Goal: Task Accomplishment & Management: Complete application form

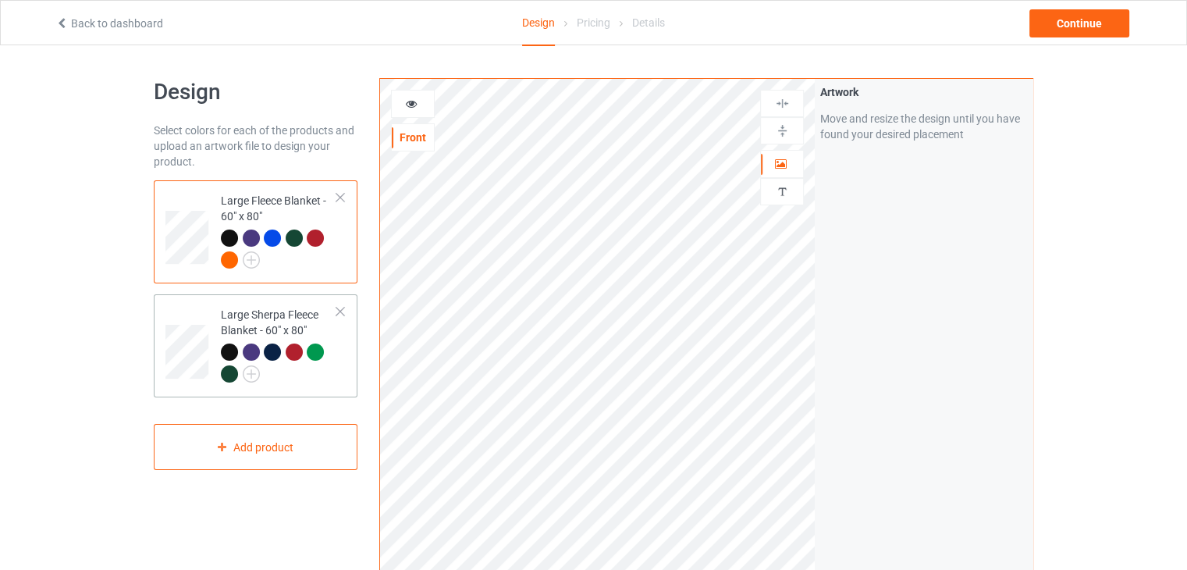
click at [225, 322] on div "Large Sherpa Fleece Blanket - 60" x 80"" at bounding box center [279, 344] width 116 height 74
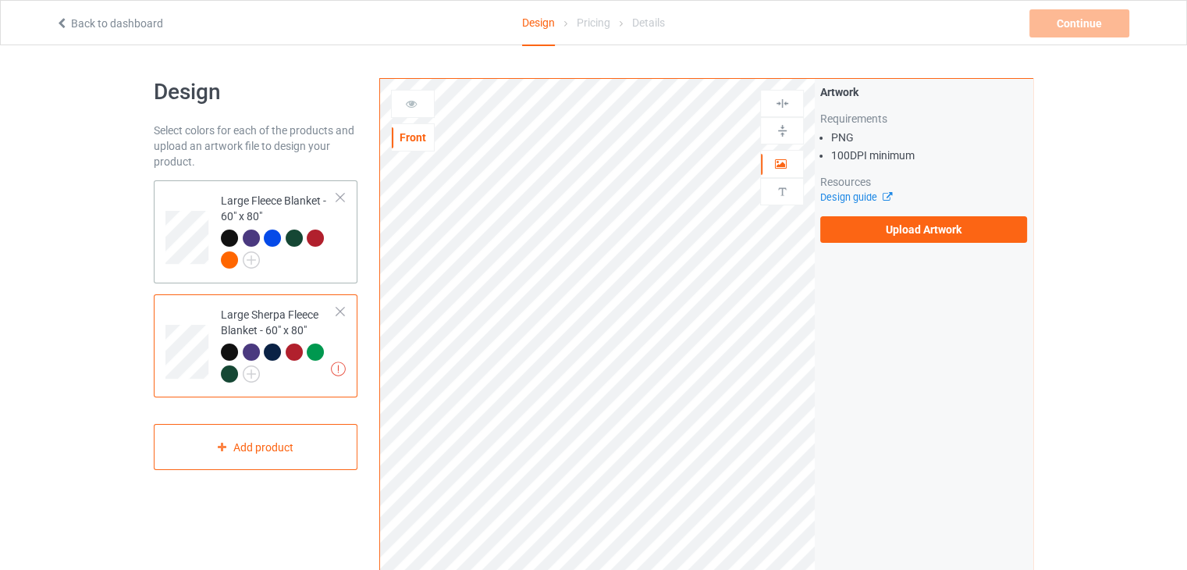
click at [339, 214] on td "Large Fleece Blanket - 60" x 80"" at bounding box center [278, 231] width 133 height 91
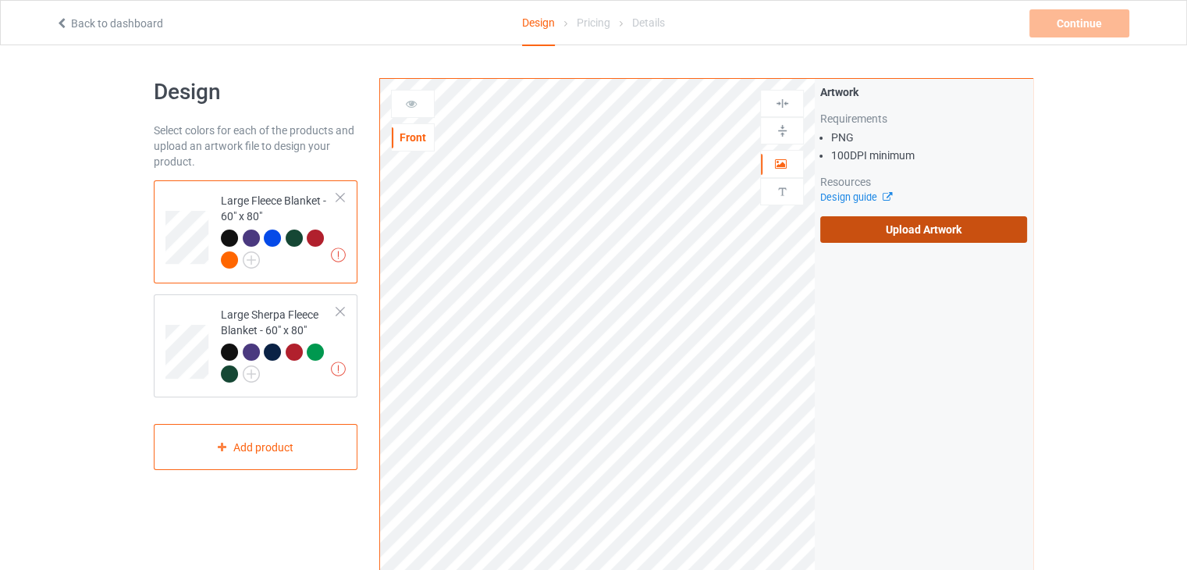
click at [843, 232] on label "Upload Artwork" at bounding box center [923, 229] width 207 height 27
click at [0, 0] on input "Upload Artwork" at bounding box center [0, 0] width 0 height 0
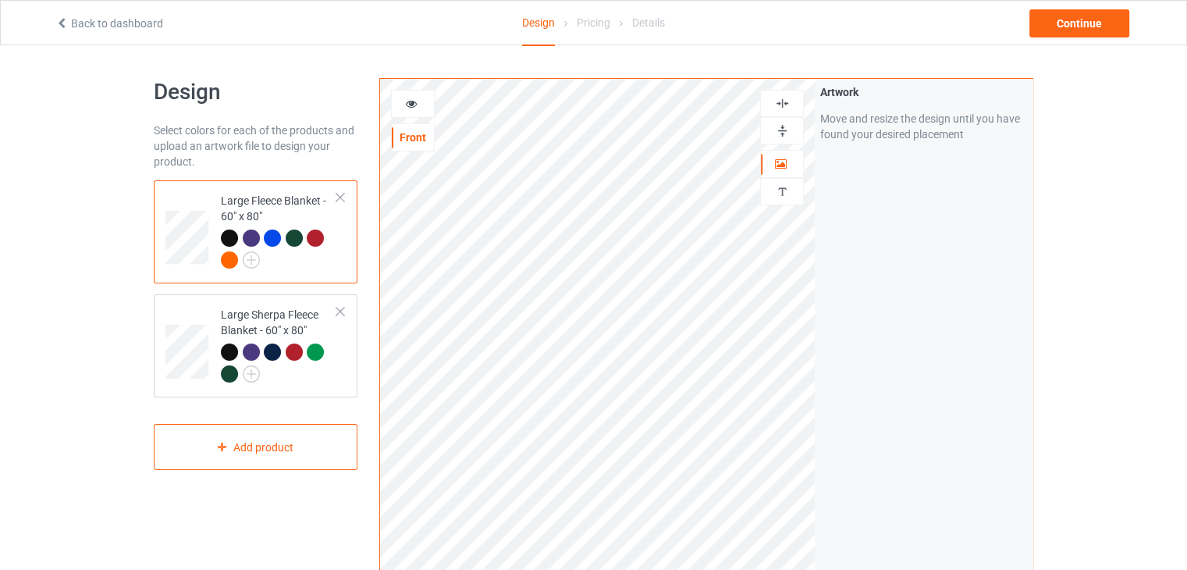
click at [776, 135] on img at bounding box center [782, 130] width 15 height 15
click at [783, 107] on img at bounding box center [782, 103] width 15 height 15
click at [311, 319] on div "Large Sherpa Fleece Blanket - 60" x 80"" at bounding box center [279, 344] width 116 height 74
click at [786, 132] on img at bounding box center [782, 130] width 15 height 15
click at [778, 108] on img at bounding box center [782, 103] width 15 height 15
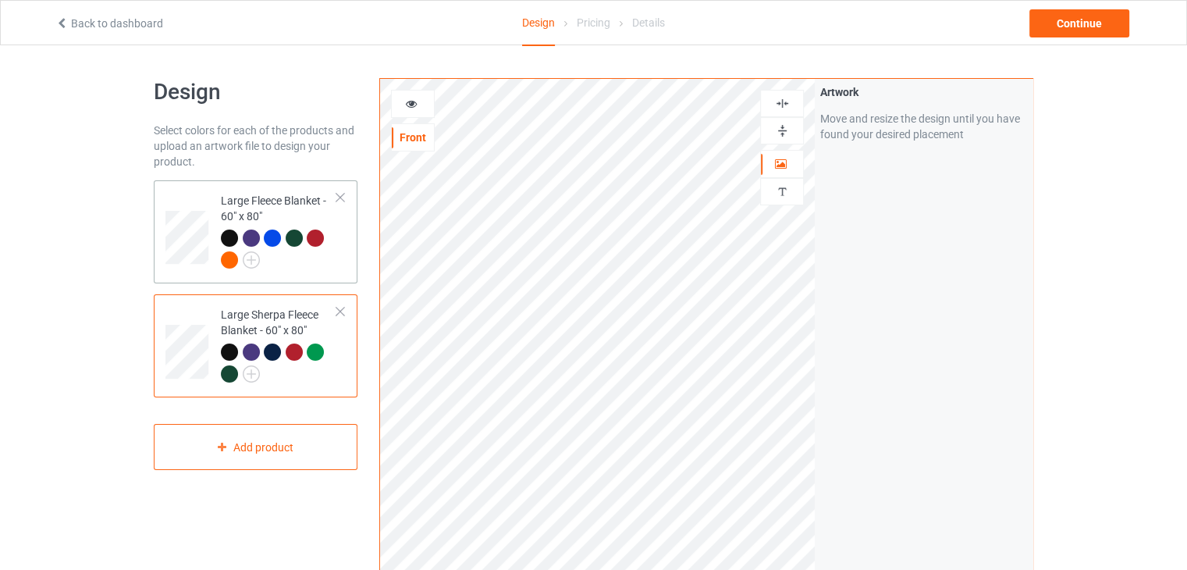
click at [303, 213] on div "Large Fleece Blanket - 60" x 80"" at bounding box center [279, 230] width 116 height 74
click at [1045, 29] on div "Continue" at bounding box center [1079, 23] width 100 height 28
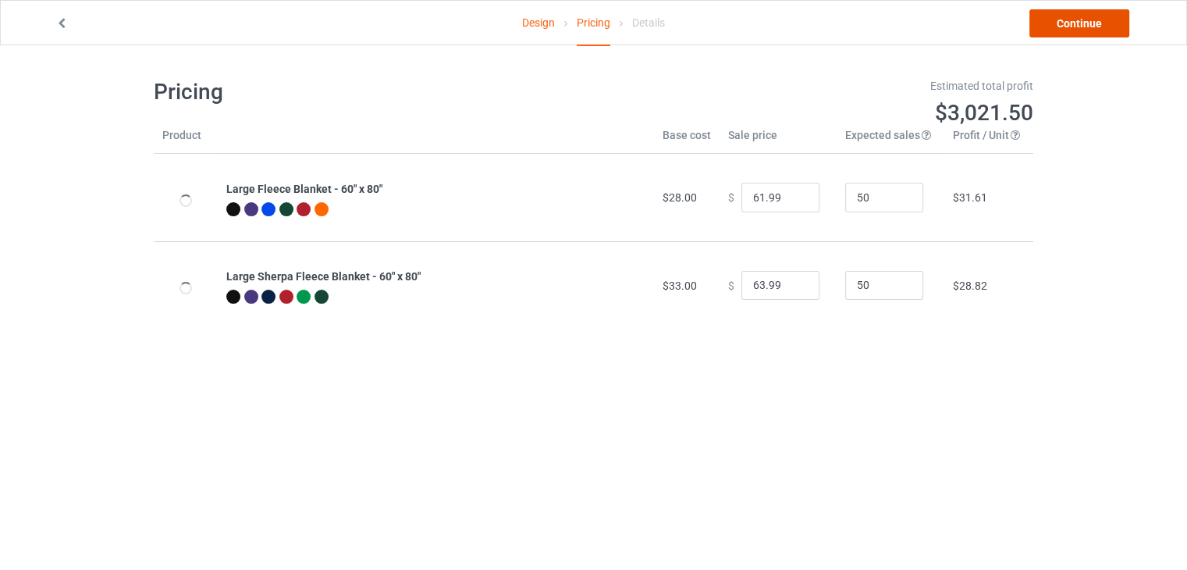
click at [1042, 31] on link "Continue" at bounding box center [1079, 23] width 100 height 28
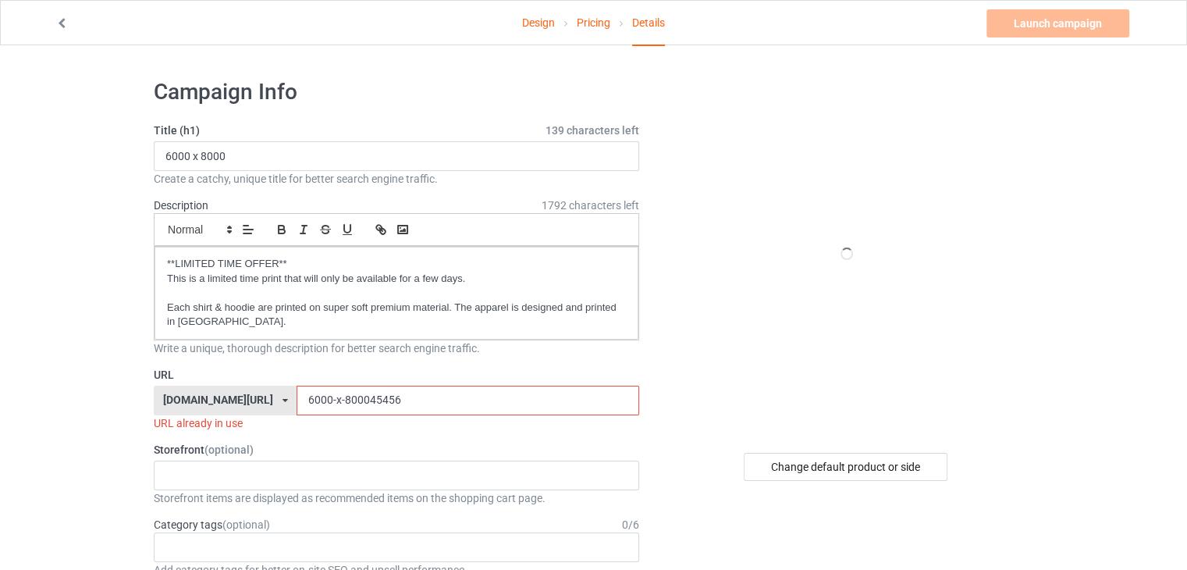
scroll to position [78, 0]
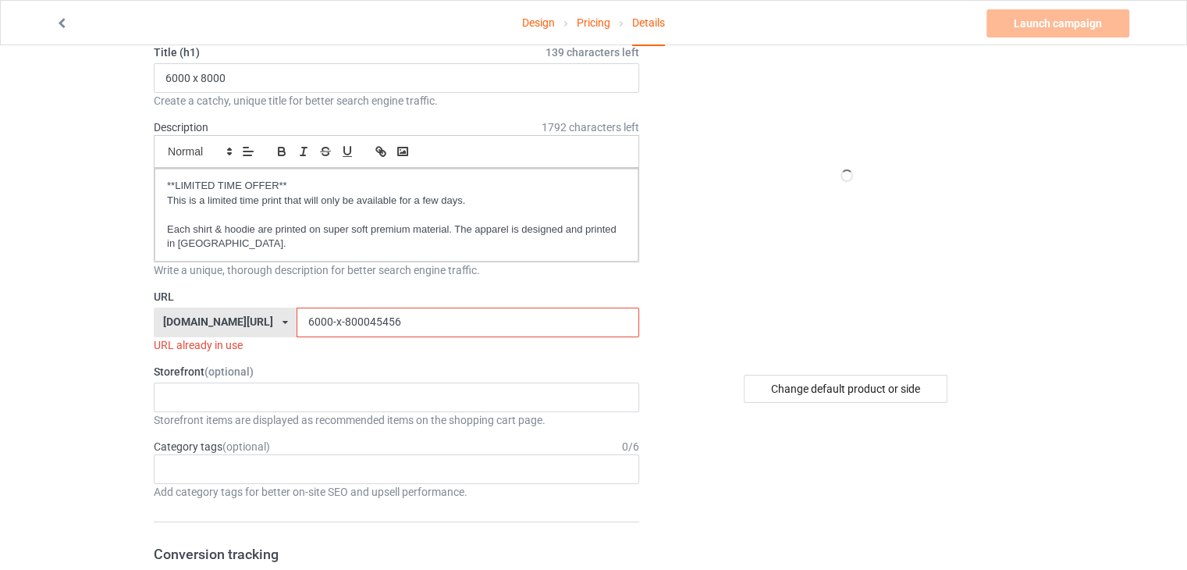
click at [385, 319] on input "6000-x-800045456" at bounding box center [468, 322] width 342 height 30
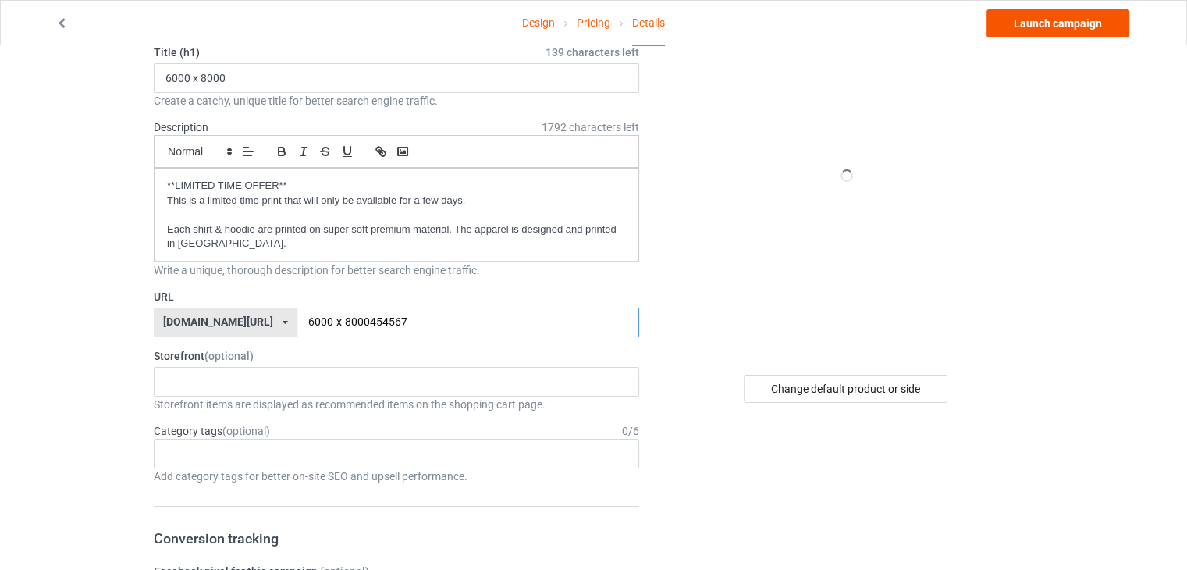
type input "6000-x-8000454567"
click at [1055, 31] on link "Launch campaign" at bounding box center [1057, 23] width 143 height 28
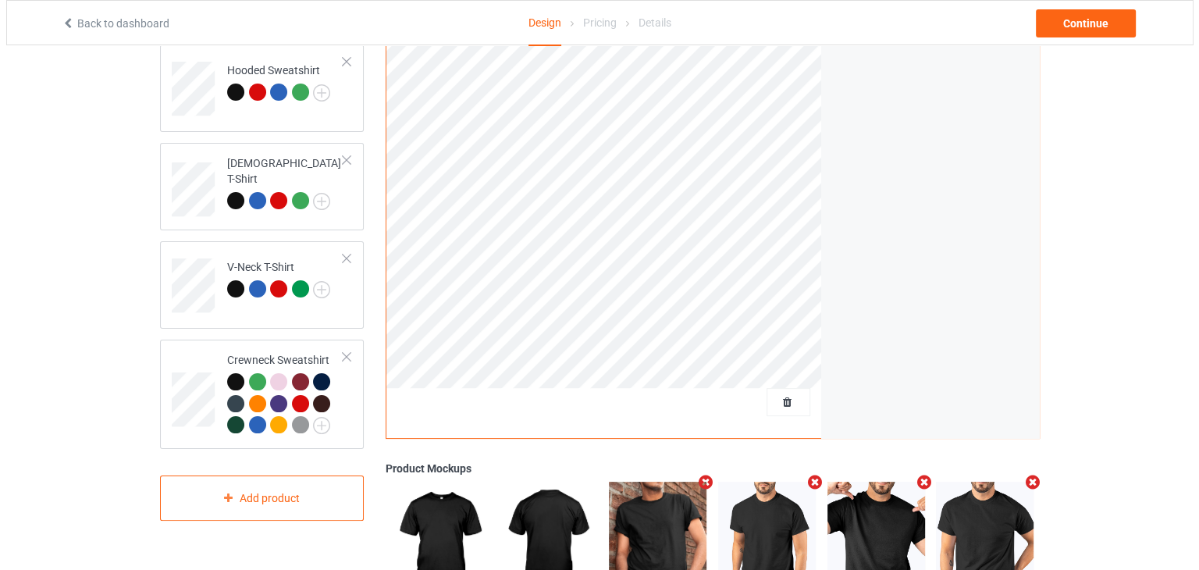
scroll to position [439, 0]
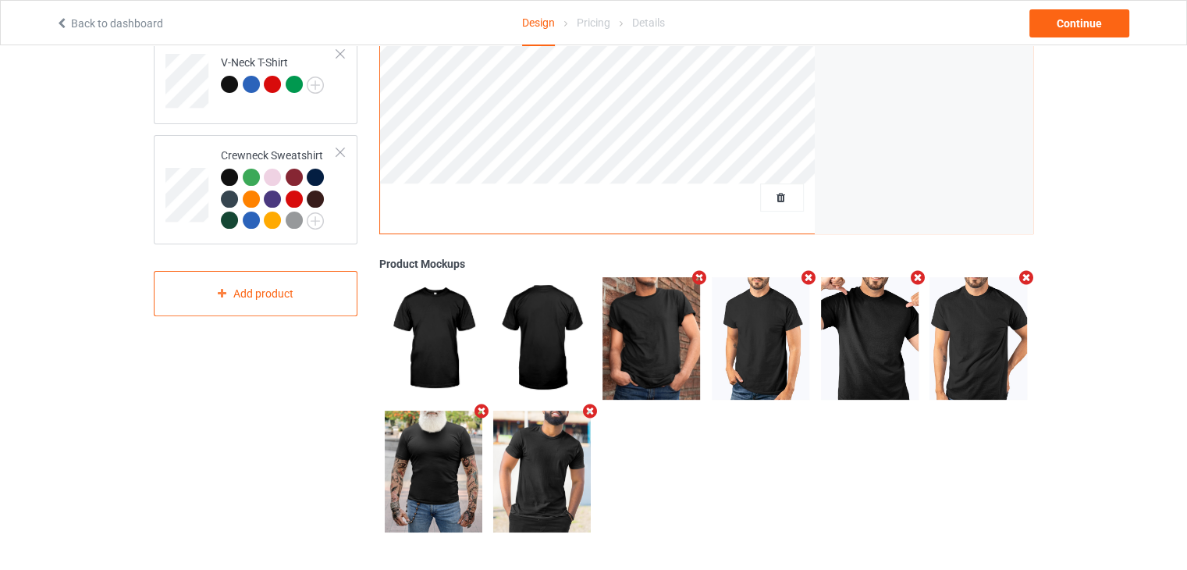
click at [588, 412] on icon "Remove mockup" at bounding box center [591, 411] width 20 height 16
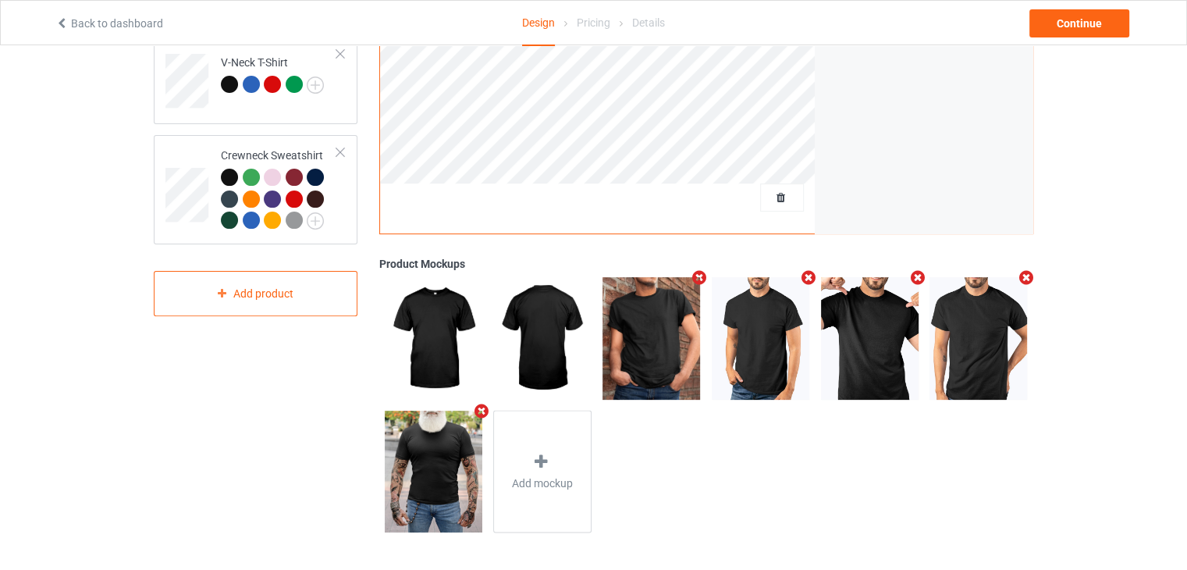
click at [478, 412] on icon "Remove mockup" at bounding box center [481, 411] width 20 height 16
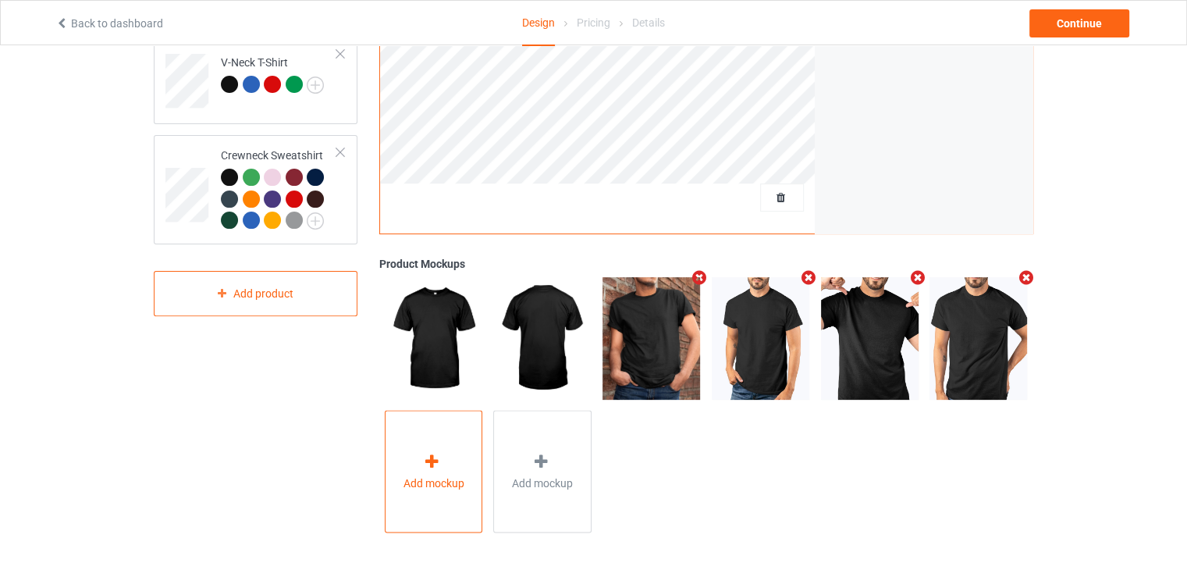
click at [435, 450] on div "Add mockup" at bounding box center [434, 471] width 98 height 123
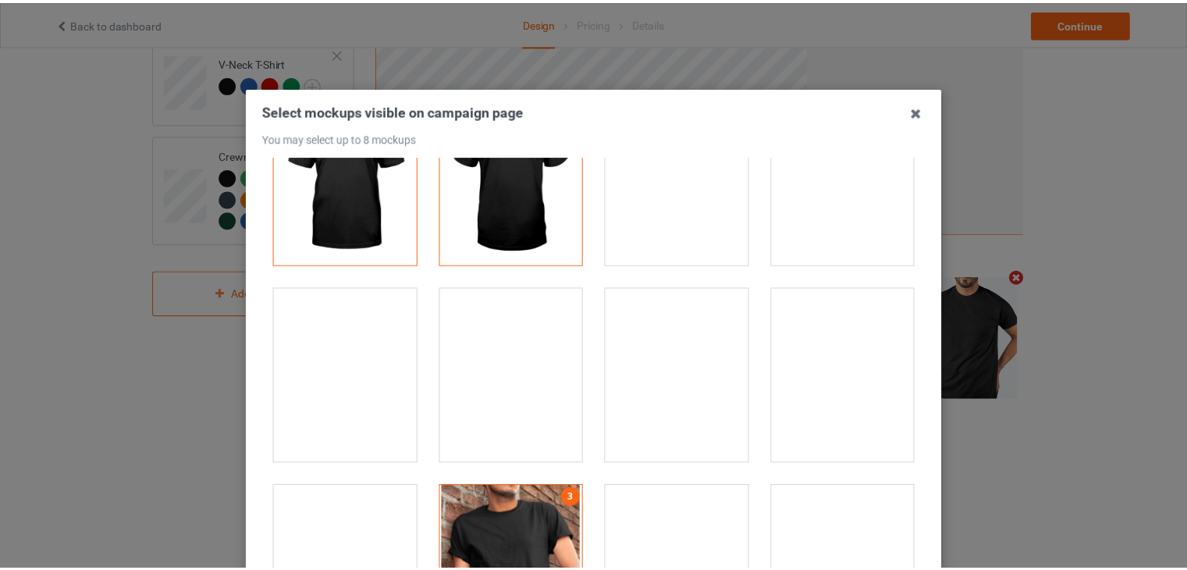
scroll to position [0, 0]
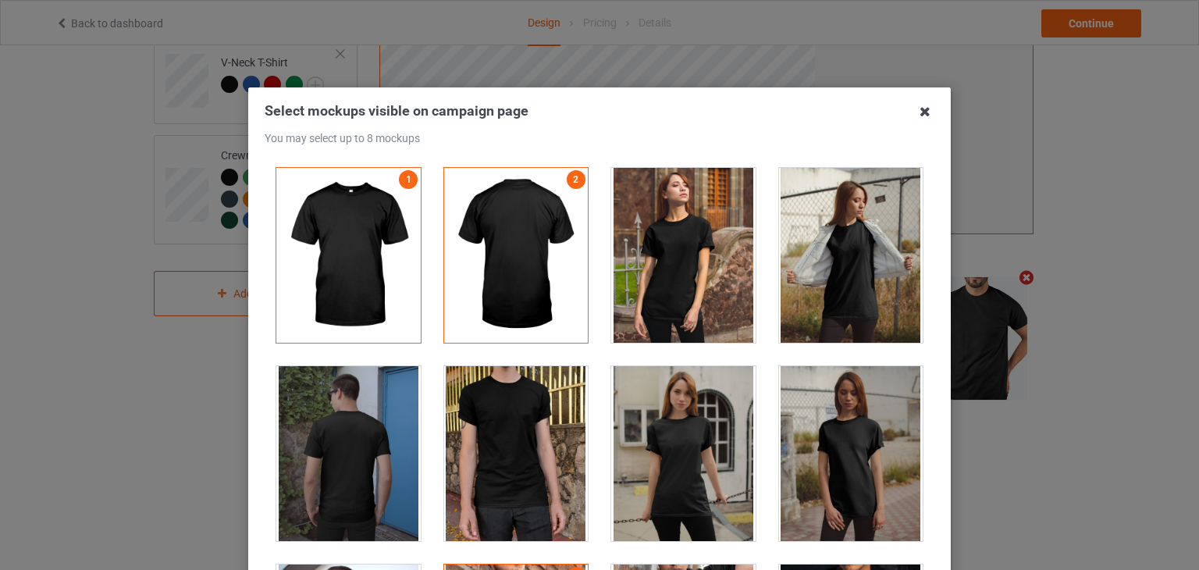
click at [921, 111] on icon at bounding box center [924, 111] width 25 height 25
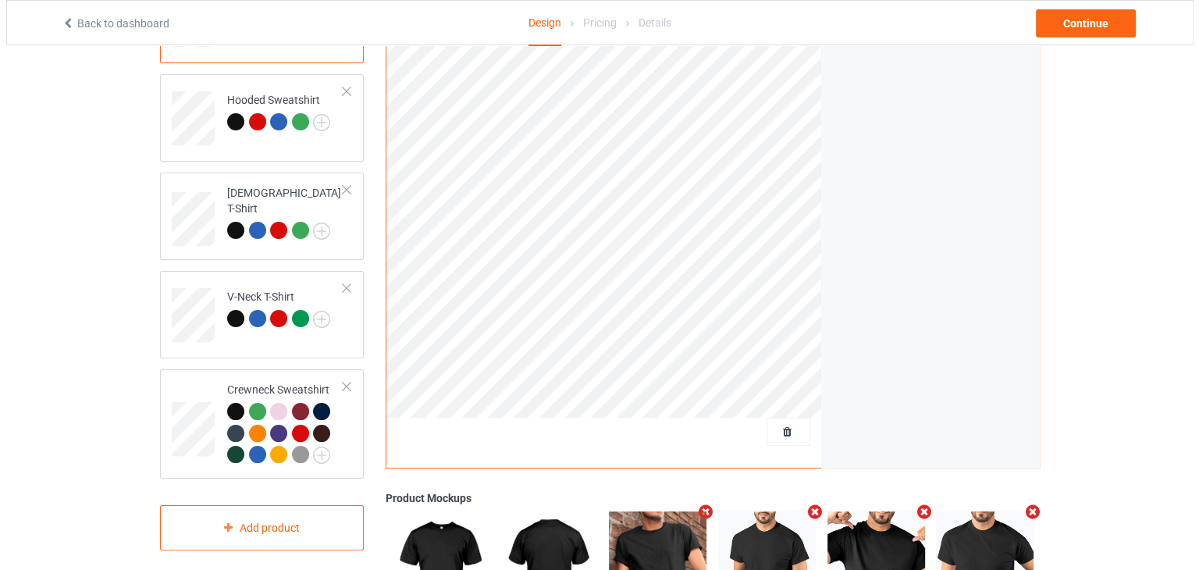
scroll to position [439, 0]
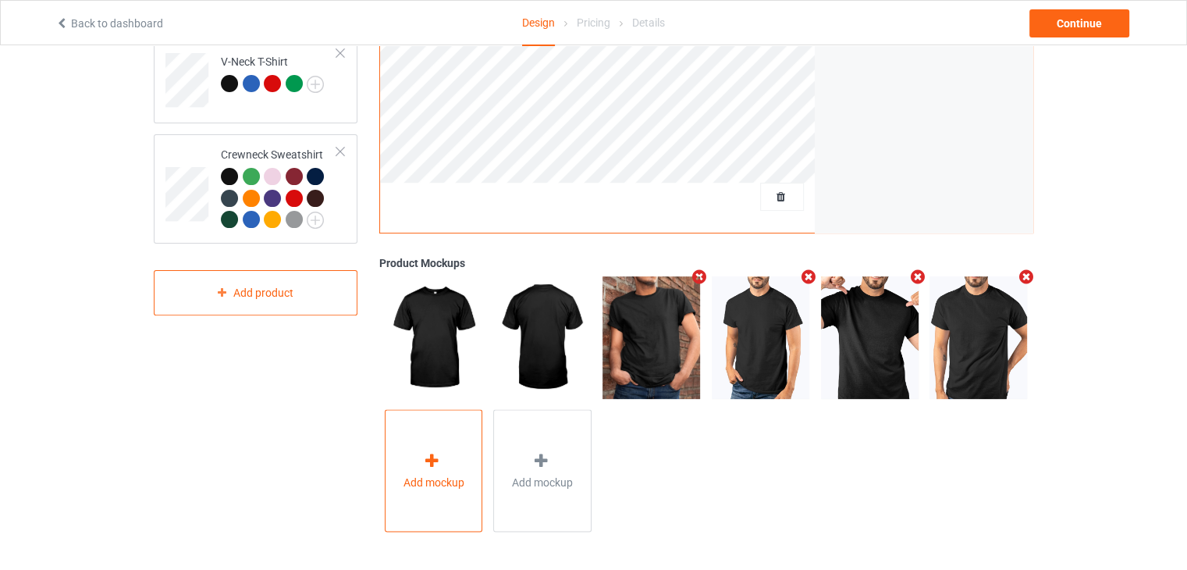
click at [431, 440] on div "Add mockup" at bounding box center [434, 471] width 98 height 123
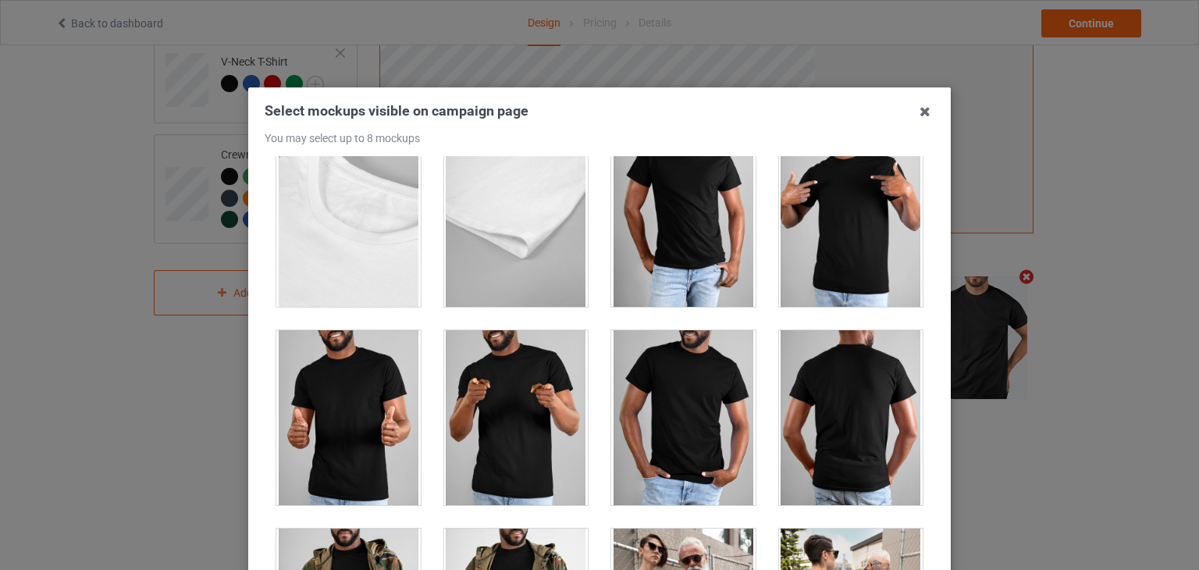
scroll to position [14029, 0]
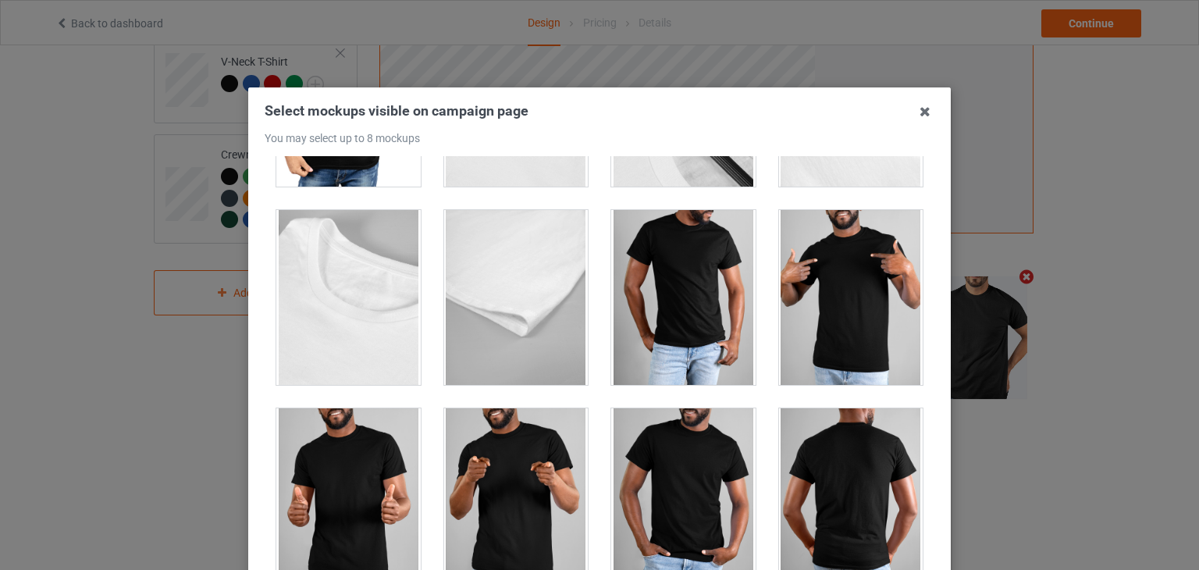
click at [821, 414] on div at bounding box center [851, 495] width 144 height 175
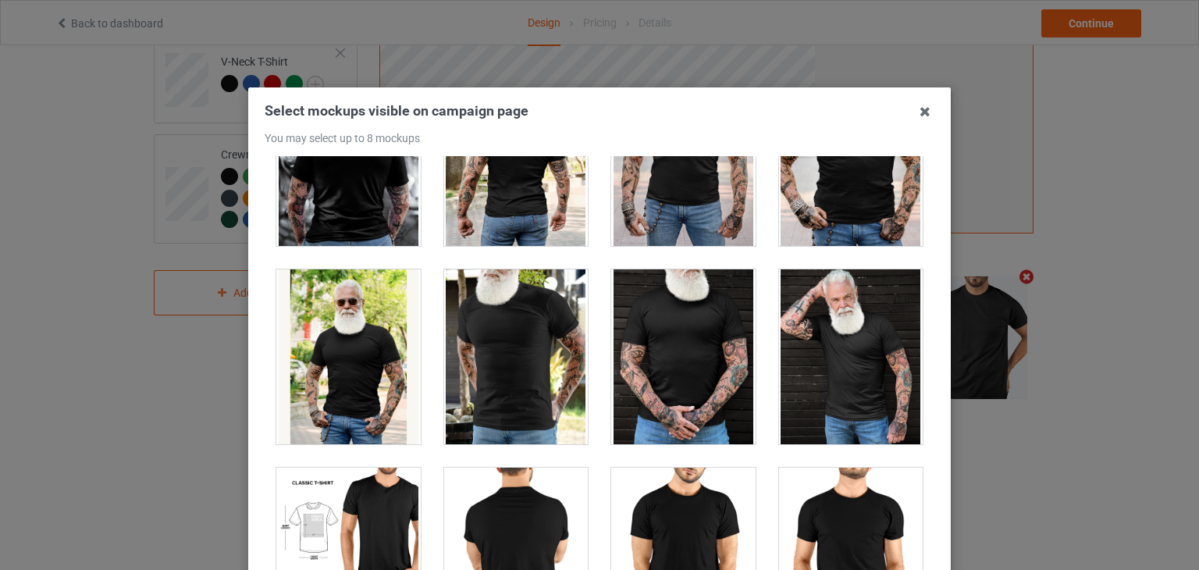
scroll to position [12625, 0]
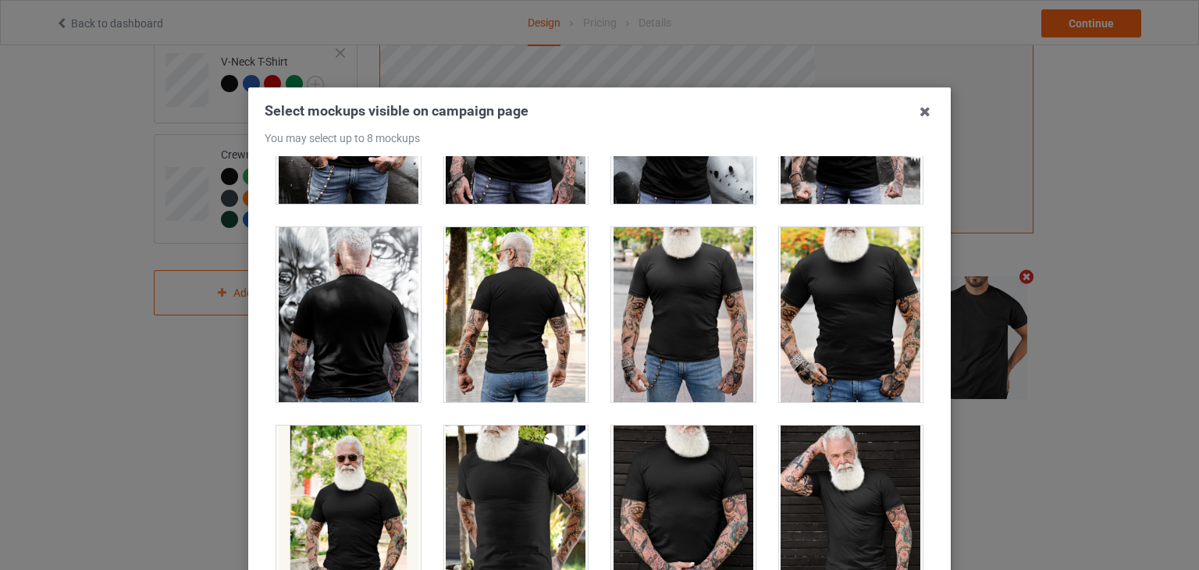
click at [318, 306] on div at bounding box center [348, 314] width 144 height 175
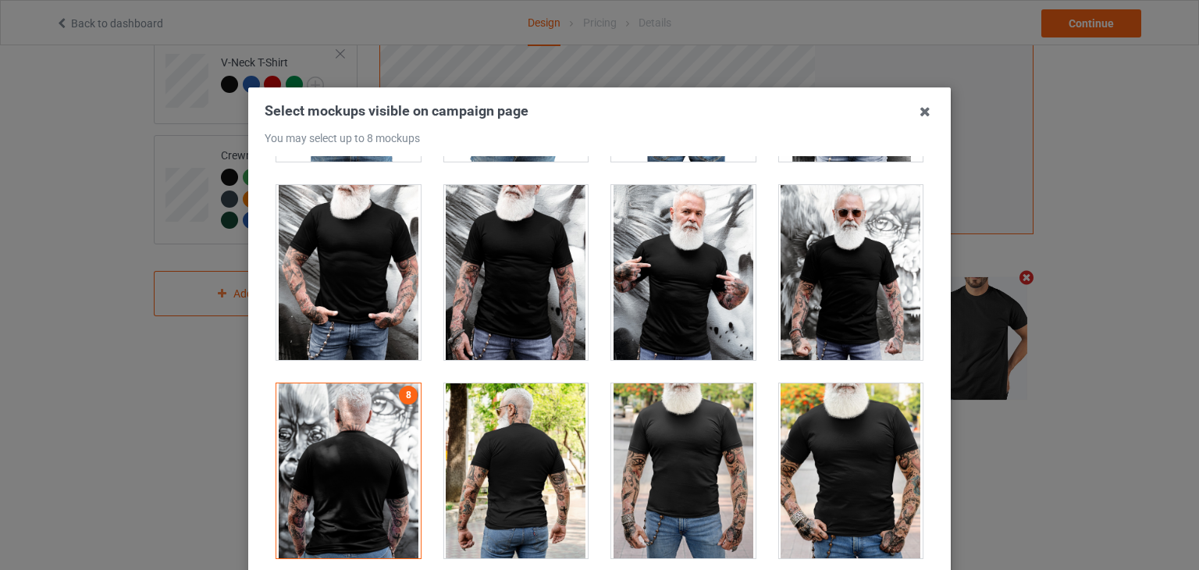
scroll to position [12235, 0]
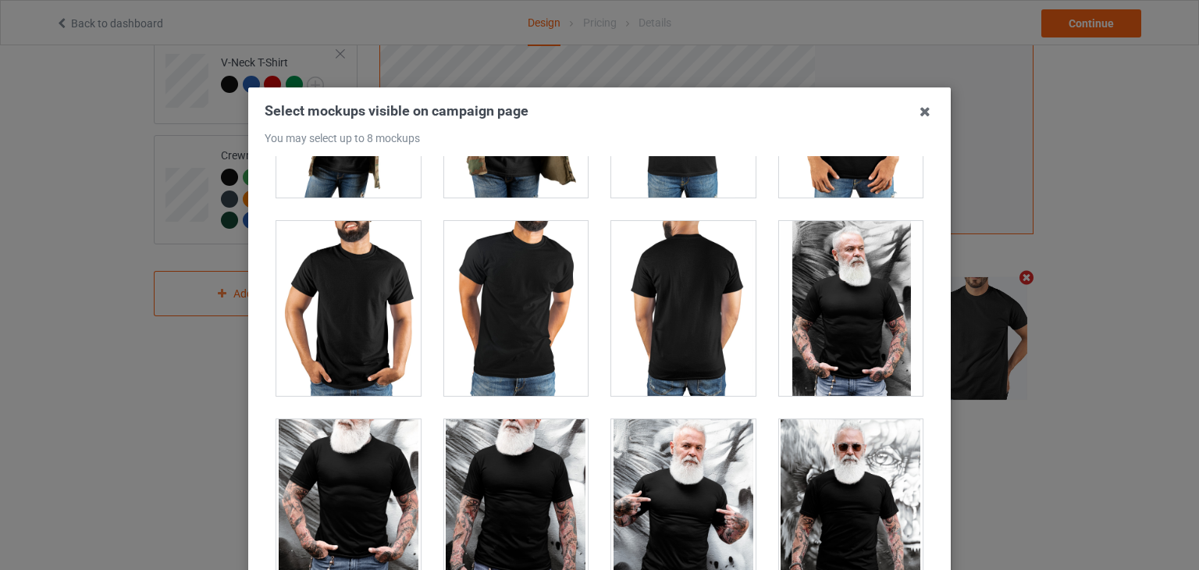
click at [695, 263] on div at bounding box center [683, 308] width 144 height 175
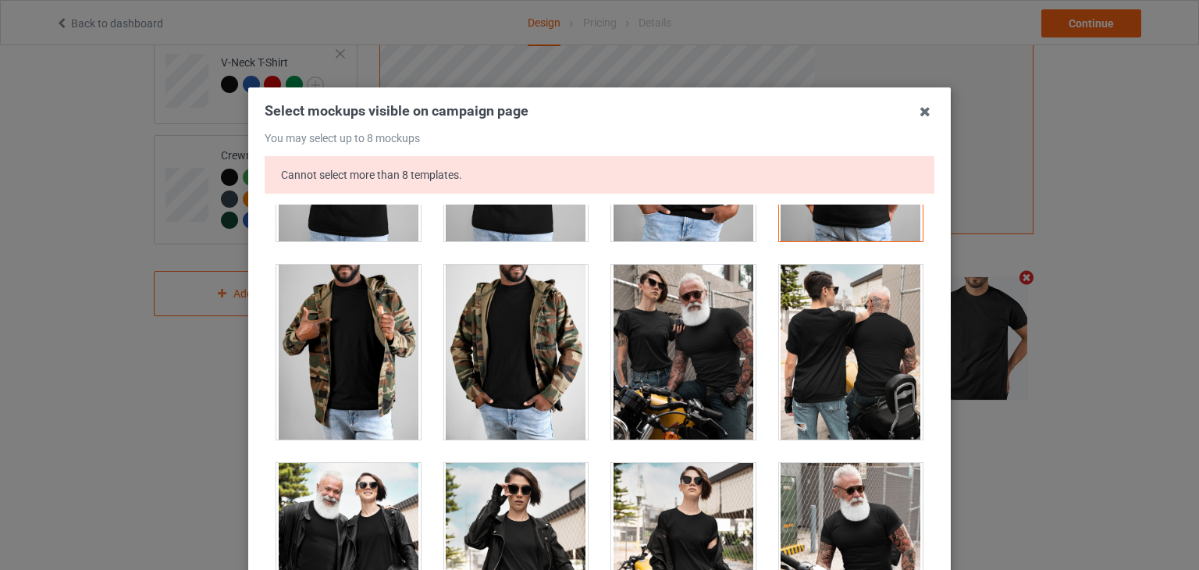
scroll to position [14185, 0]
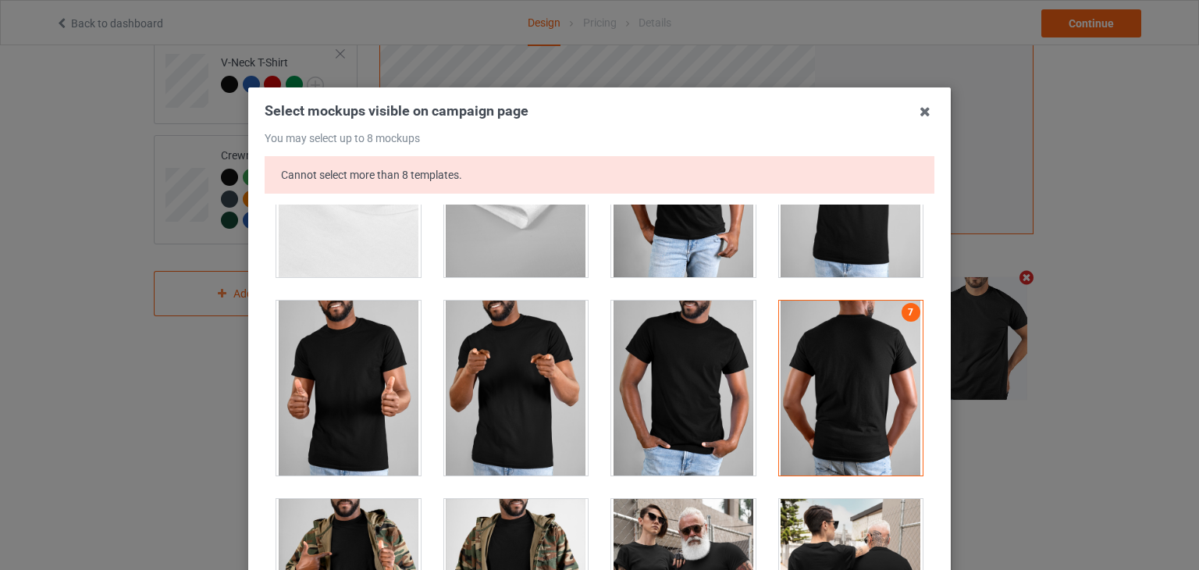
click at [876, 328] on div at bounding box center [851, 387] width 144 height 175
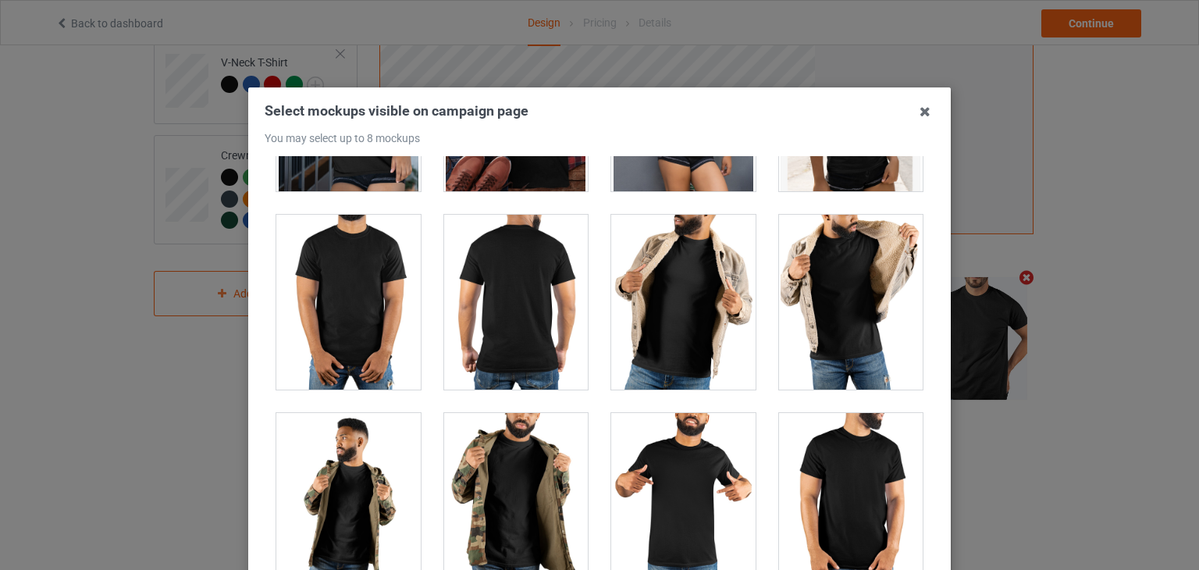
scroll to position [11689, 0]
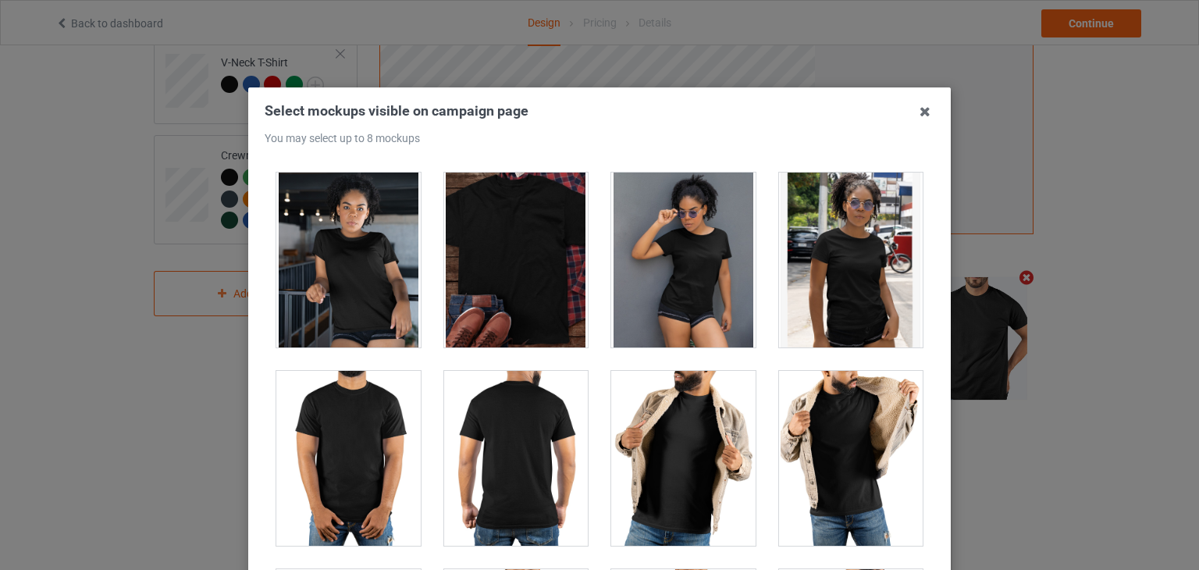
click at [481, 398] on div at bounding box center [516, 458] width 144 height 175
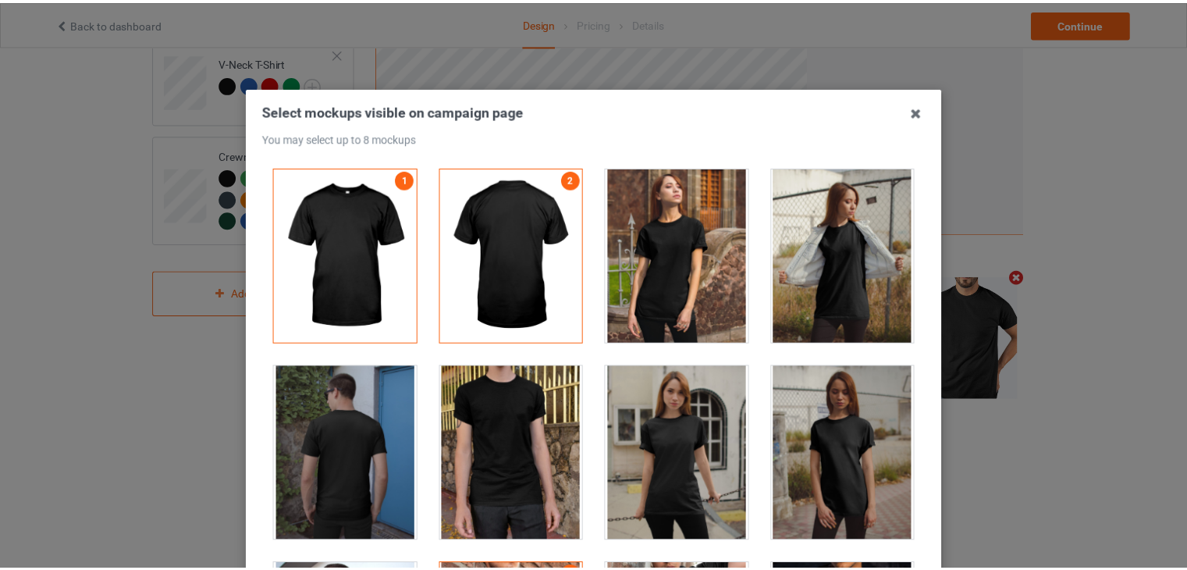
scroll to position [390, 0]
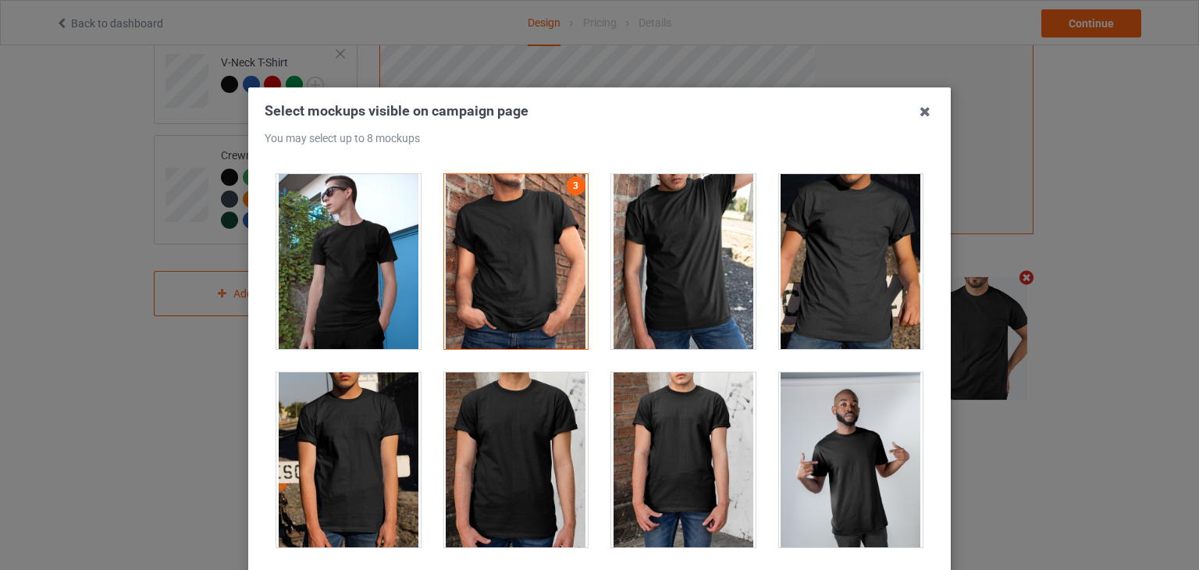
click at [914, 104] on icon at bounding box center [924, 111] width 25 height 25
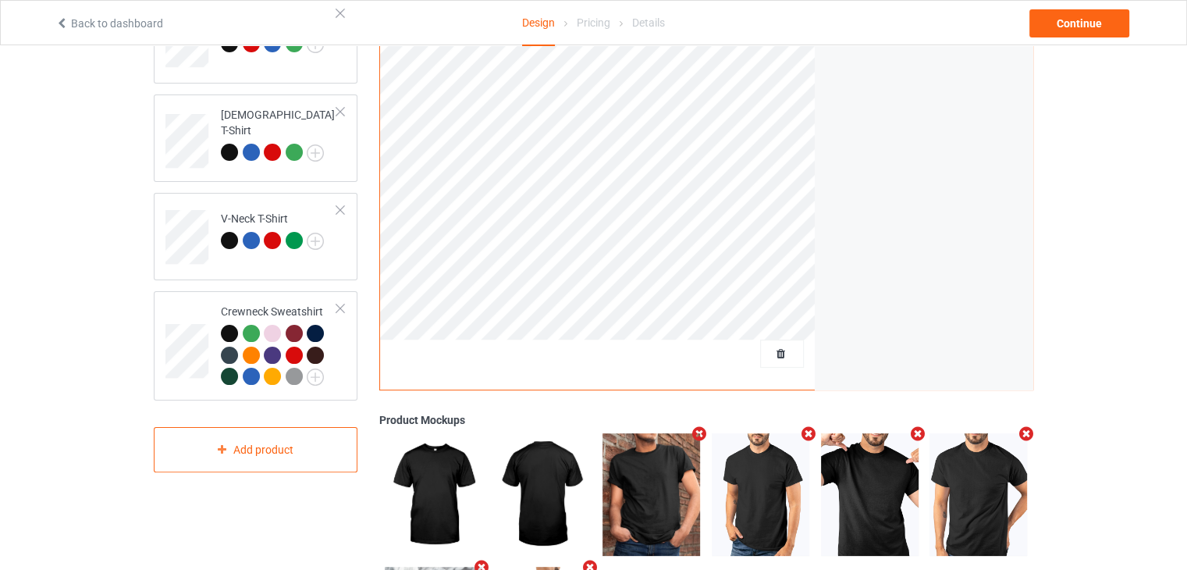
scroll to position [126, 0]
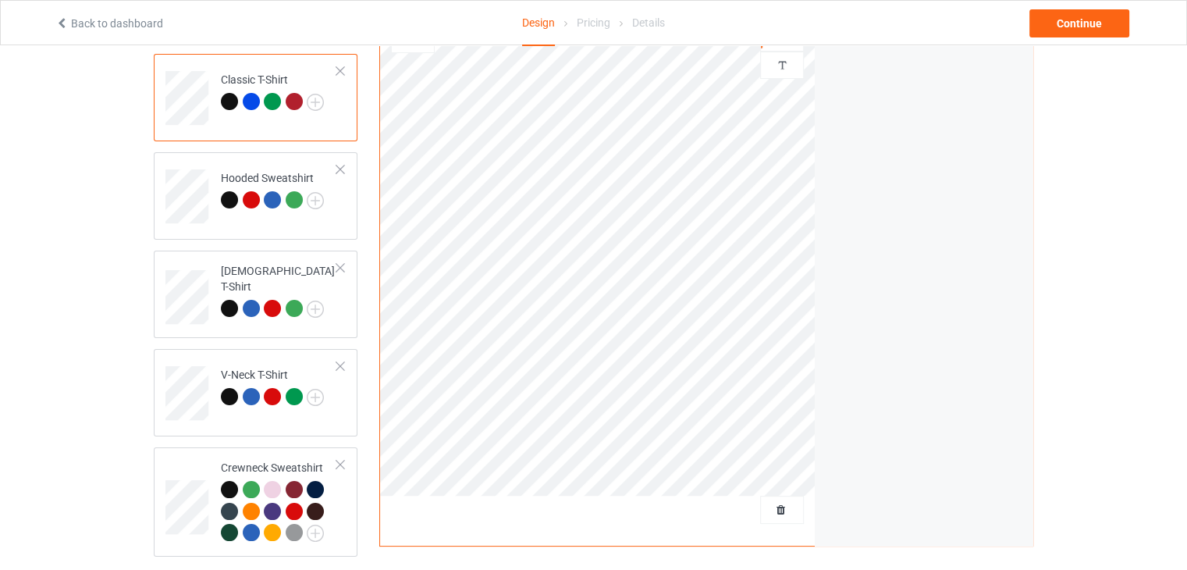
click at [268, 98] on div at bounding box center [272, 101] width 17 height 17
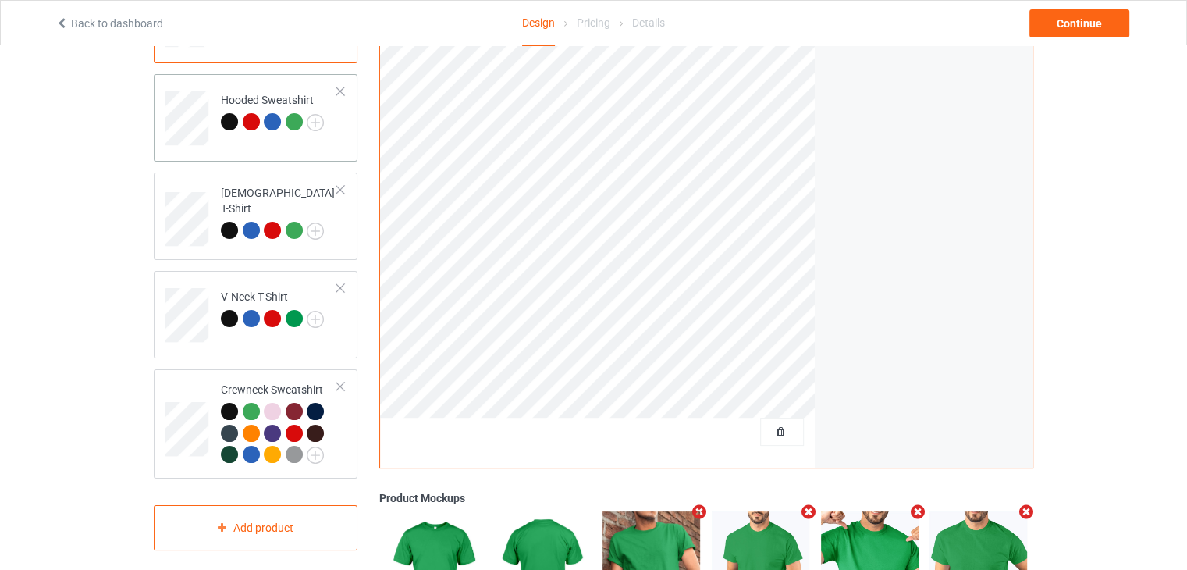
scroll to position [48, 0]
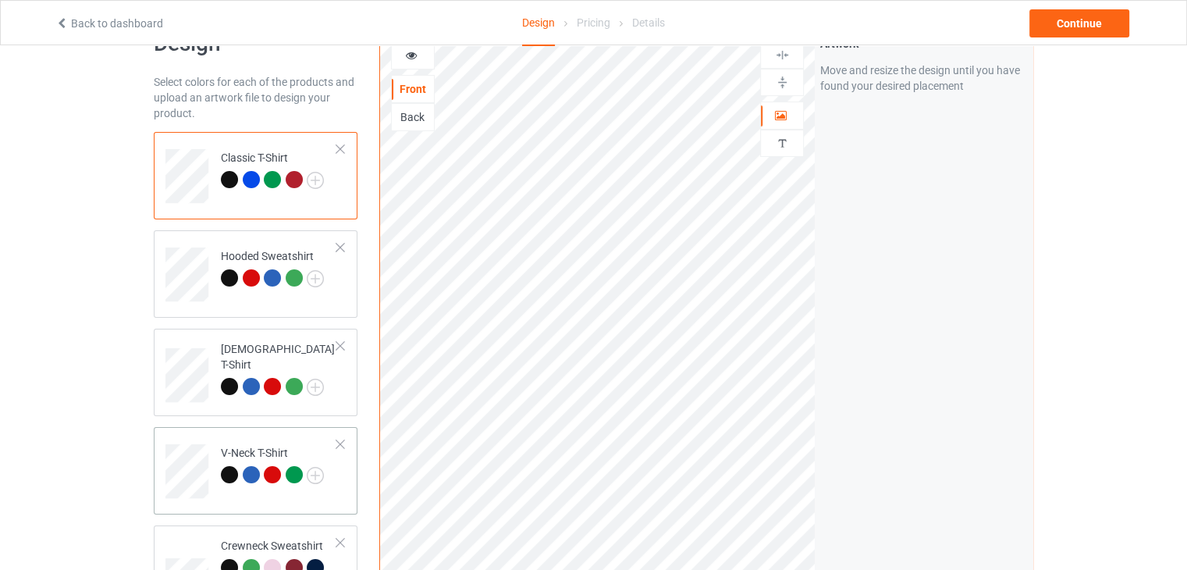
click at [236, 441] on td "V-Neck T-Shirt" at bounding box center [278, 465] width 133 height 65
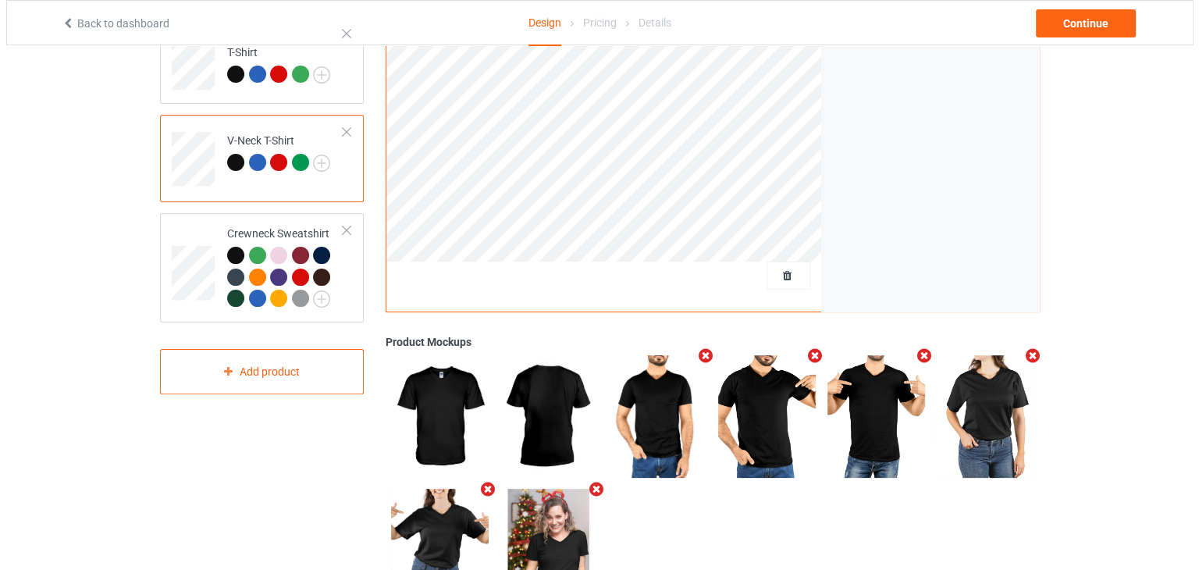
scroll to position [439, 0]
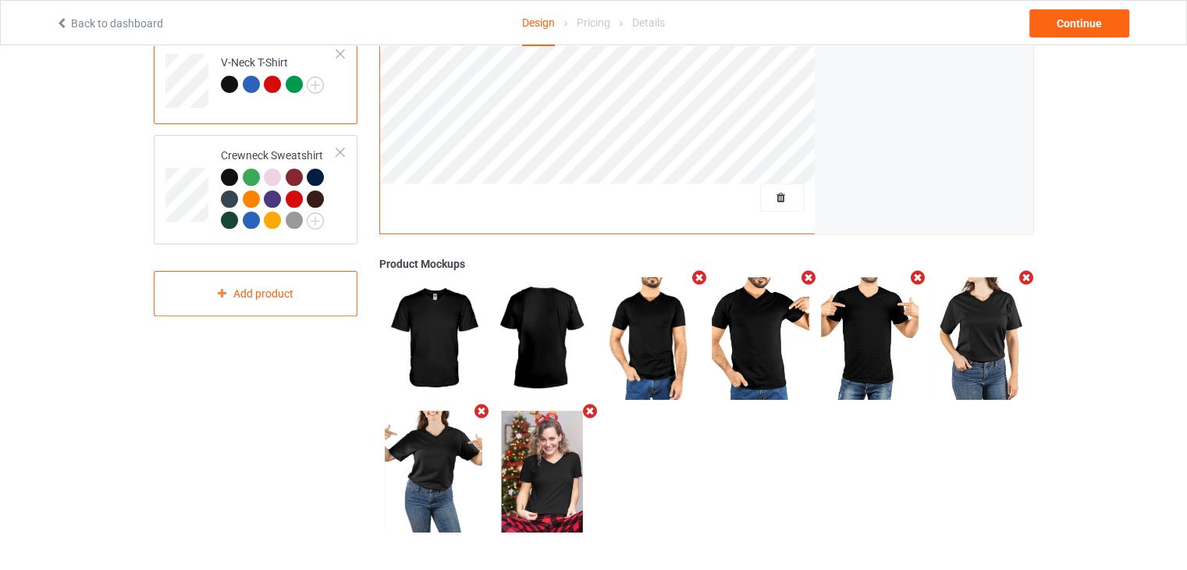
click at [471, 403] on icon "Remove mockup" at bounding box center [481, 411] width 20 height 16
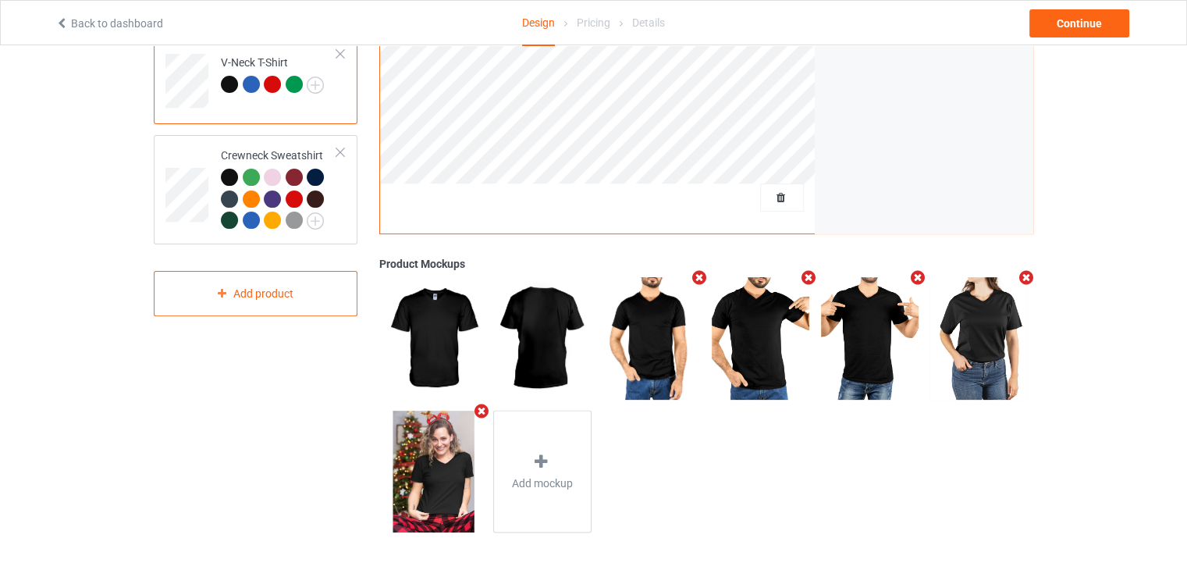
click at [474, 407] on icon "Remove mockup" at bounding box center [481, 411] width 20 height 16
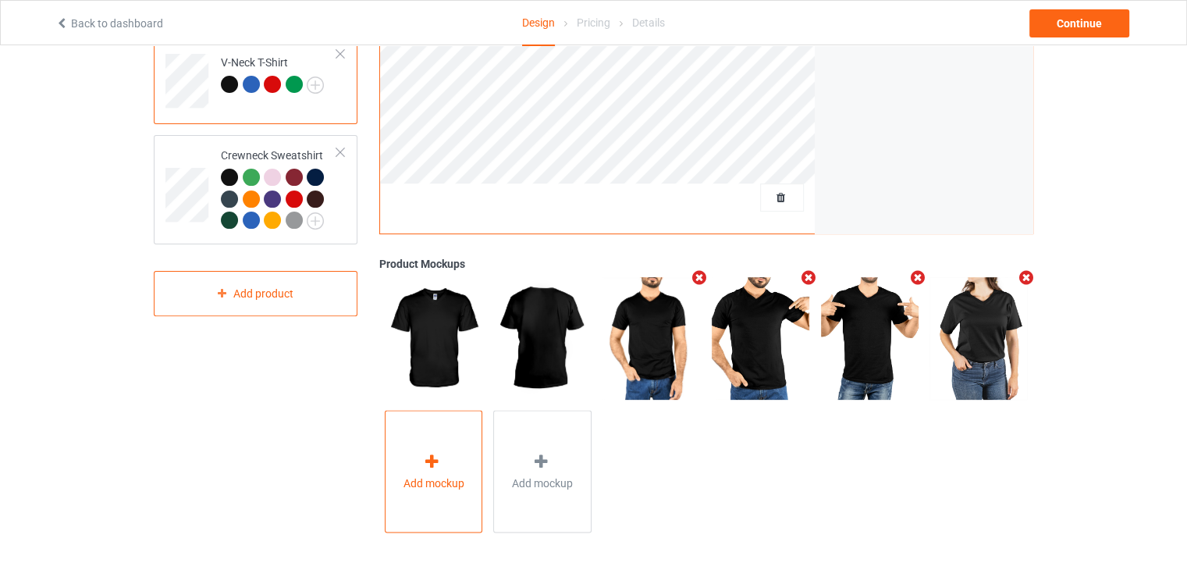
click at [431, 460] on icon at bounding box center [432, 461] width 20 height 16
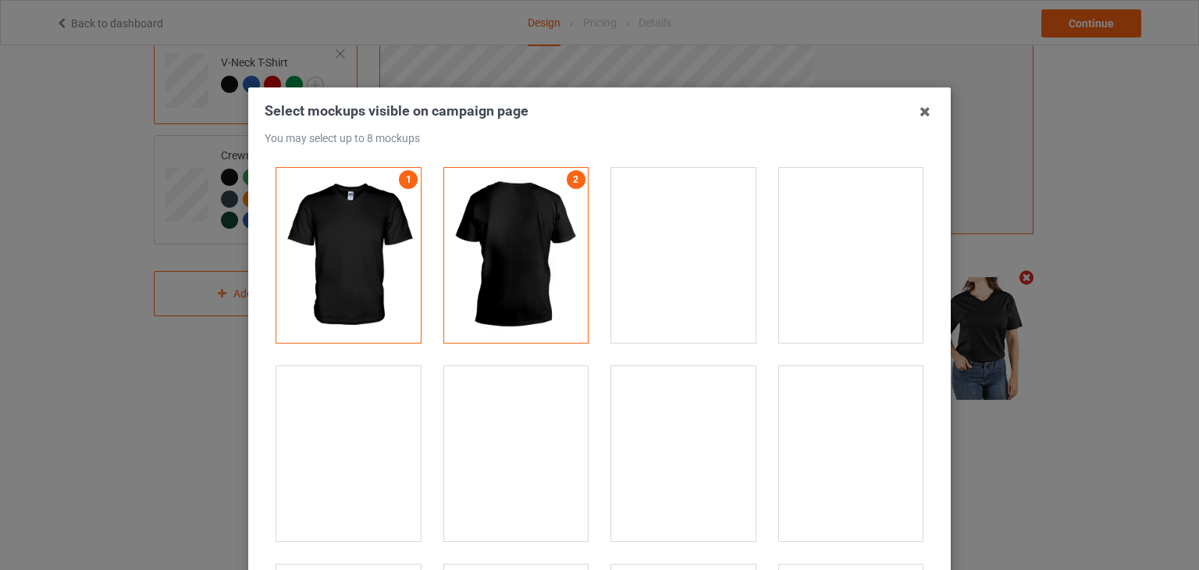
scroll to position [156, 0]
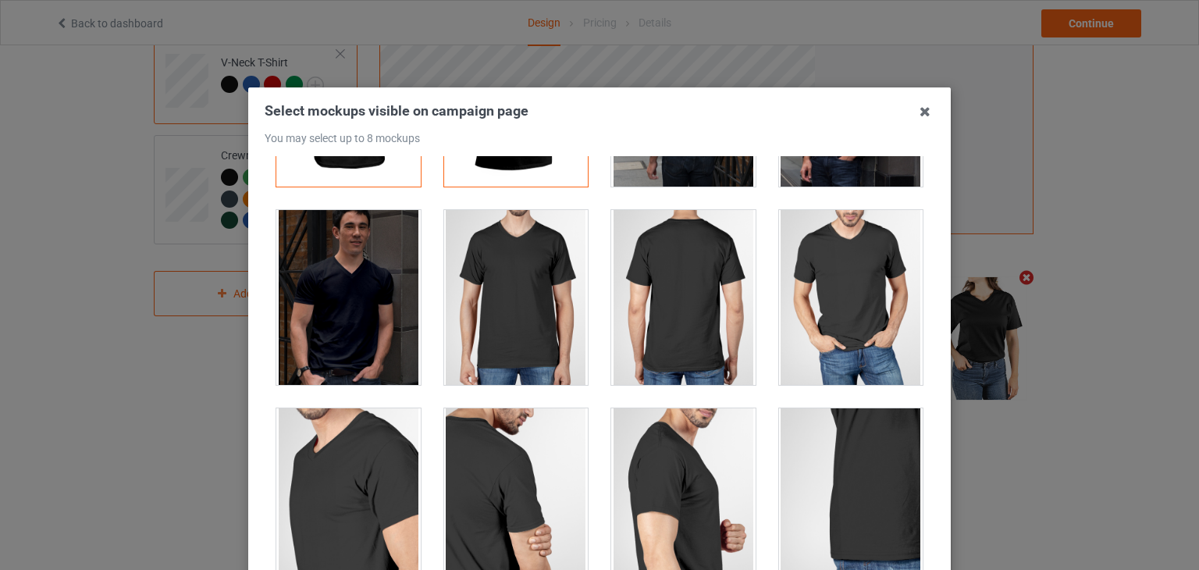
click at [527, 299] on div at bounding box center [516, 297] width 144 height 175
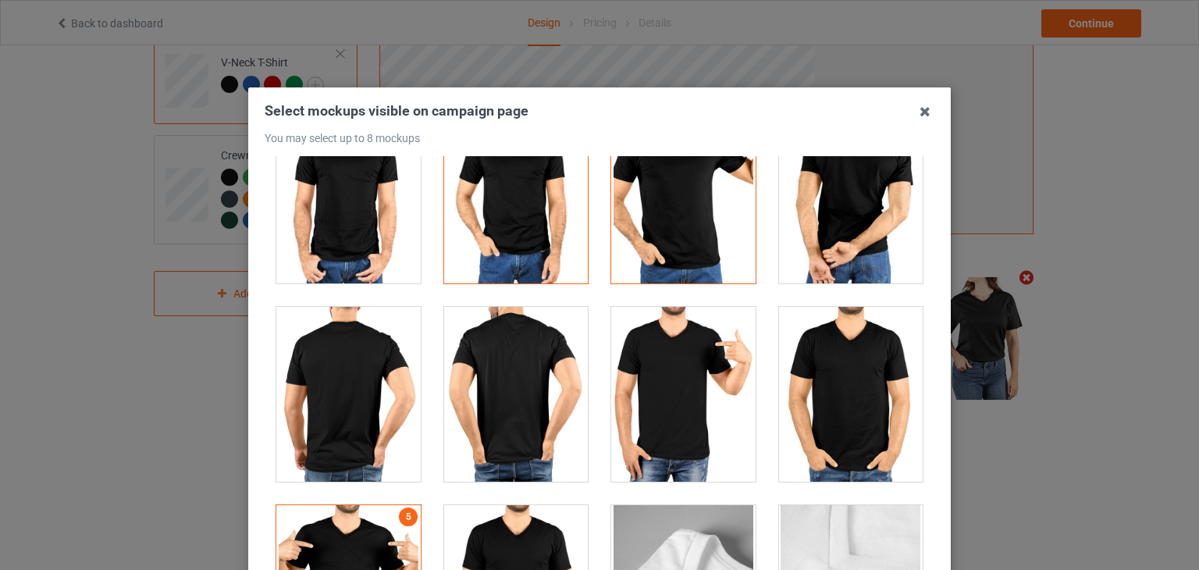
scroll to position [1404, 0]
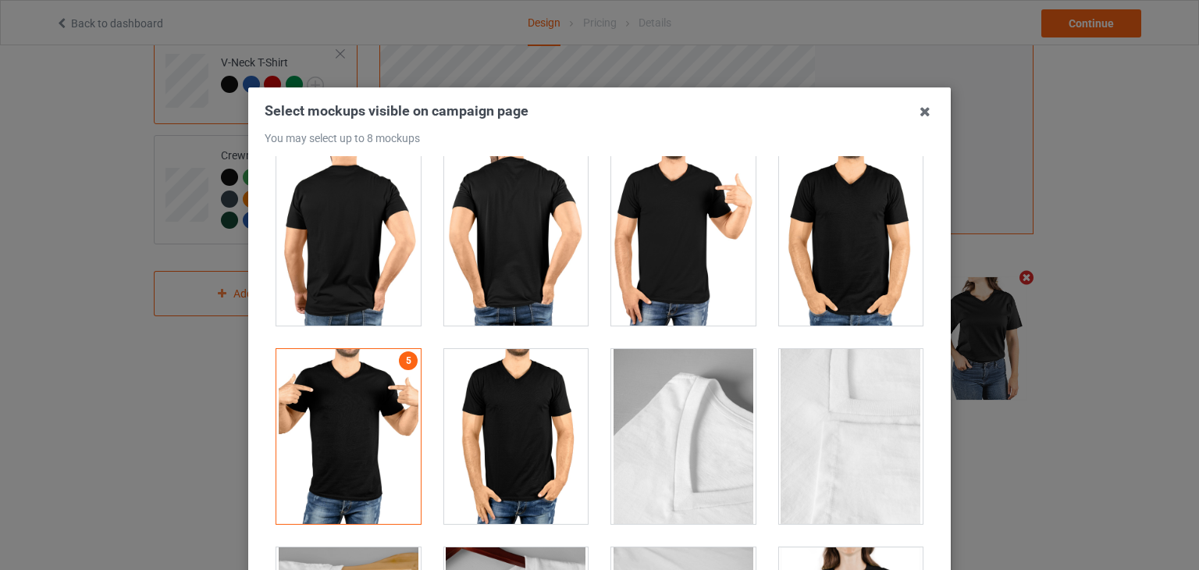
click at [811, 286] on div at bounding box center [851, 238] width 144 height 175
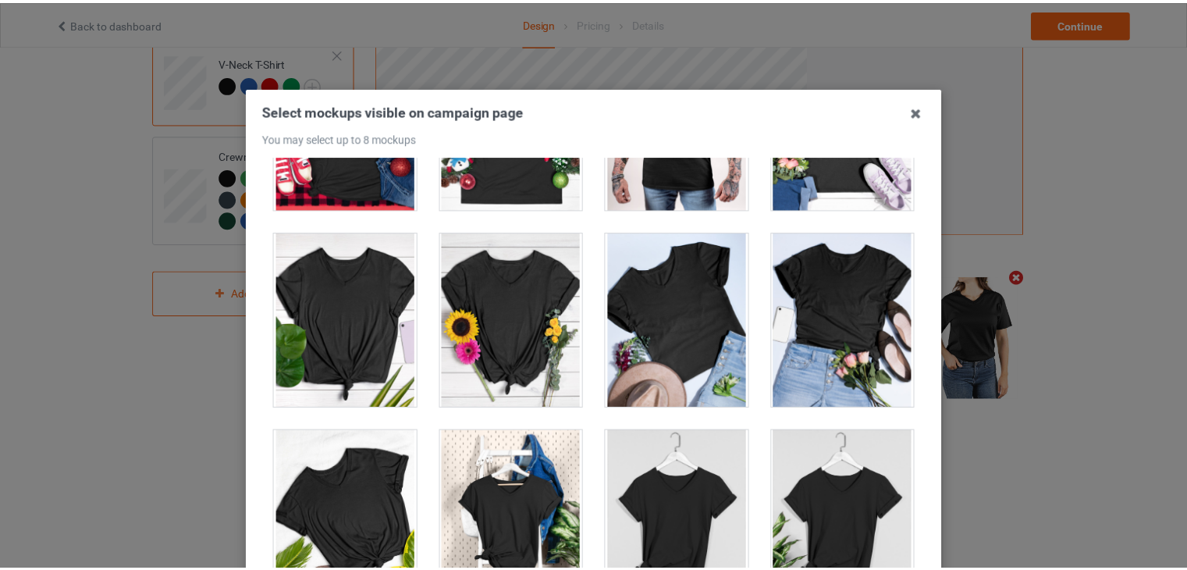
scroll to position [201, 0]
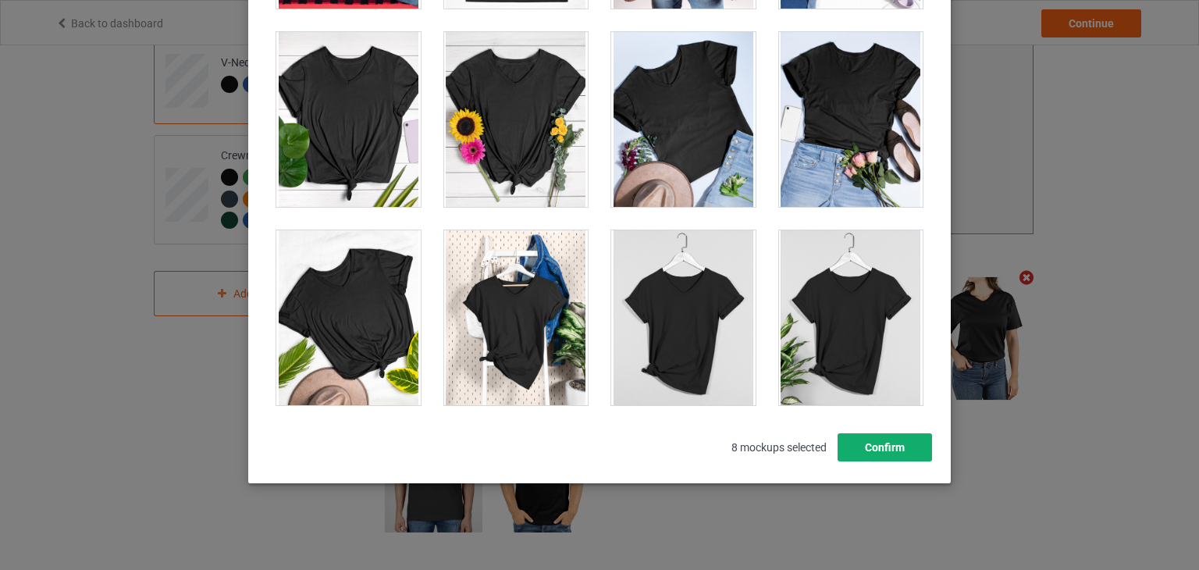
click at [888, 454] on button "Confirm" at bounding box center [884, 447] width 94 height 28
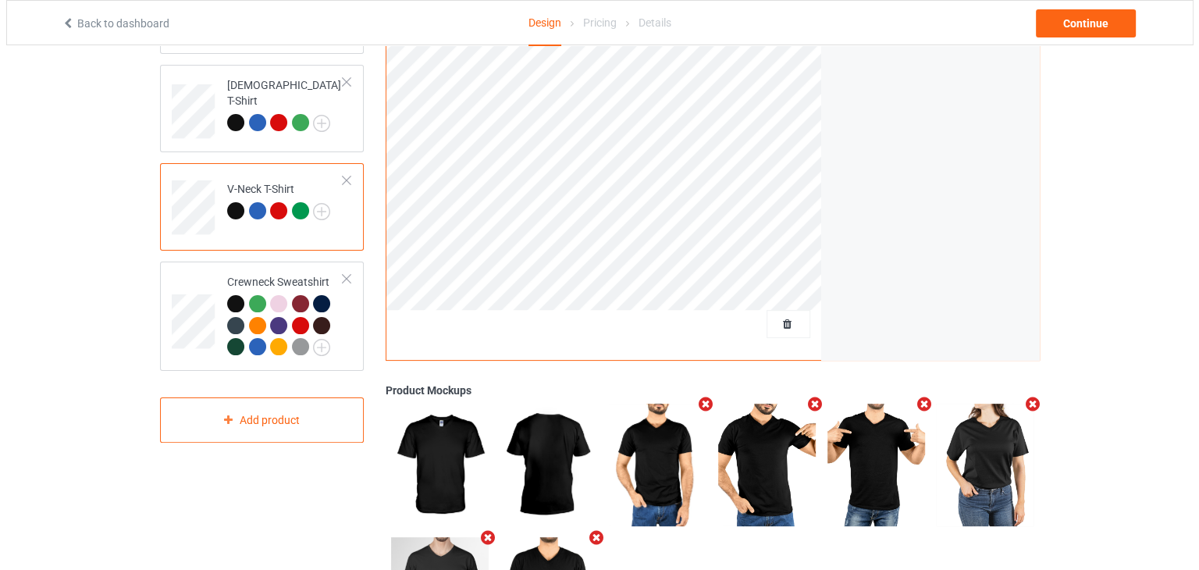
scroll to position [439, 0]
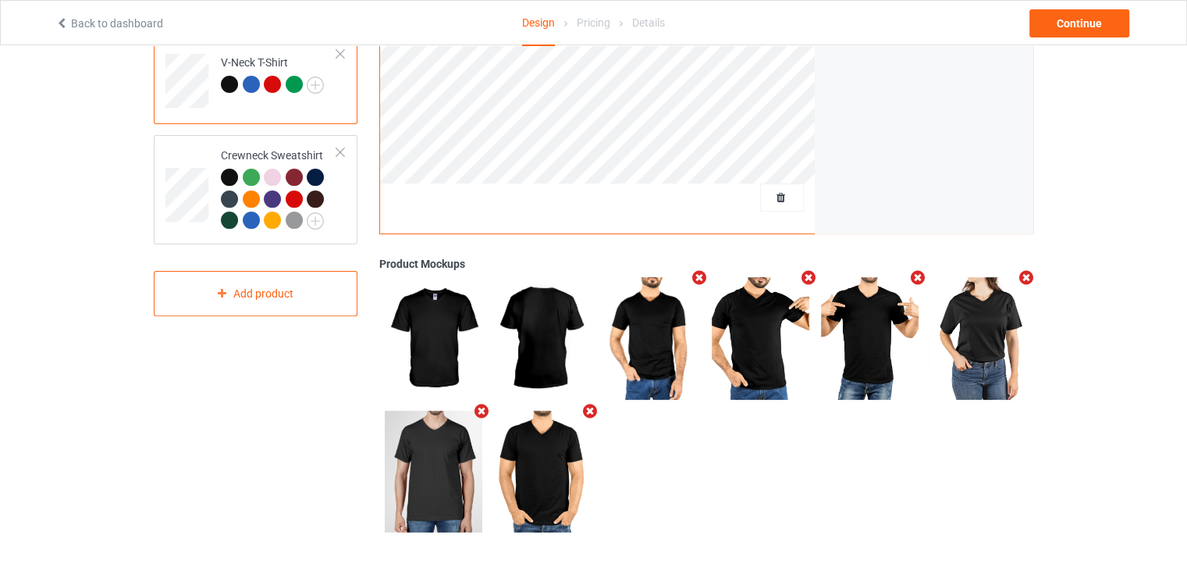
click at [798, 279] on icon "Remove mockup" at bounding box center [808, 277] width 20 height 16
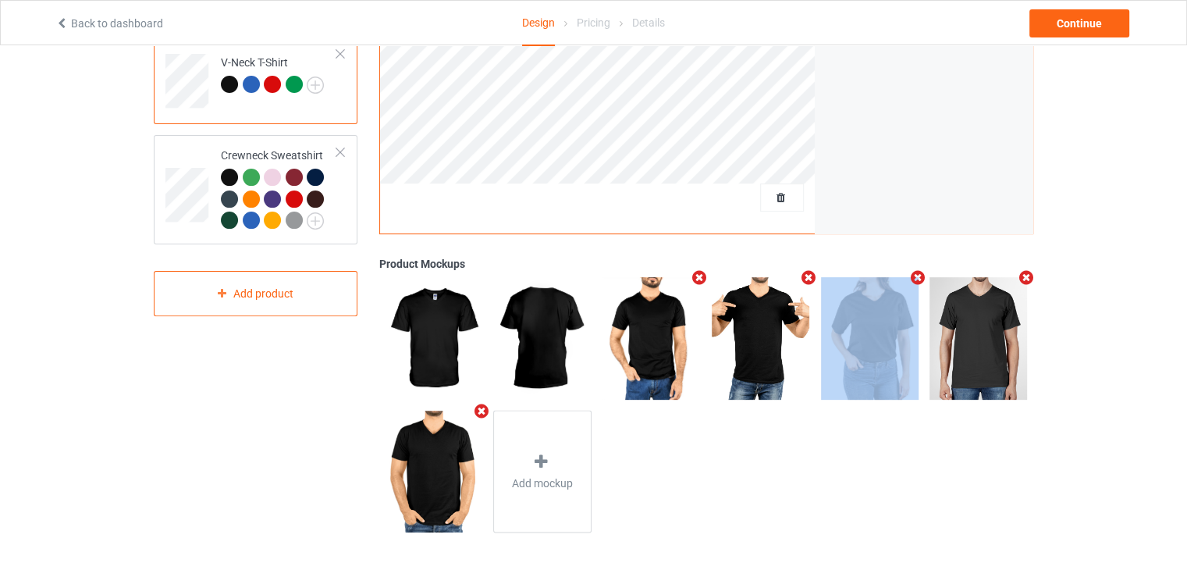
click at [798, 279] on icon "Remove mockup" at bounding box center [808, 277] width 20 height 16
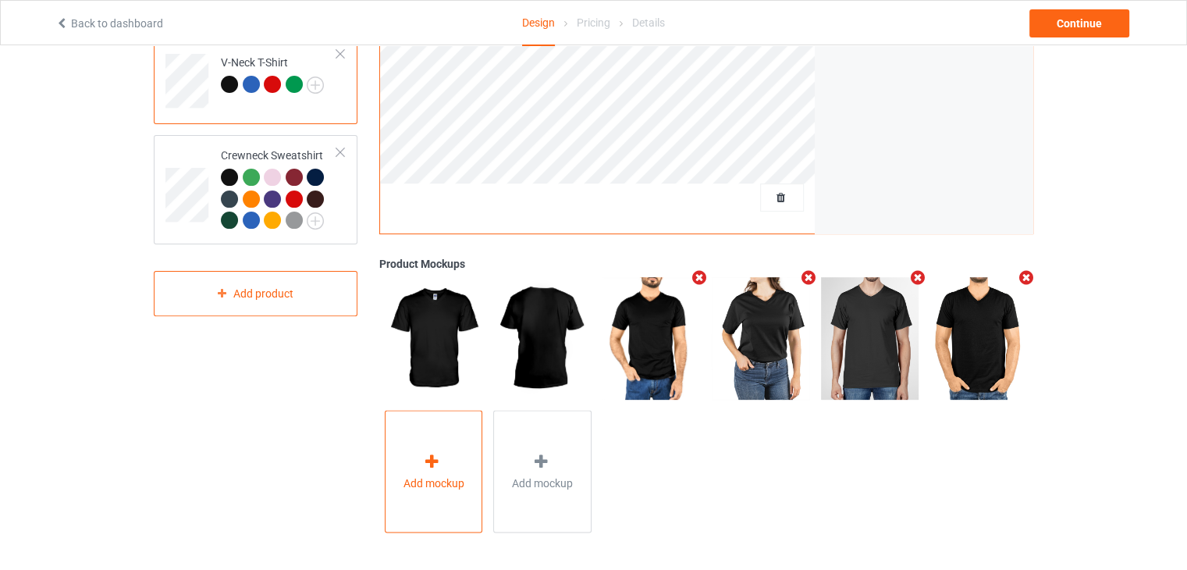
click at [450, 453] on div "Add mockup" at bounding box center [434, 471] width 98 height 123
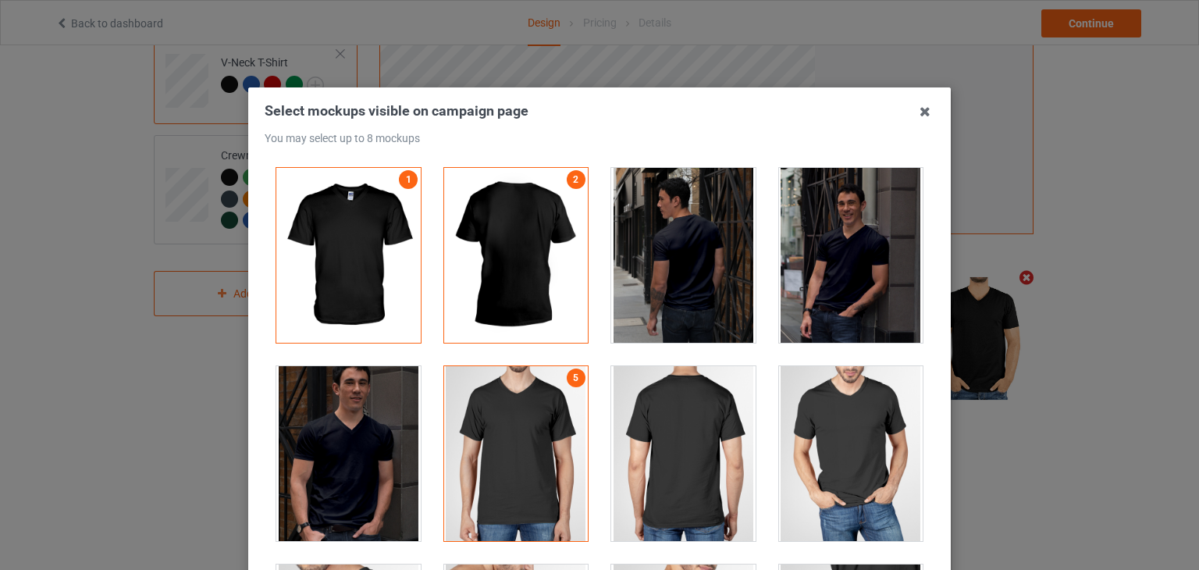
click at [702, 435] on div at bounding box center [683, 453] width 144 height 175
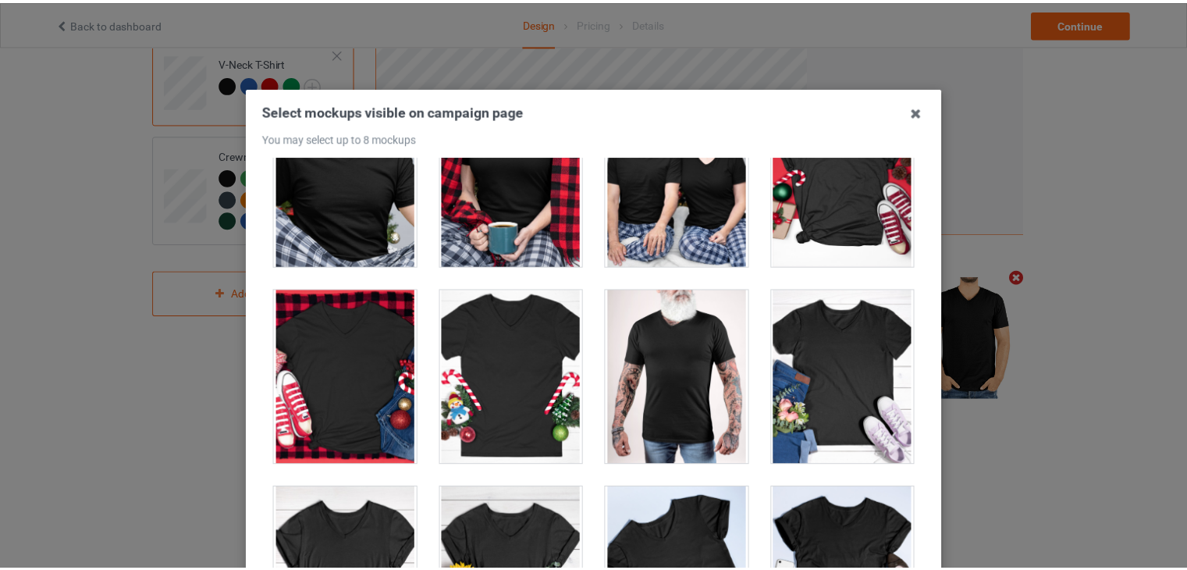
scroll to position [2908, 0]
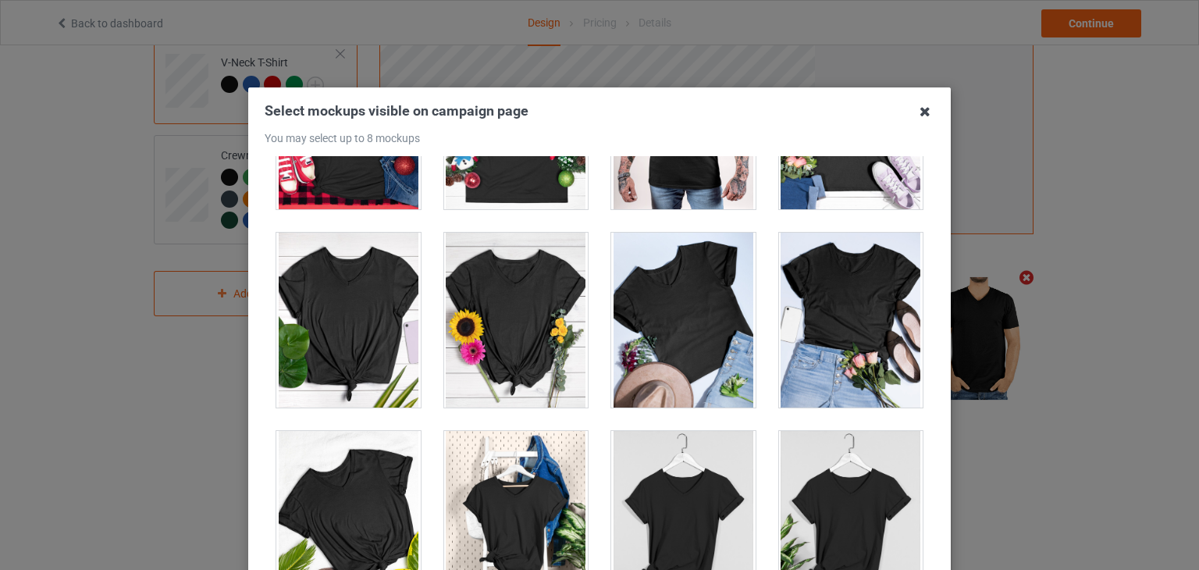
click at [918, 117] on icon at bounding box center [924, 111] width 25 height 25
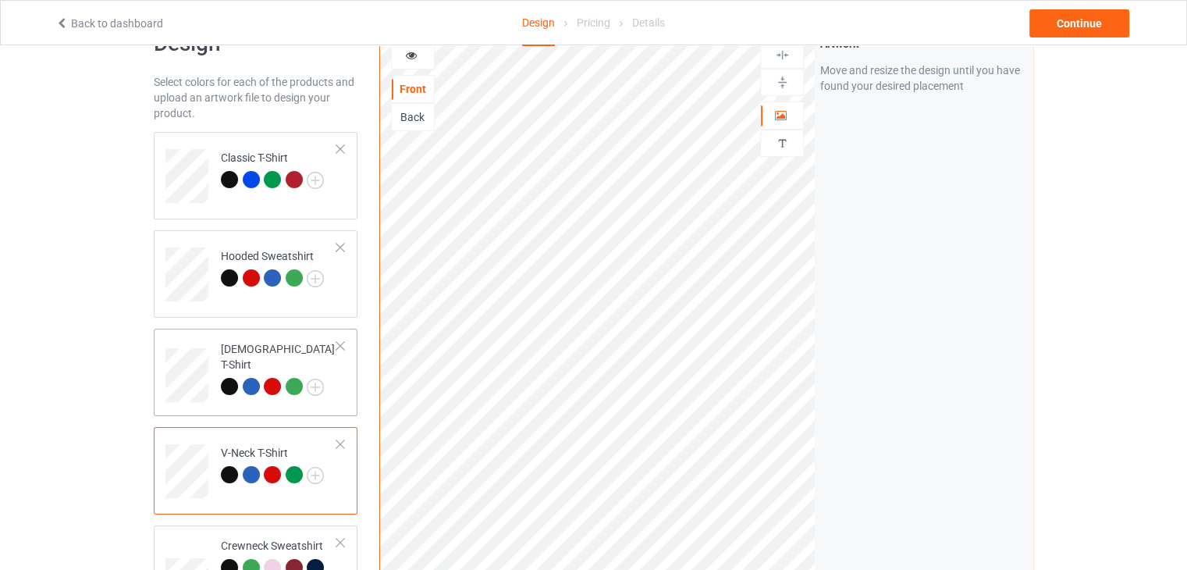
scroll to position [126, 0]
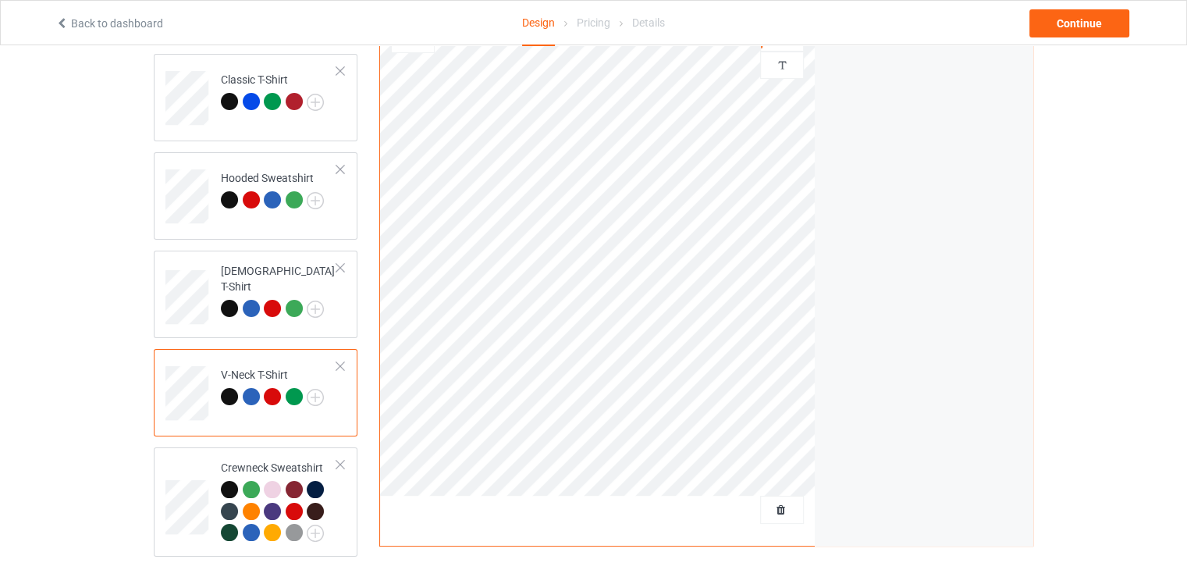
click at [247, 400] on div at bounding box center [251, 396] width 17 height 17
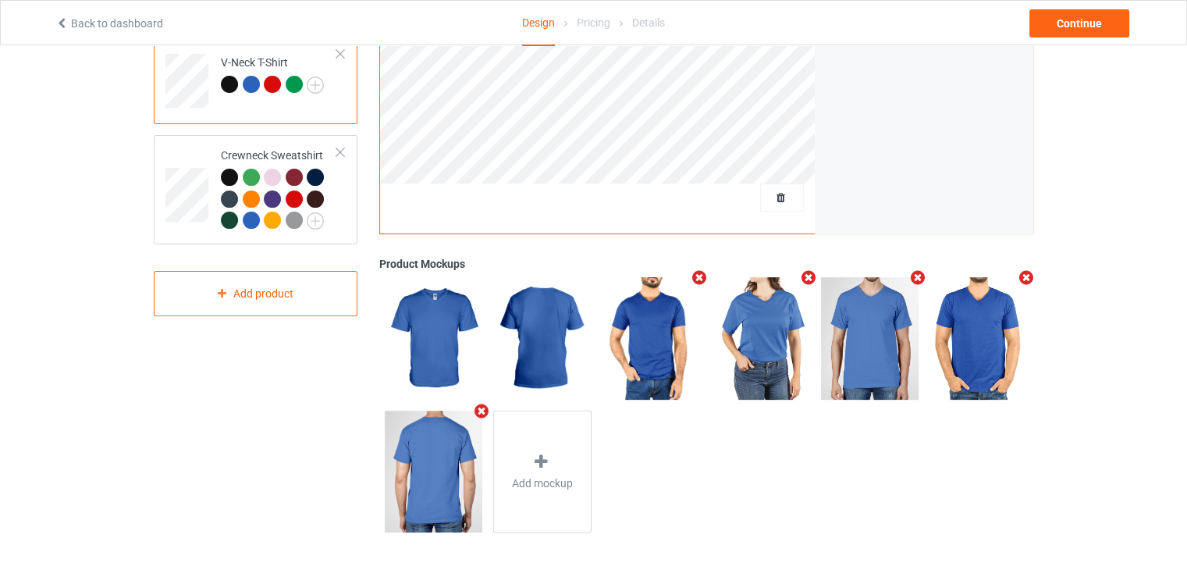
click at [429, 463] on img at bounding box center [434, 471] width 98 height 122
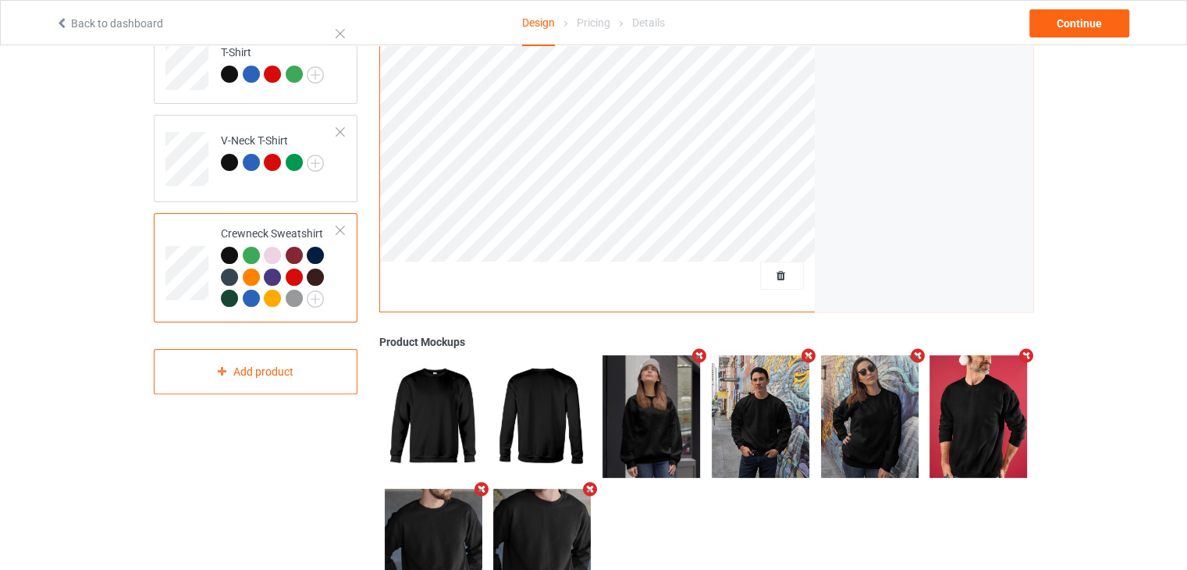
scroll to position [439, 0]
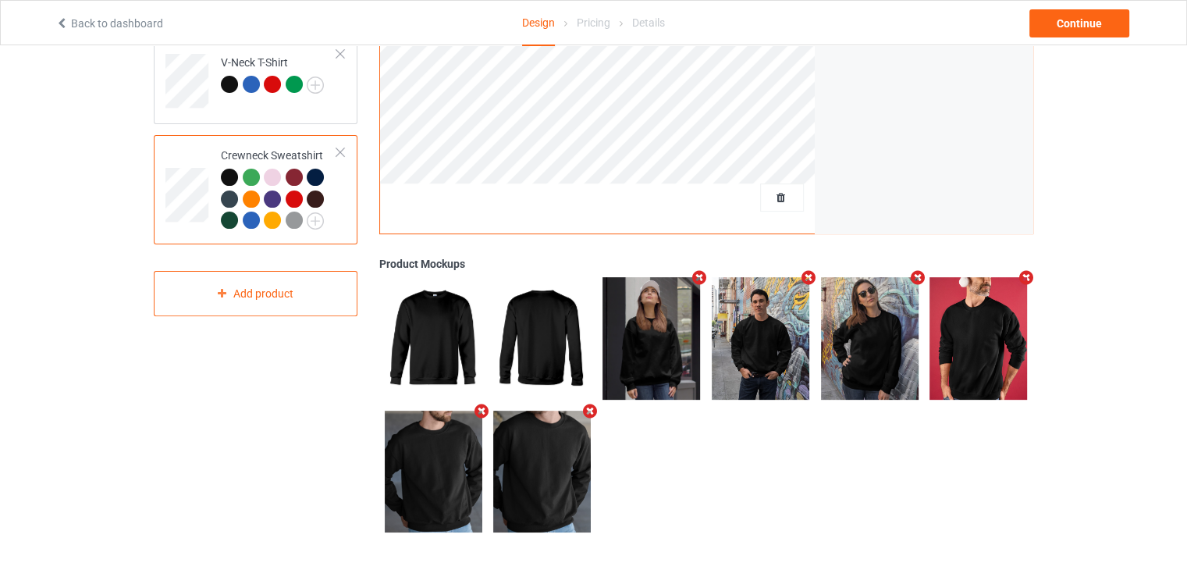
click at [288, 196] on div at bounding box center [294, 198] width 17 height 17
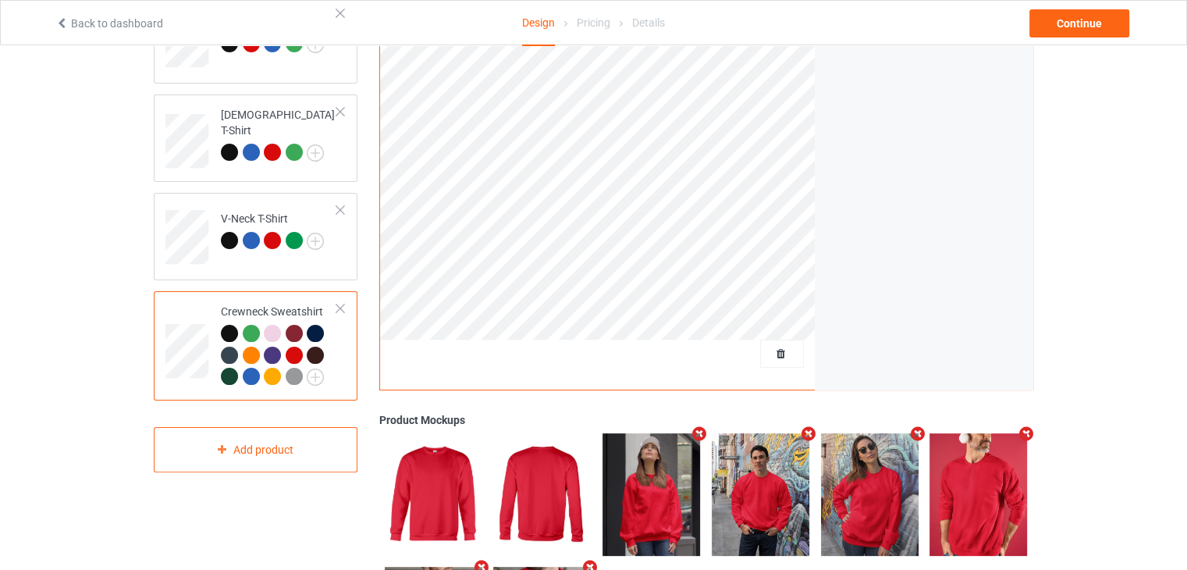
scroll to position [204, 0]
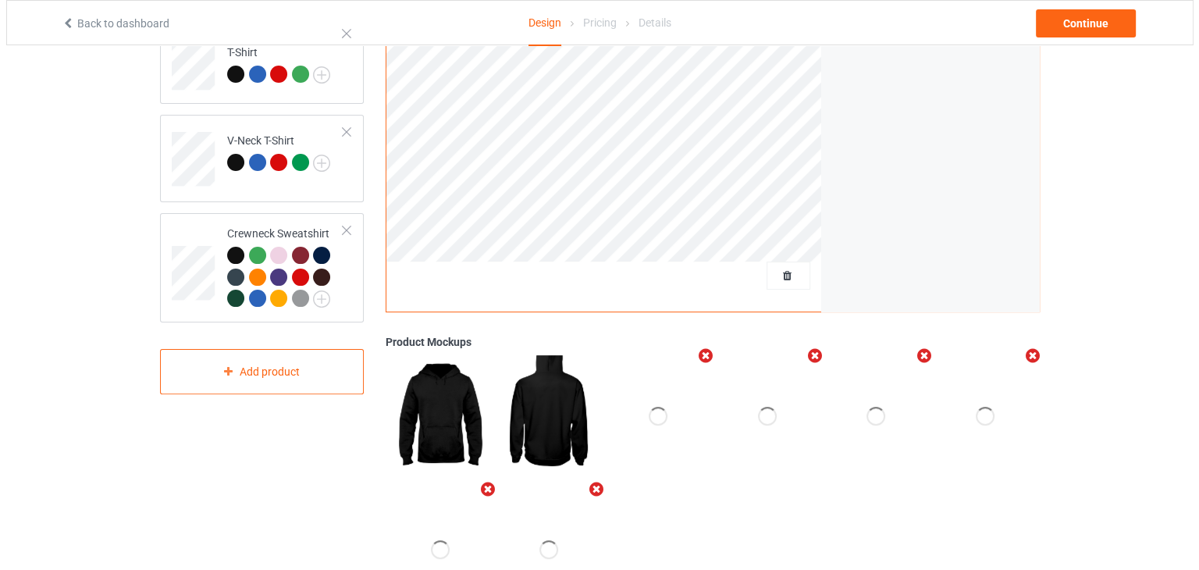
scroll to position [439, 0]
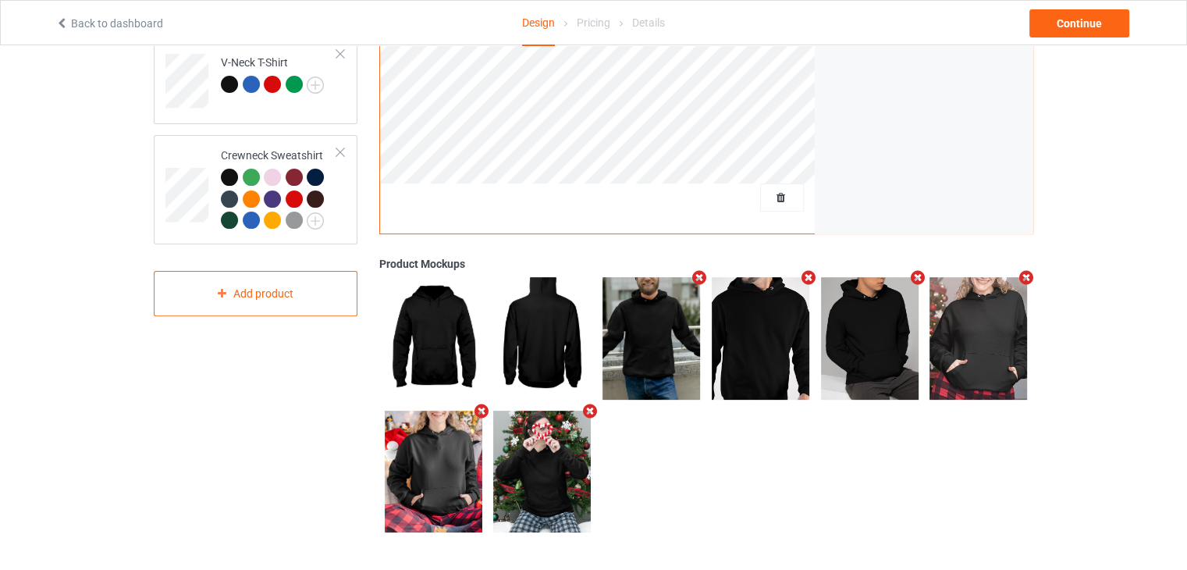
click at [484, 409] on icon "Remove mockup" at bounding box center [481, 411] width 20 height 16
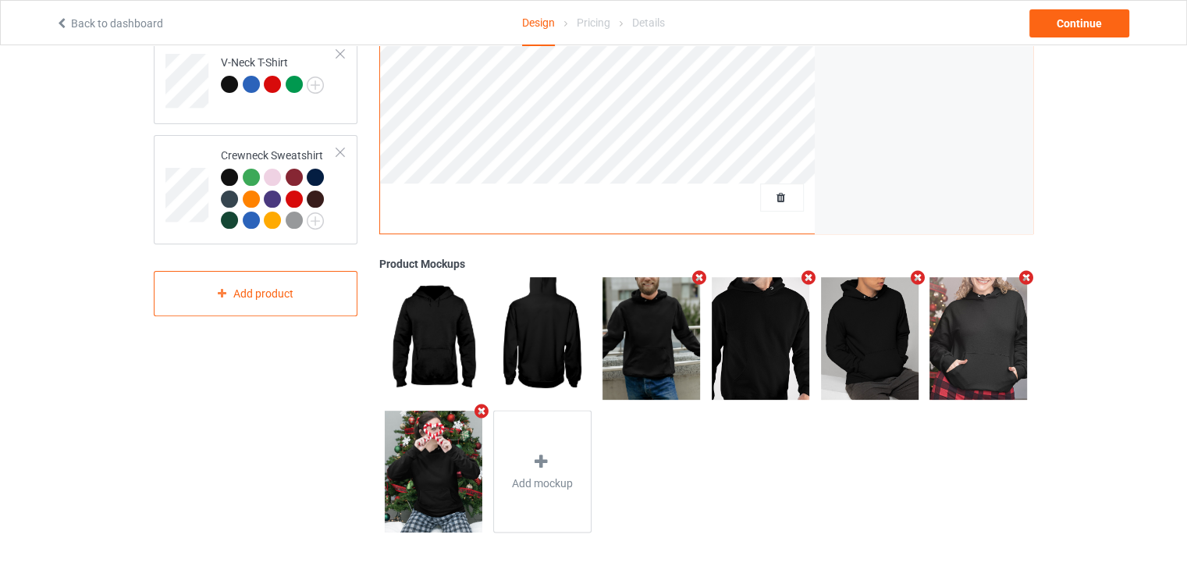
click at [484, 409] on icon "Remove mockup" at bounding box center [481, 411] width 20 height 16
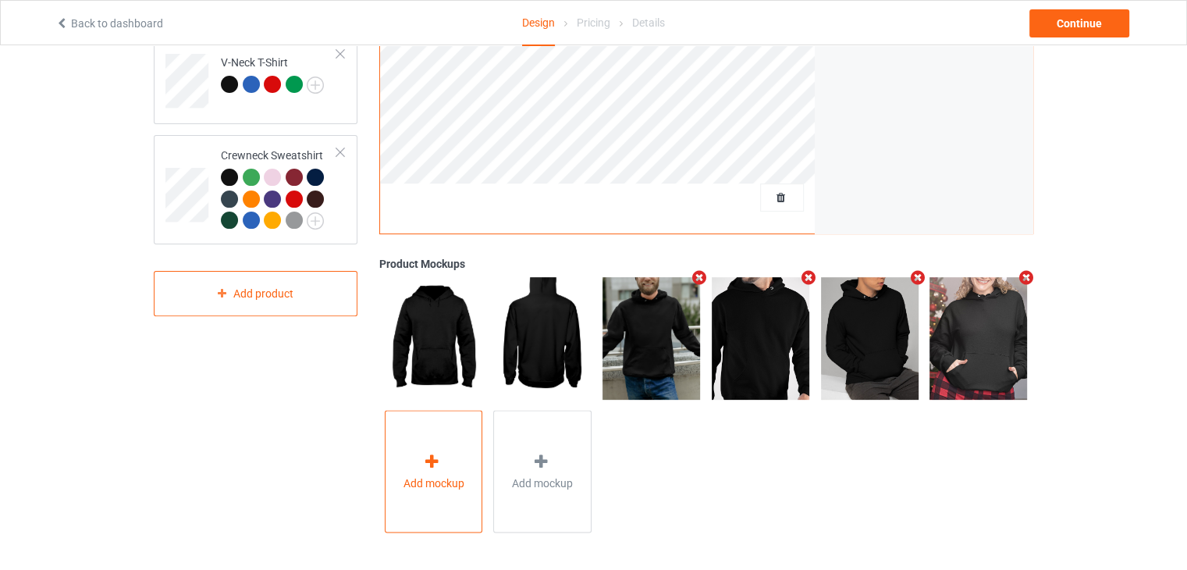
click at [431, 445] on div "Add mockup" at bounding box center [434, 471] width 98 height 123
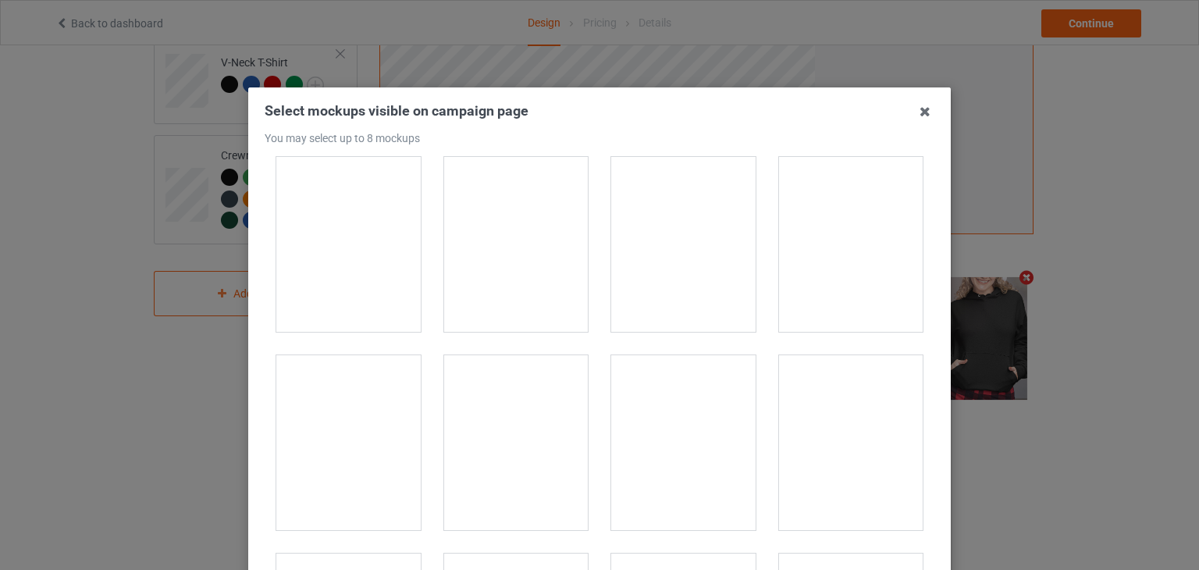
scroll to position [11392, 0]
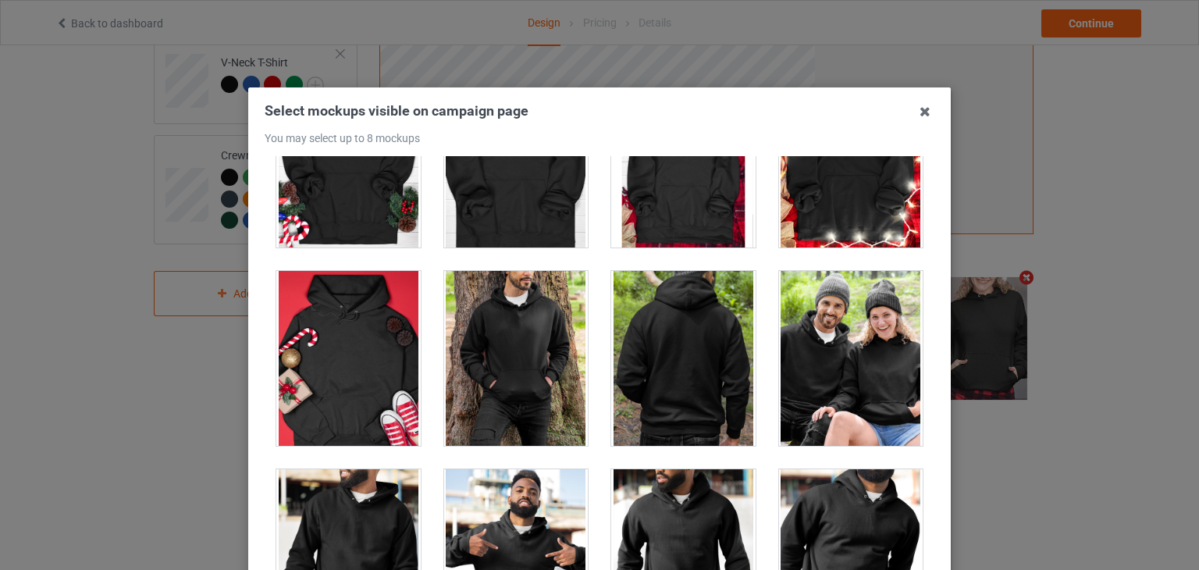
click at [673, 332] on div at bounding box center [683, 358] width 144 height 175
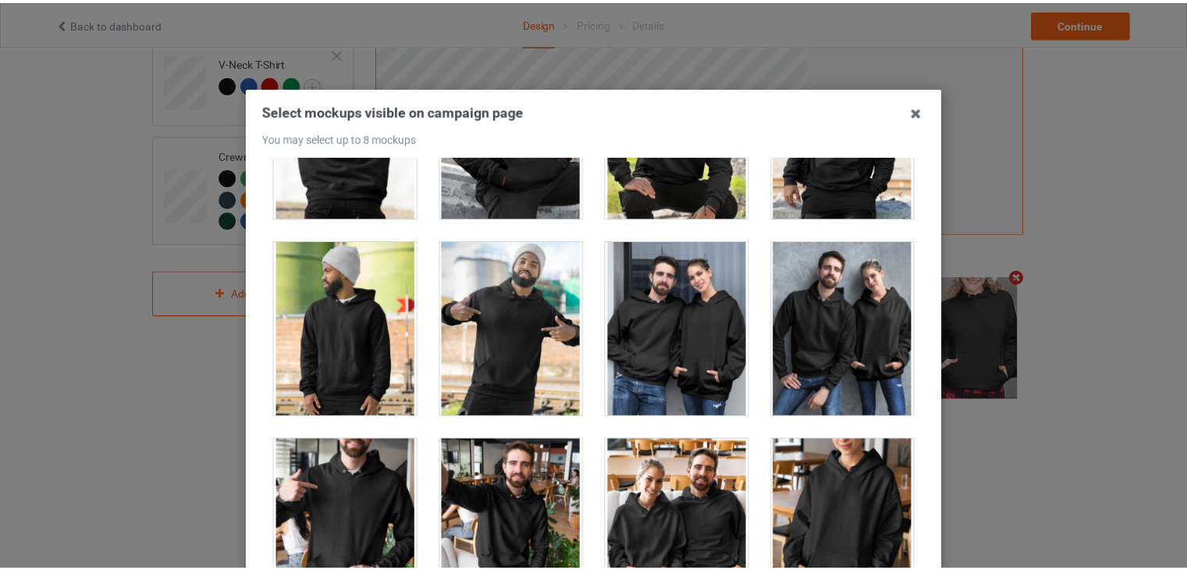
scroll to position [12328, 0]
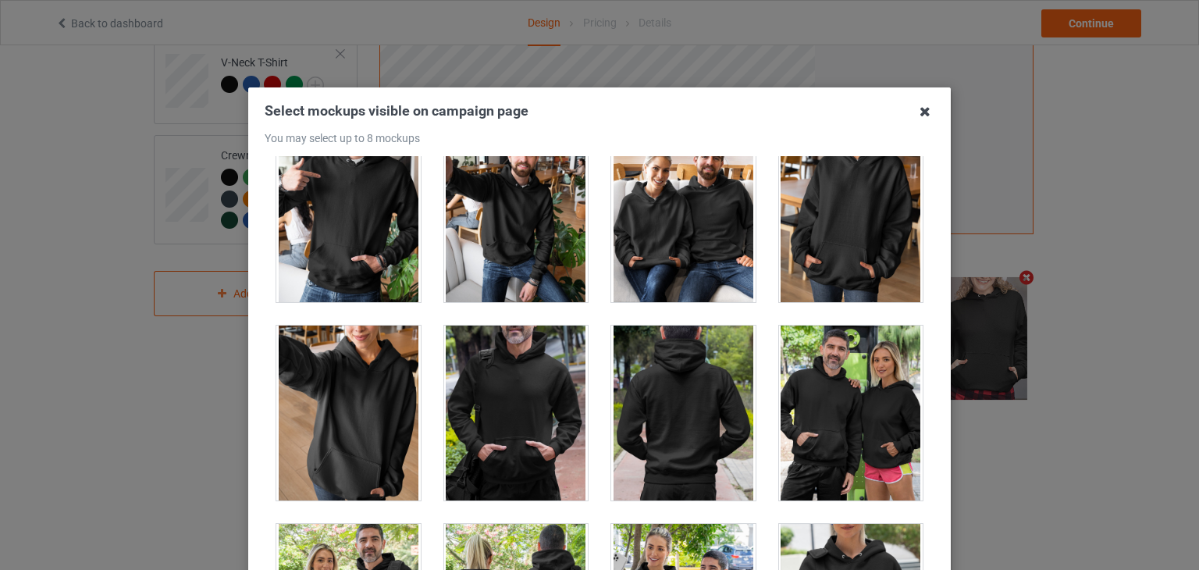
click at [923, 115] on icon at bounding box center [924, 111] width 25 height 25
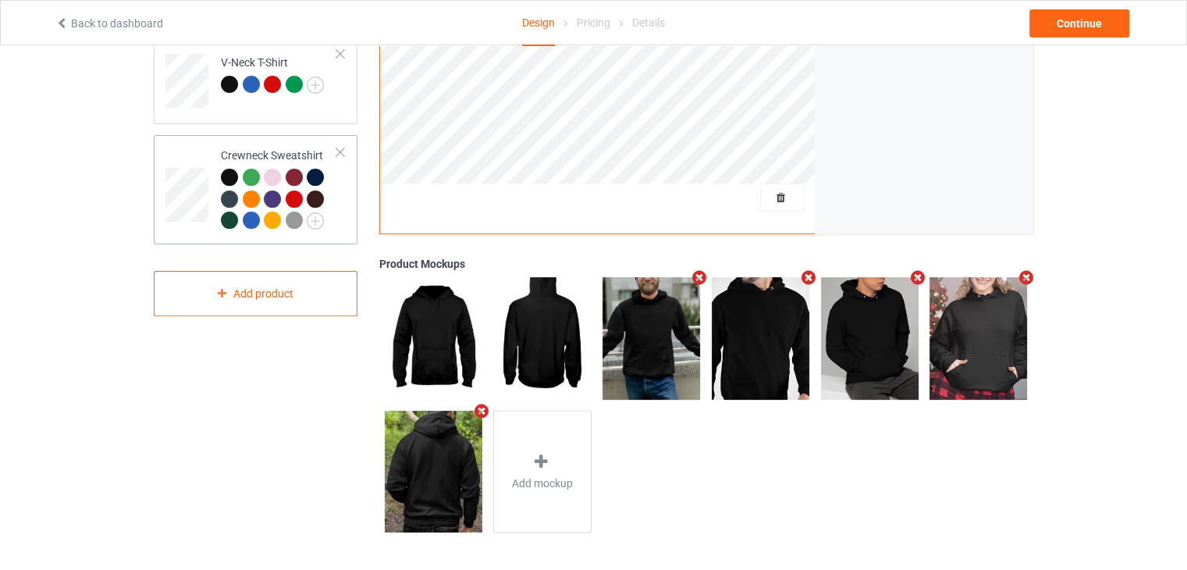
click at [253, 222] on div at bounding box center [251, 219] width 17 height 17
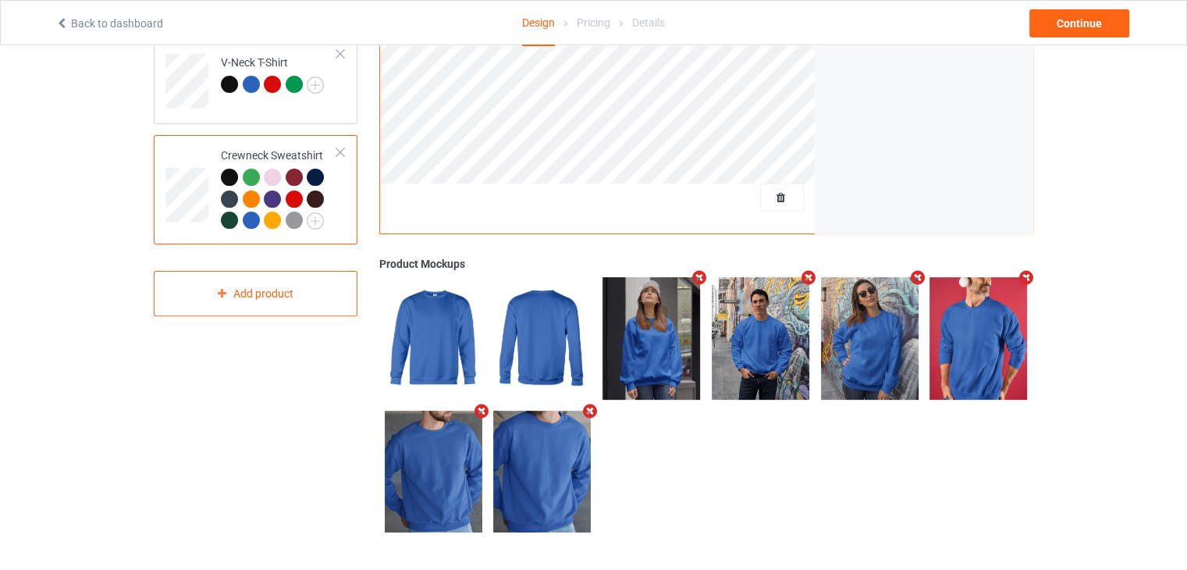
scroll to position [126, 0]
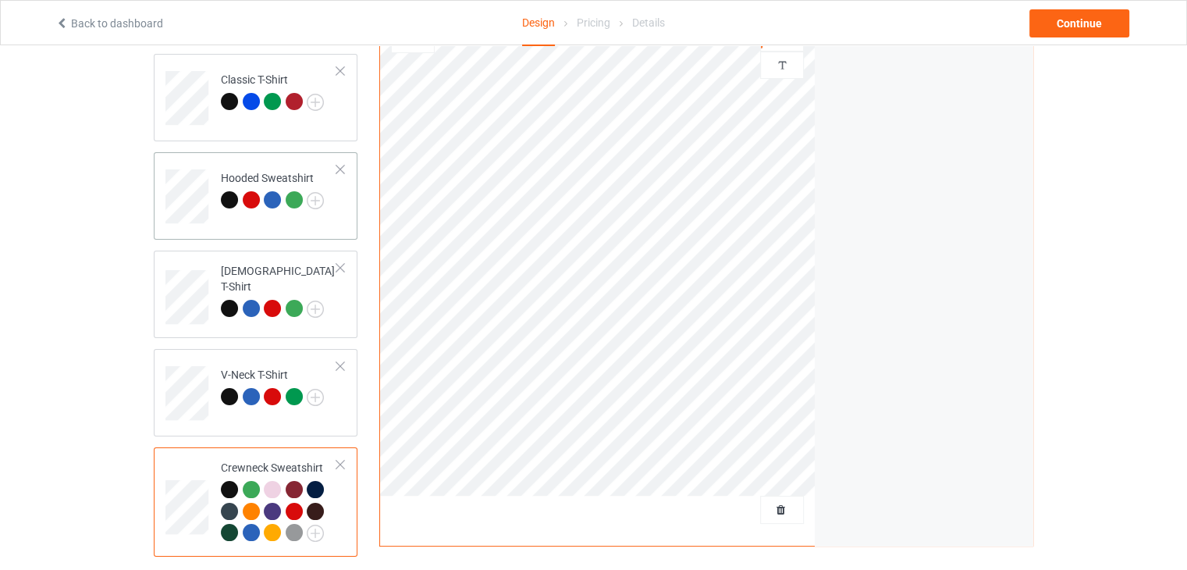
click at [279, 178] on div "Hooded Sweatshirt" at bounding box center [272, 188] width 103 height 37
click at [276, 196] on div at bounding box center [272, 199] width 17 height 17
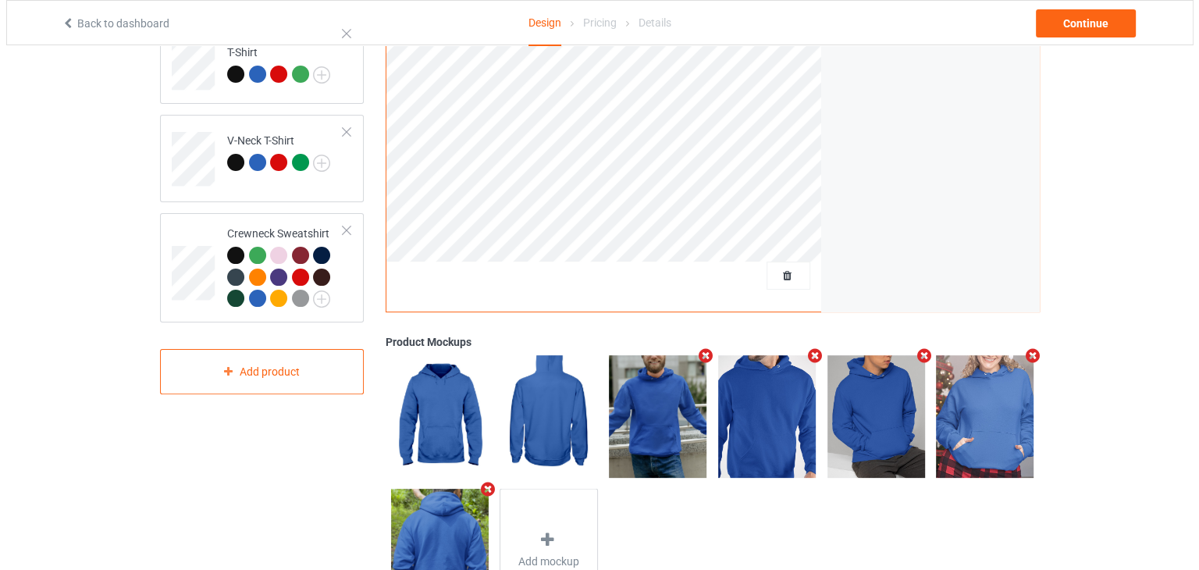
scroll to position [439, 0]
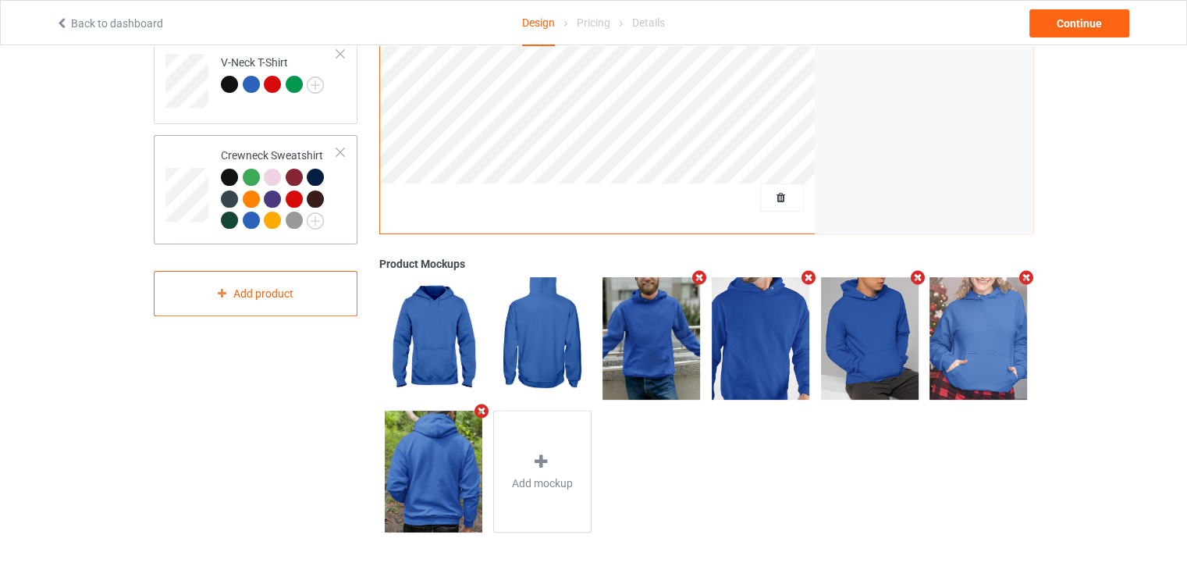
click at [197, 157] on td at bounding box center [188, 189] width 47 height 97
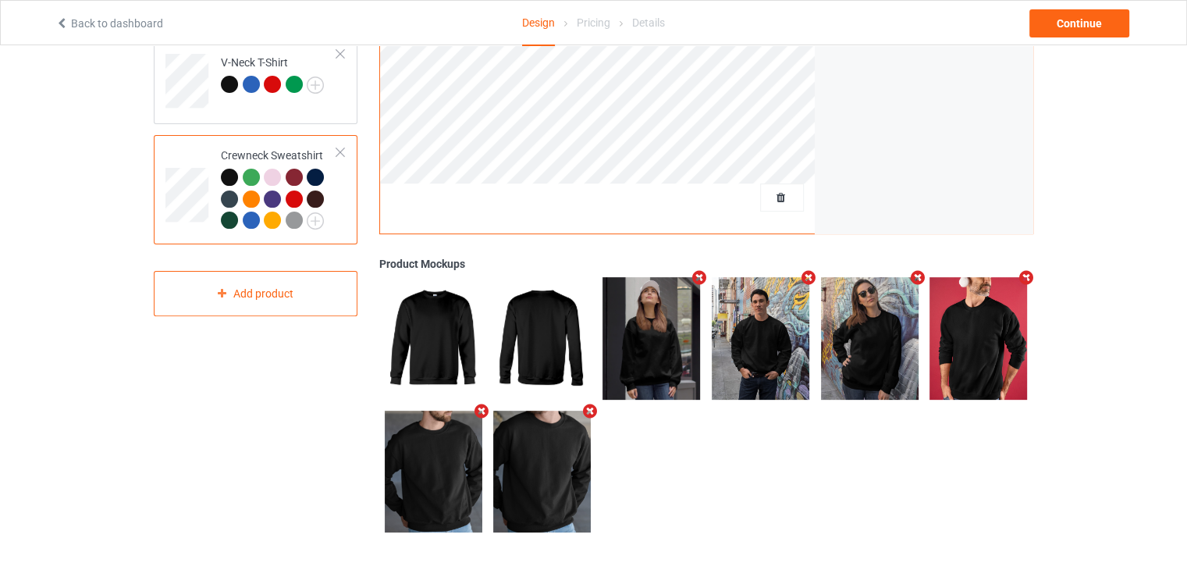
click at [589, 413] on icon "Remove mockup" at bounding box center [591, 411] width 20 height 16
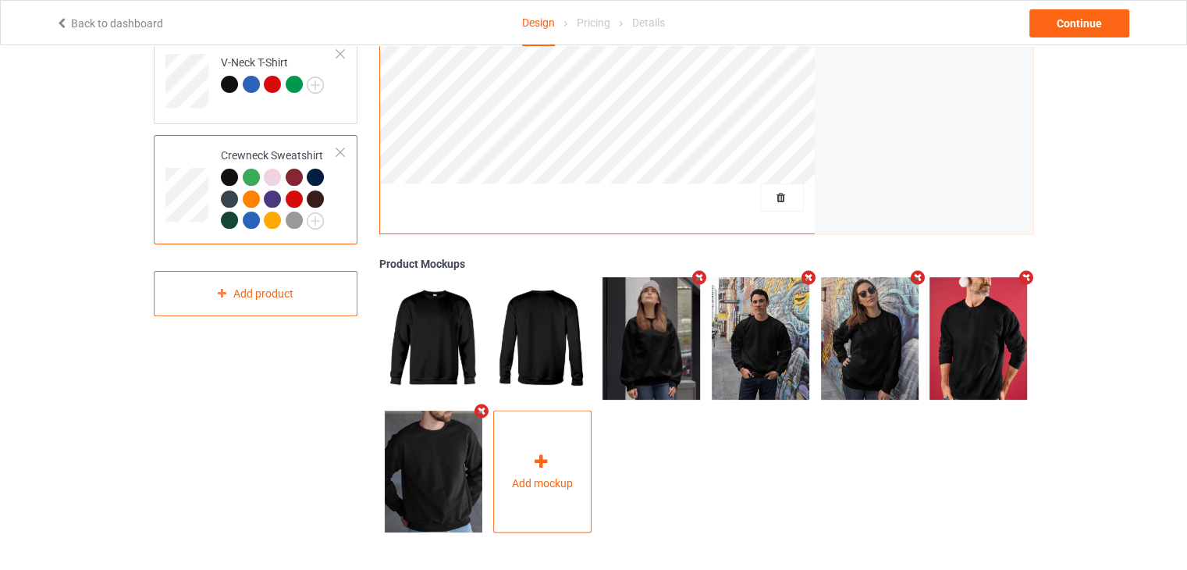
click at [529, 460] on div "Add mockup" at bounding box center [542, 471] width 98 height 123
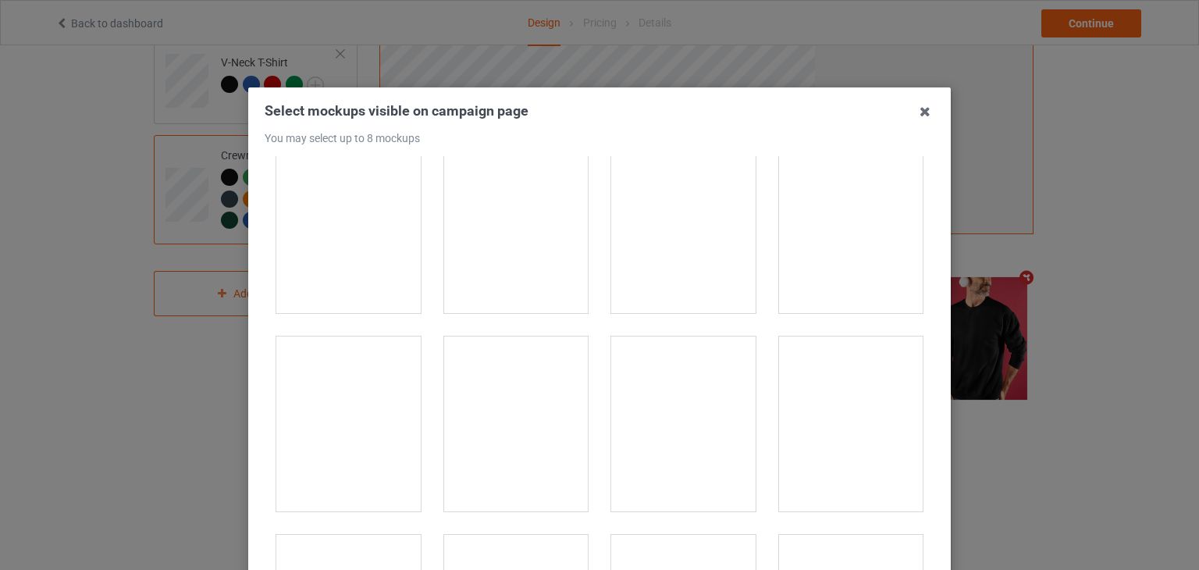
scroll to position [858, 0]
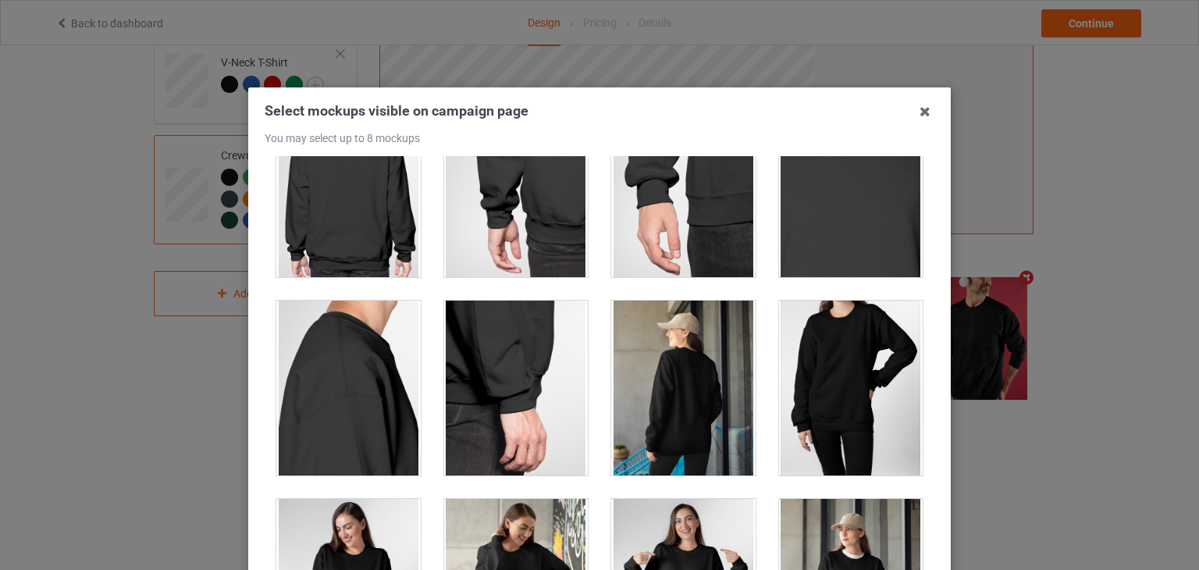
click at [385, 231] on div at bounding box center [348, 189] width 144 height 175
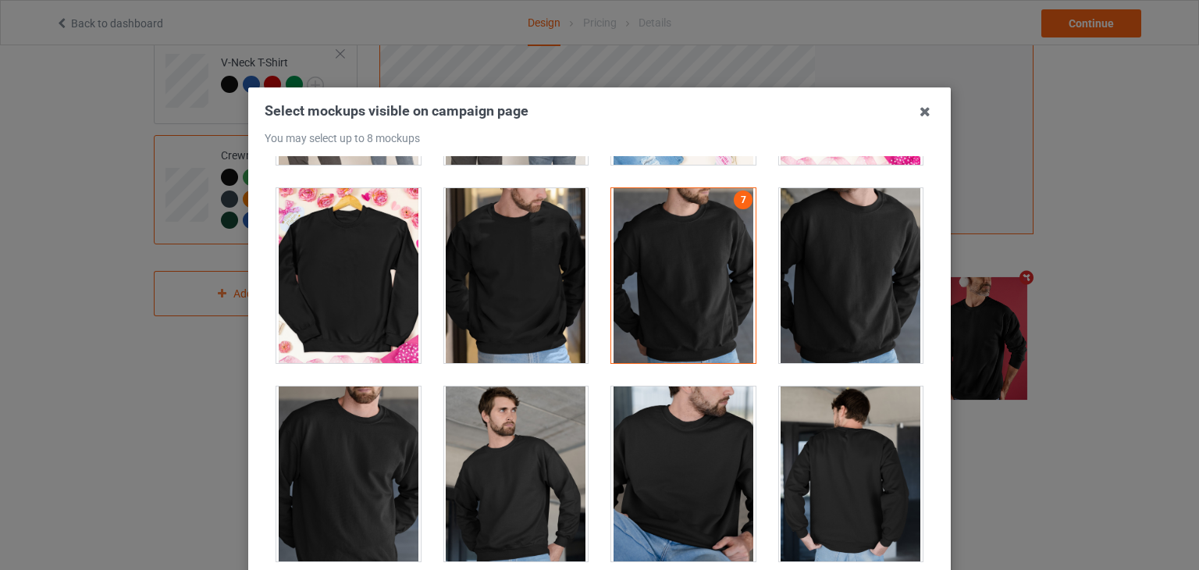
scroll to position [201, 0]
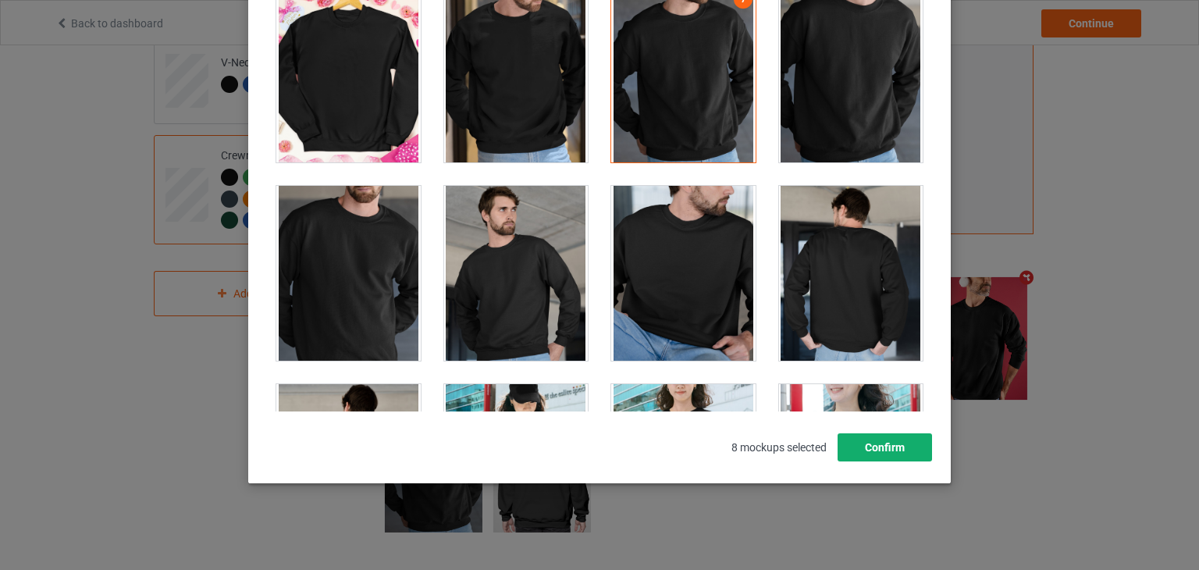
click at [890, 444] on button "Confirm" at bounding box center [884, 447] width 94 height 28
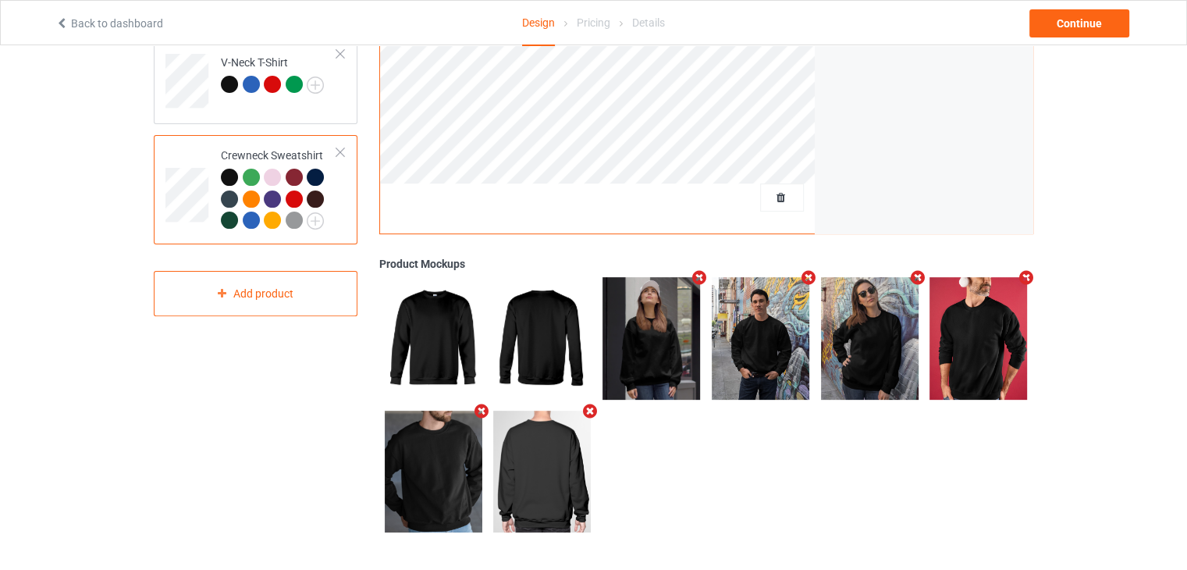
click at [914, 279] on icon "Remove mockup" at bounding box center [917, 277] width 20 height 16
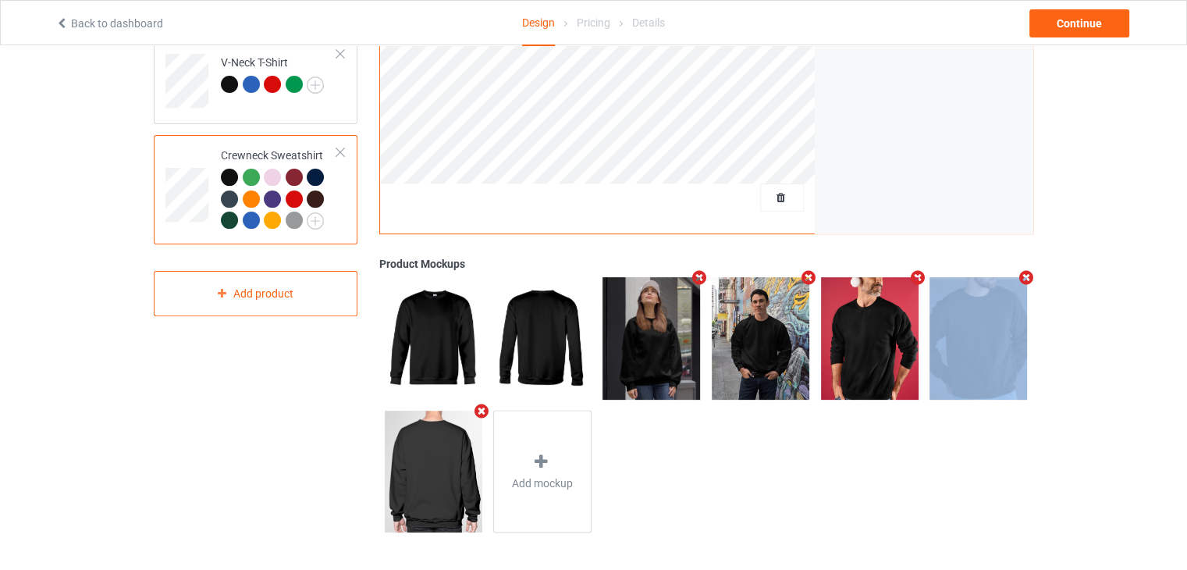
click at [914, 279] on icon "Remove mockup" at bounding box center [917, 277] width 20 height 16
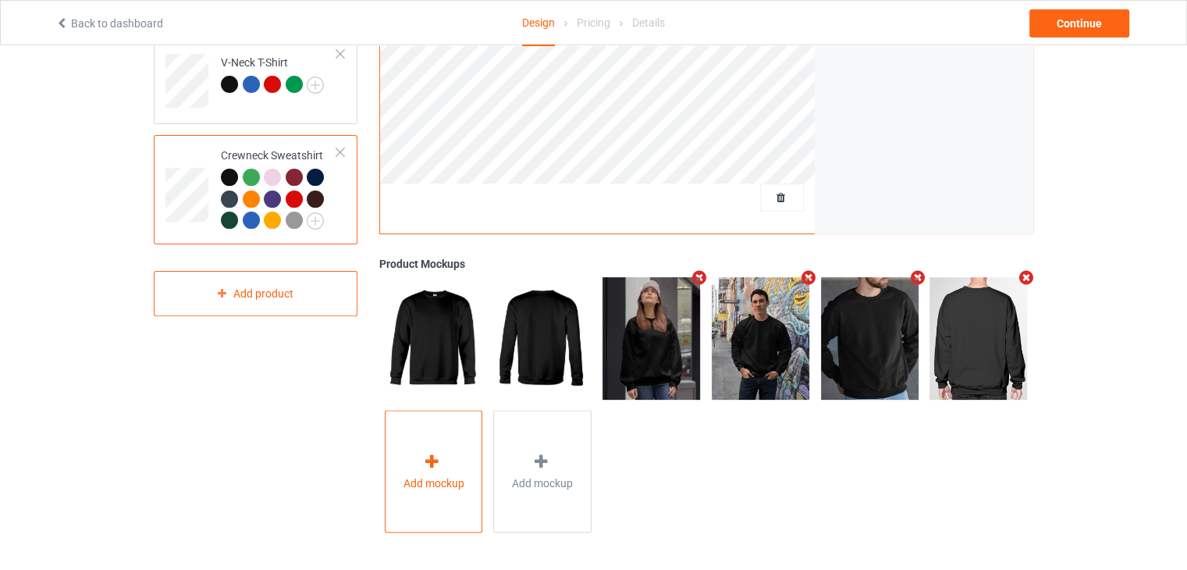
click at [410, 469] on div "Add mockup" at bounding box center [434, 471] width 98 height 123
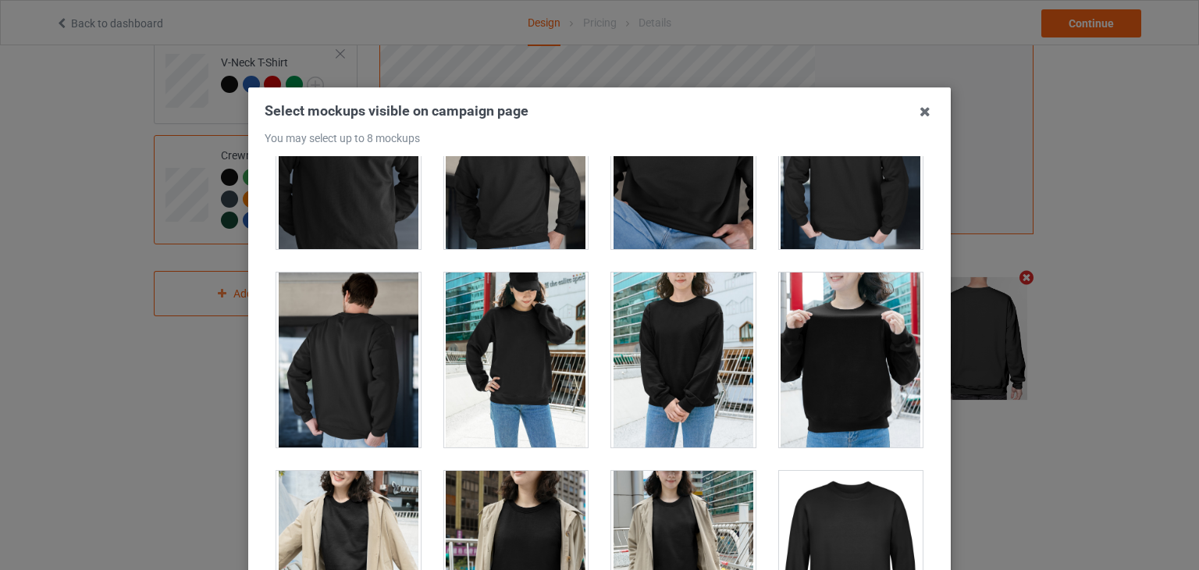
scroll to position [3901, 0]
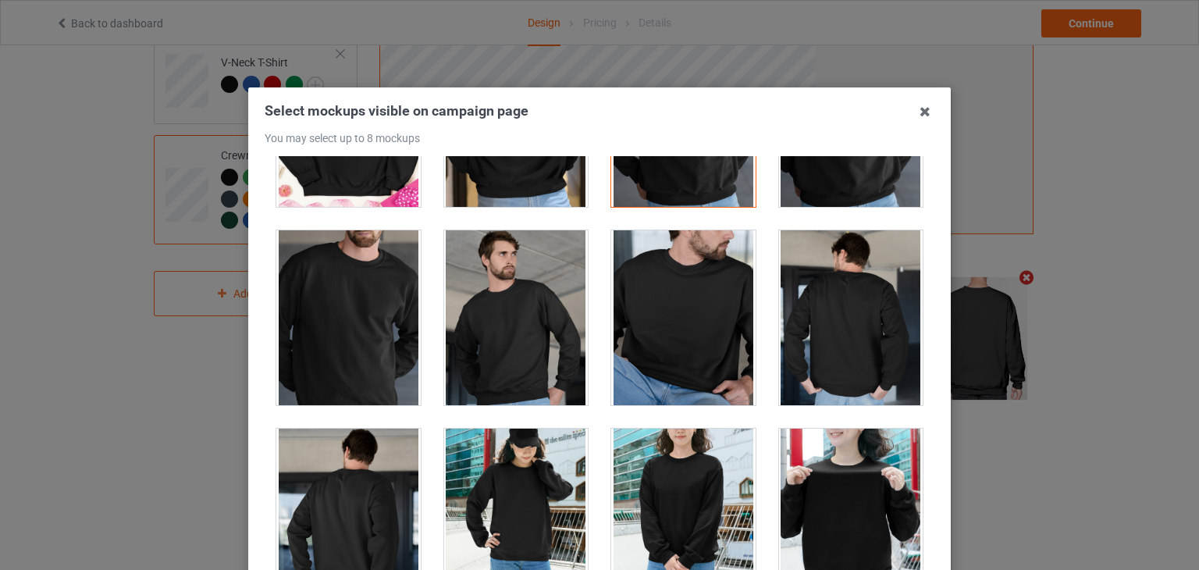
click at [833, 283] on div at bounding box center [851, 317] width 144 height 175
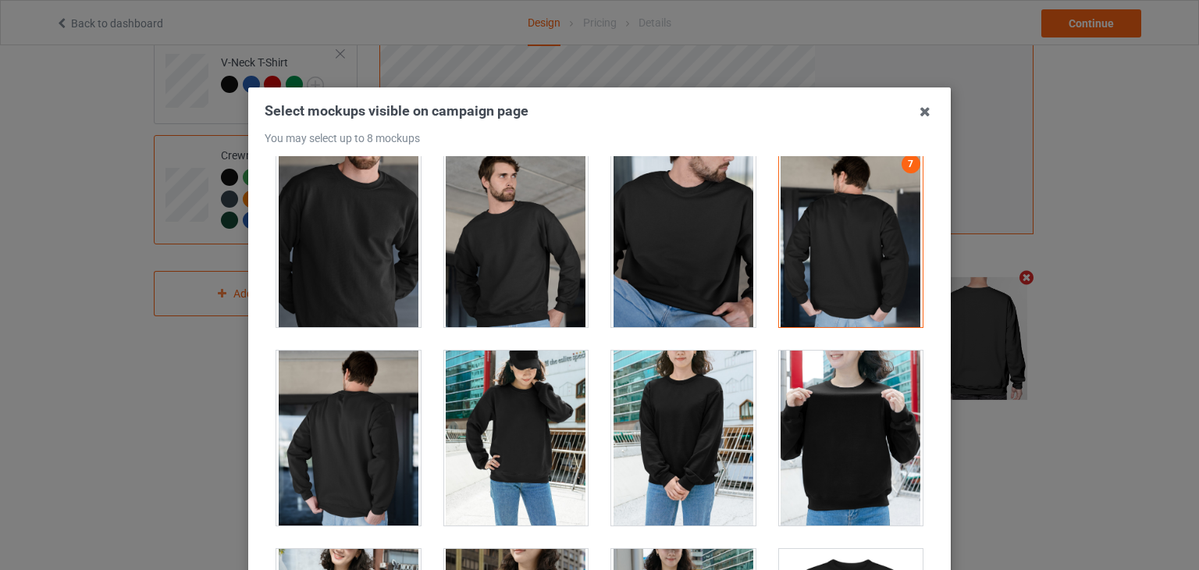
click at [335, 413] on div at bounding box center [348, 437] width 144 height 175
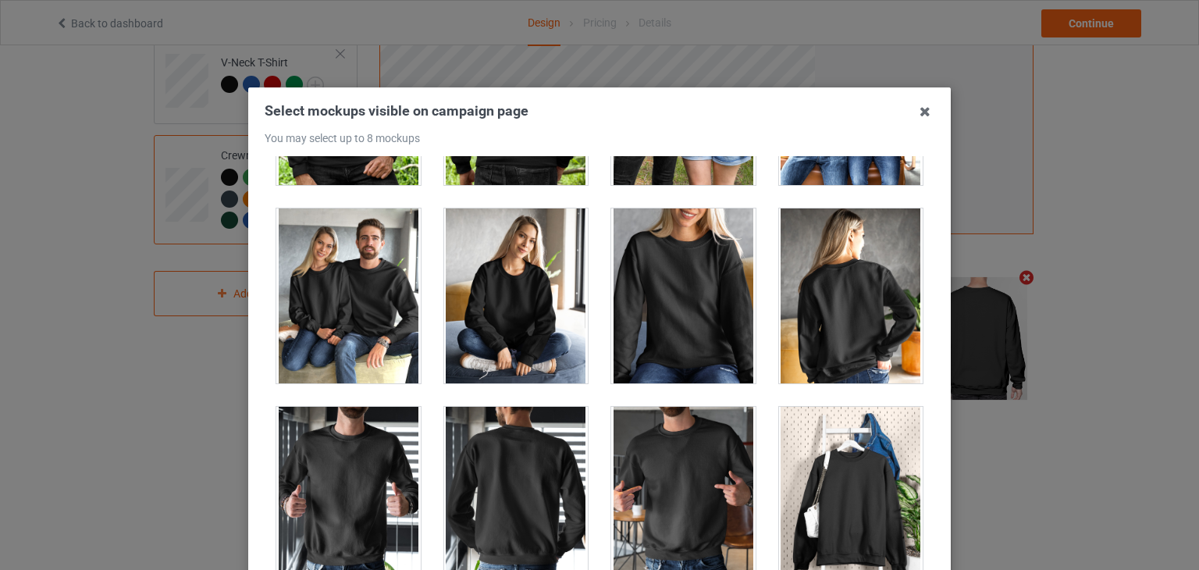
scroll to position [7657, 0]
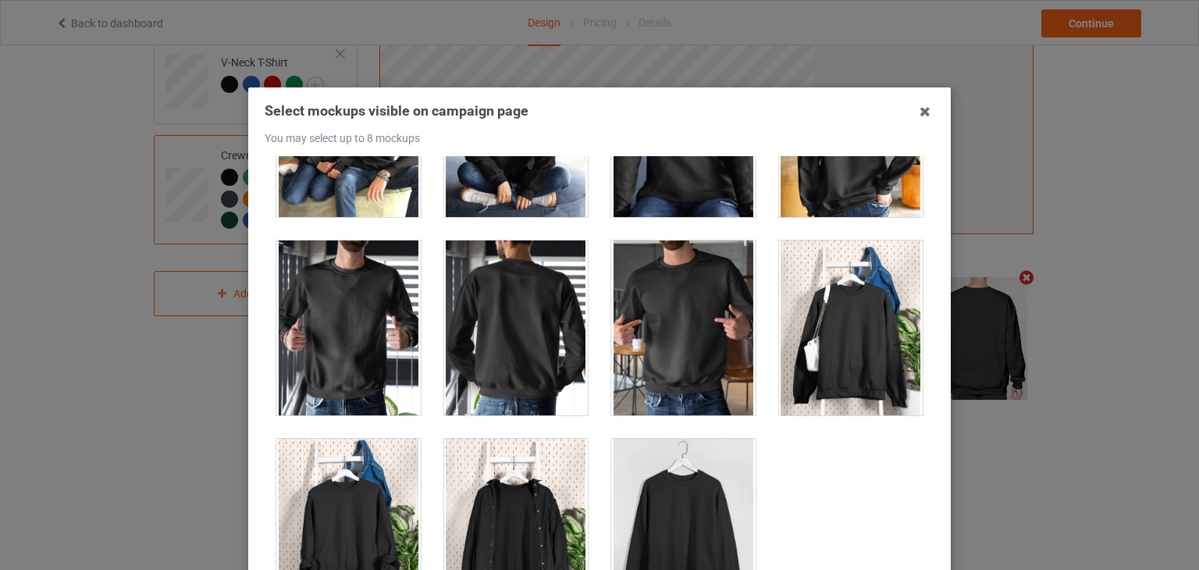
click at [563, 314] on div at bounding box center [516, 327] width 144 height 175
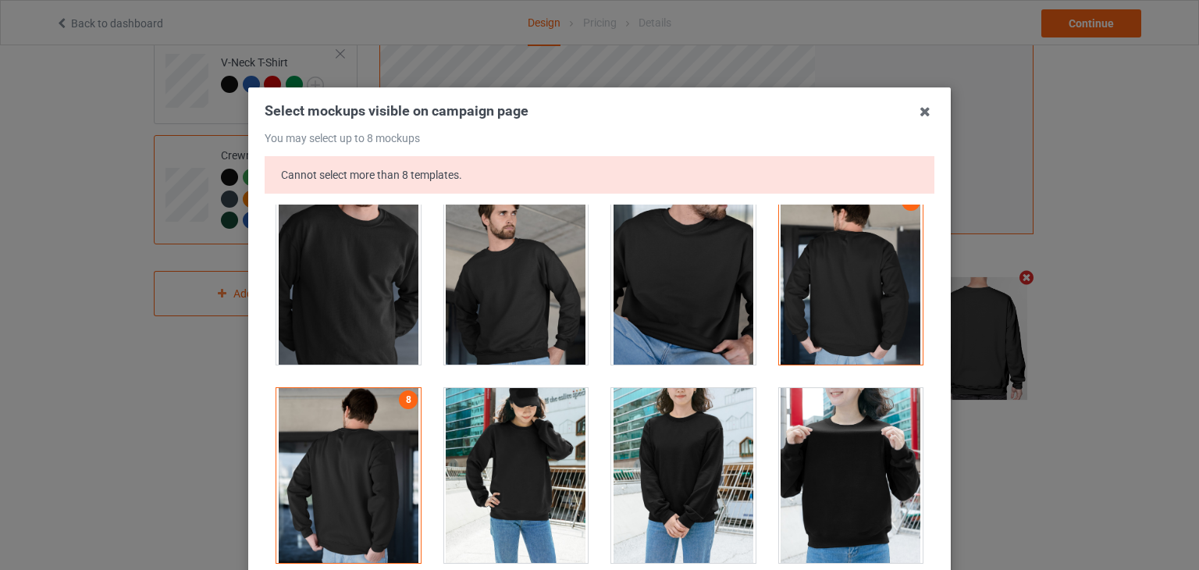
scroll to position [3912, 0]
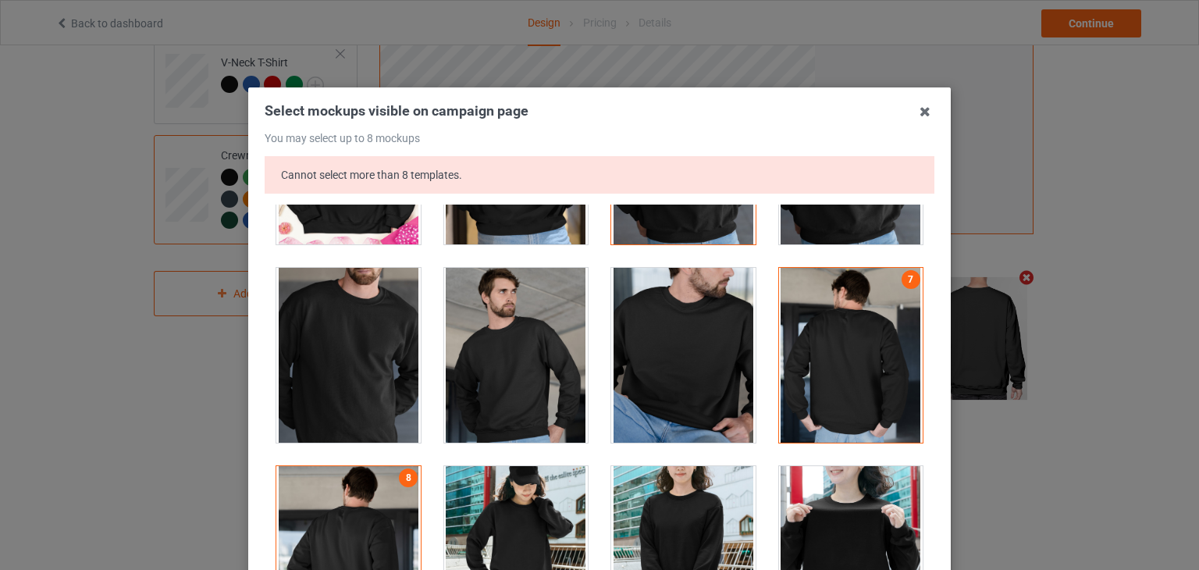
click at [831, 326] on div at bounding box center [851, 355] width 144 height 175
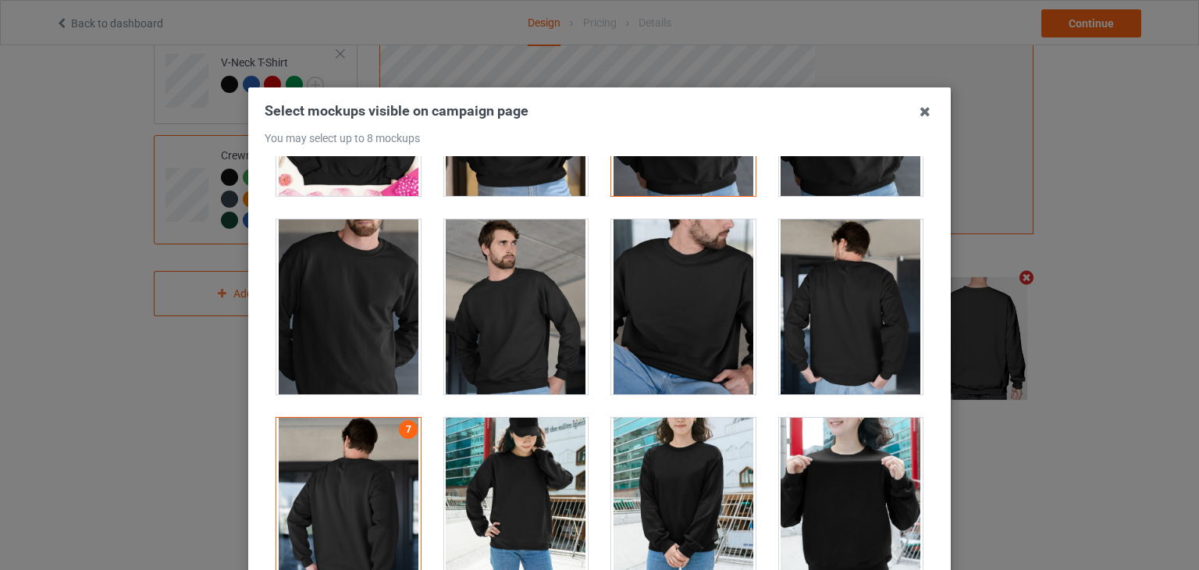
scroll to position [3990, 0]
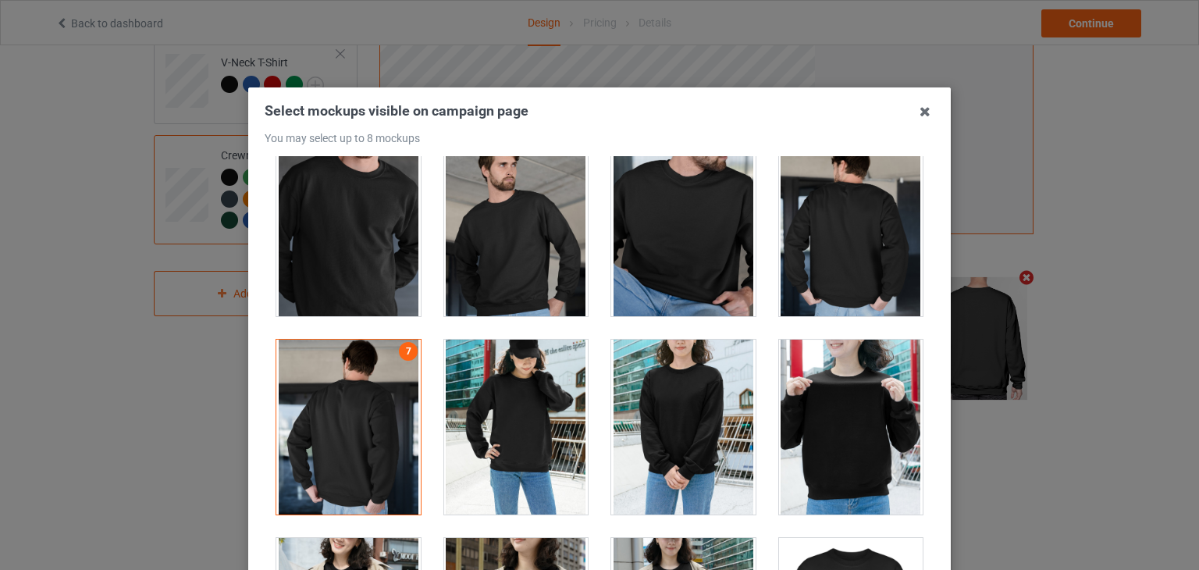
click at [331, 389] on div at bounding box center [348, 426] width 144 height 175
click at [843, 191] on div at bounding box center [851, 228] width 144 height 175
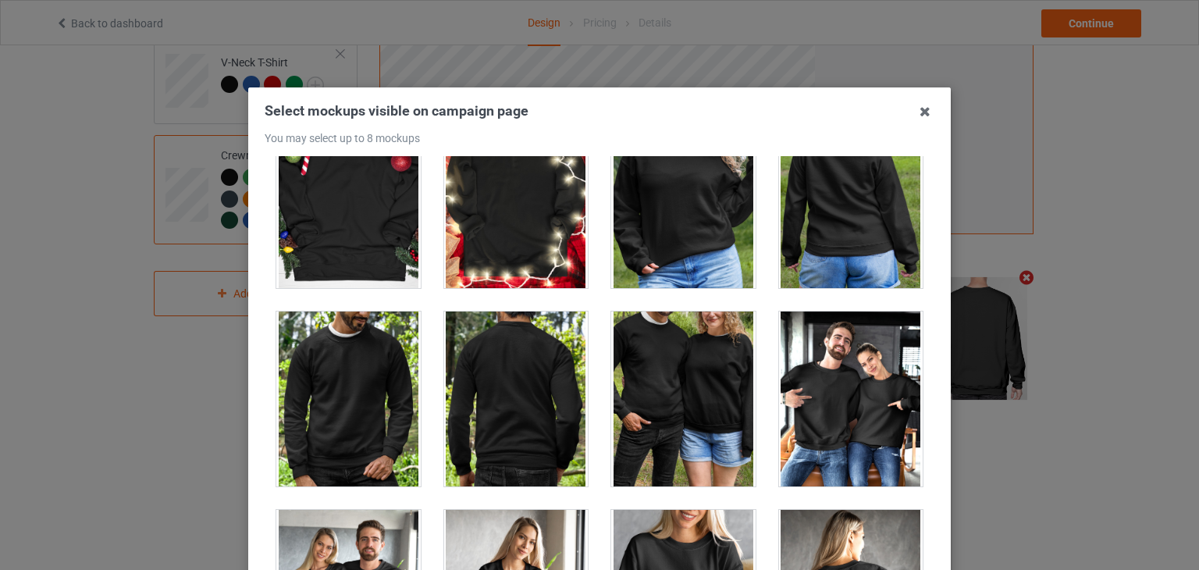
scroll to position [7657, 0]
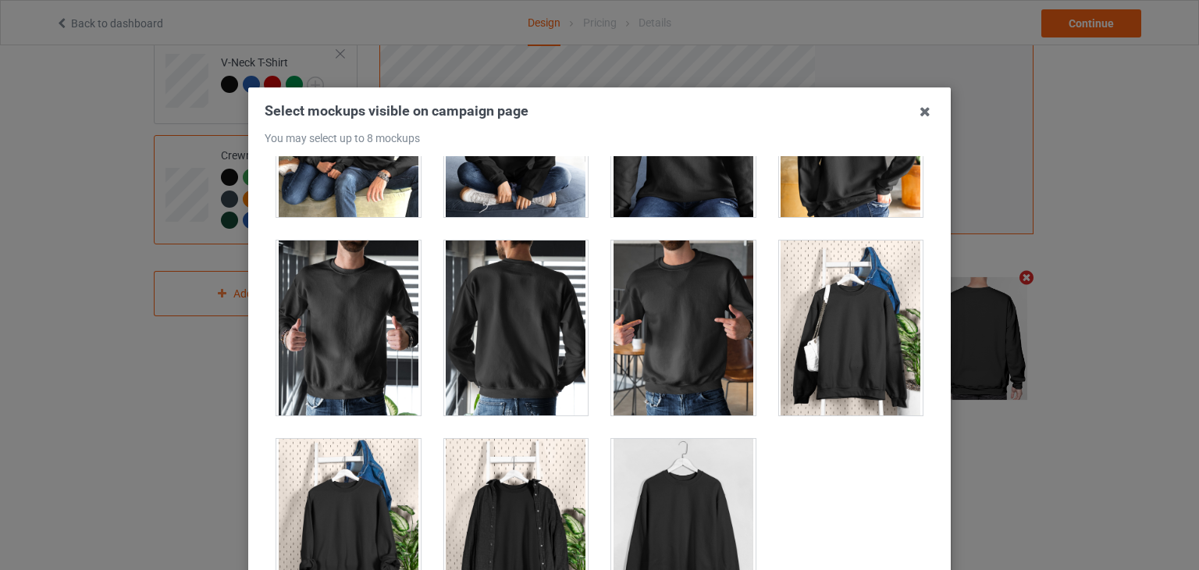
click at [520, 322] on div at bounding box center [516, 327] width 144 height 175
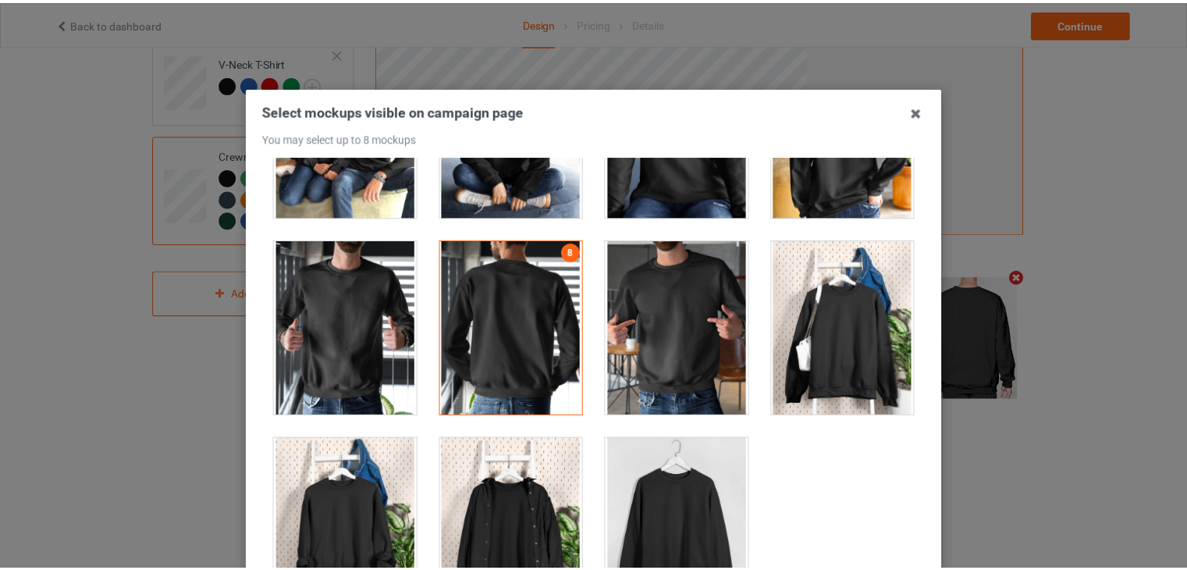
scroll to position [201, 0]
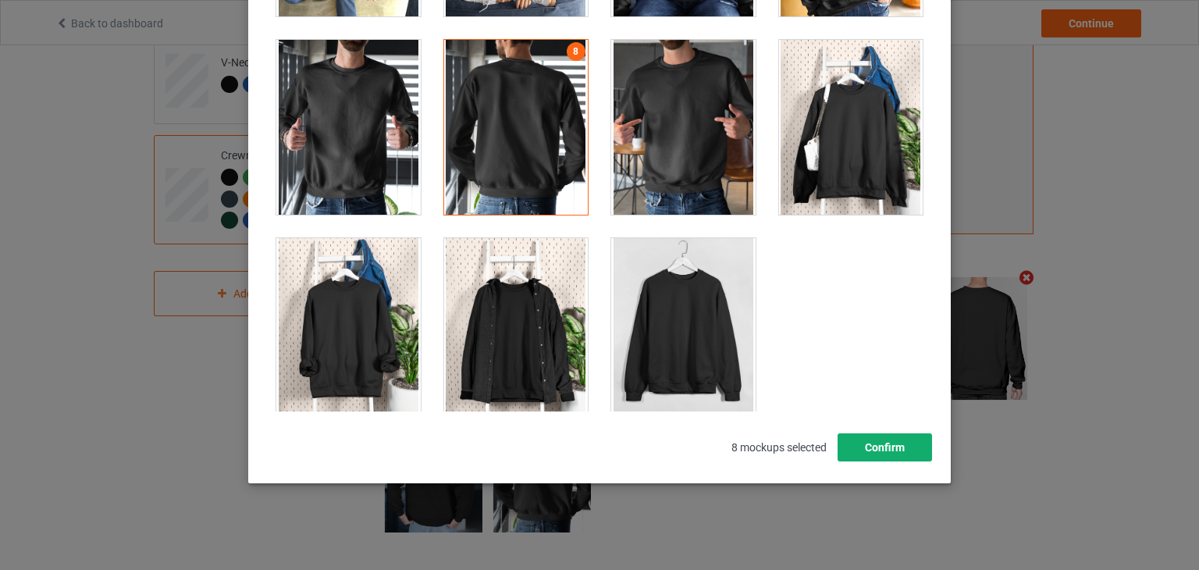
click at [849, 442] on button "Confirm" at bounding box center [884, 447] width 94 height 28
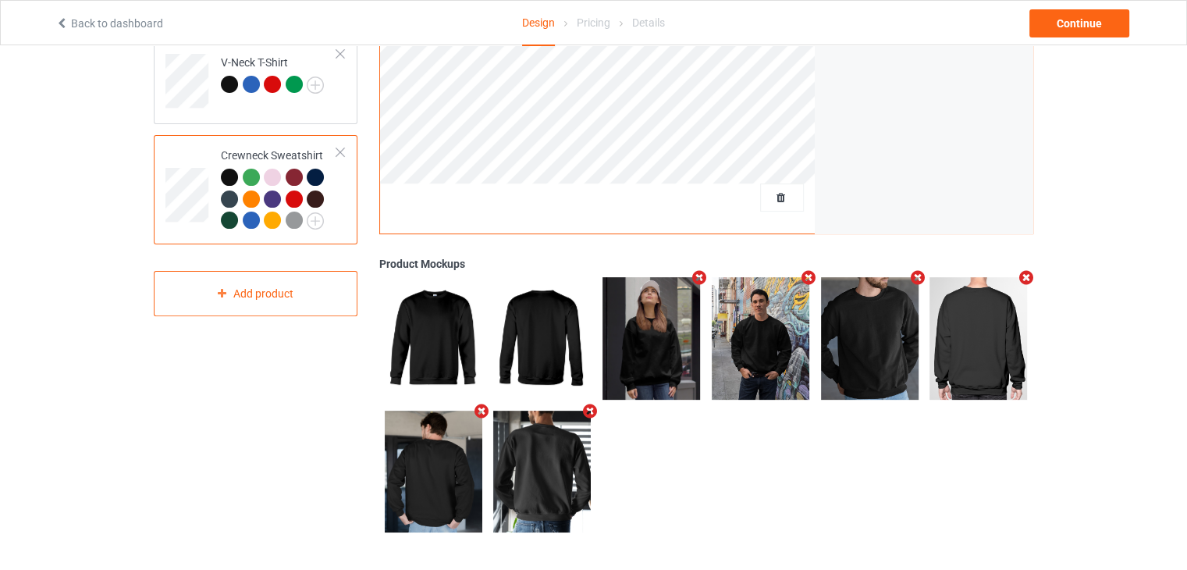
click at [247, 170] on div at bounding box center [251, 177] width 17 height 17
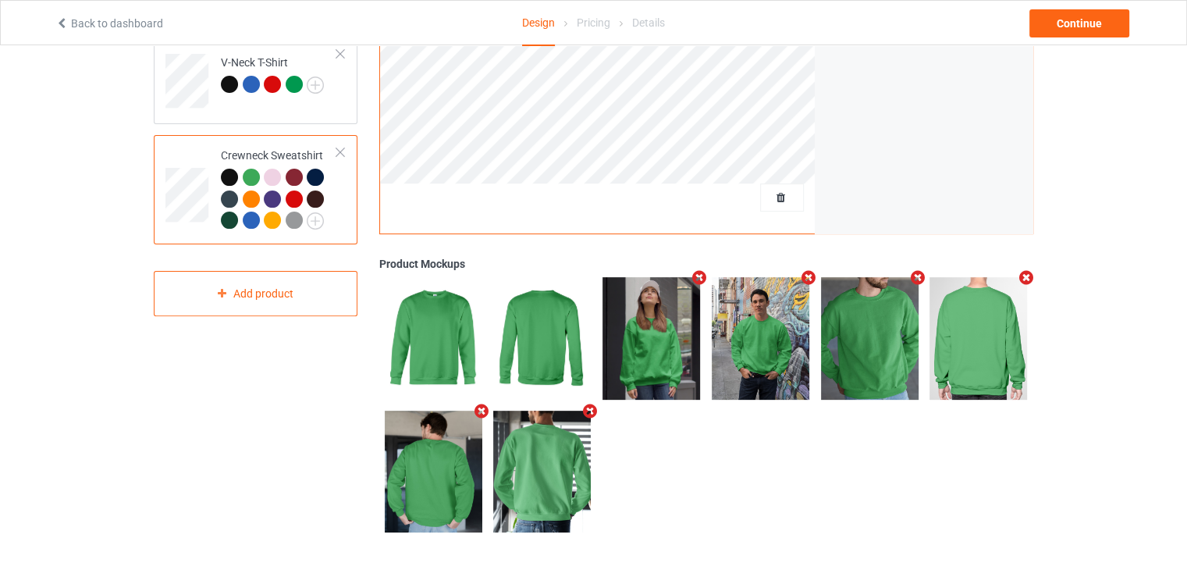
click at [248, 219] on div at bounding box center [251, 219] width 17 height 17
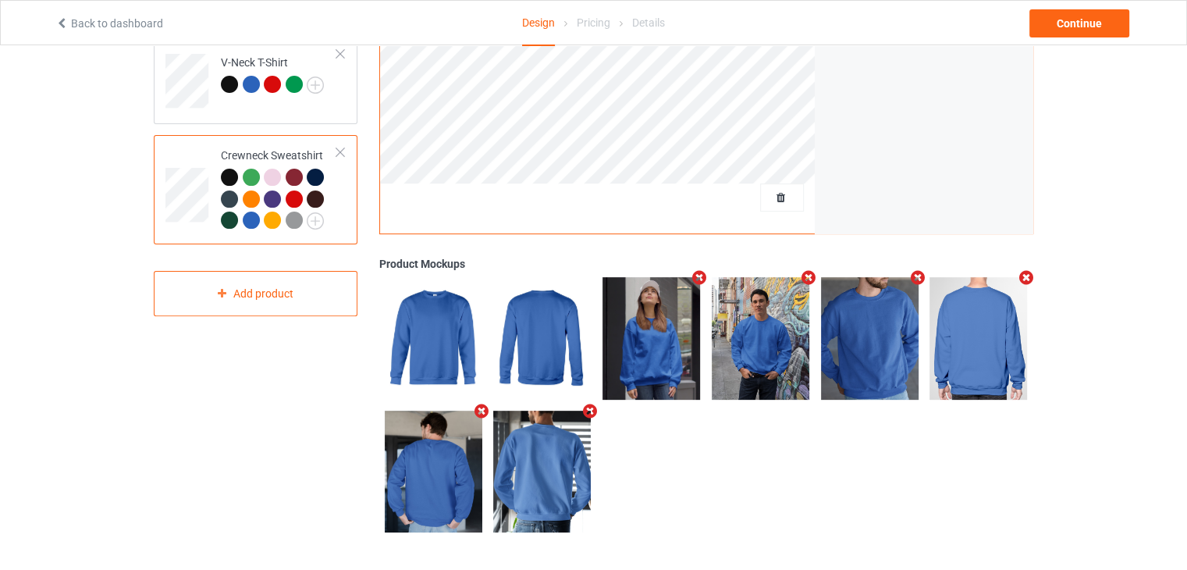
click at [289, 199] on div at bounding box center [294, 198] width 17 height 17
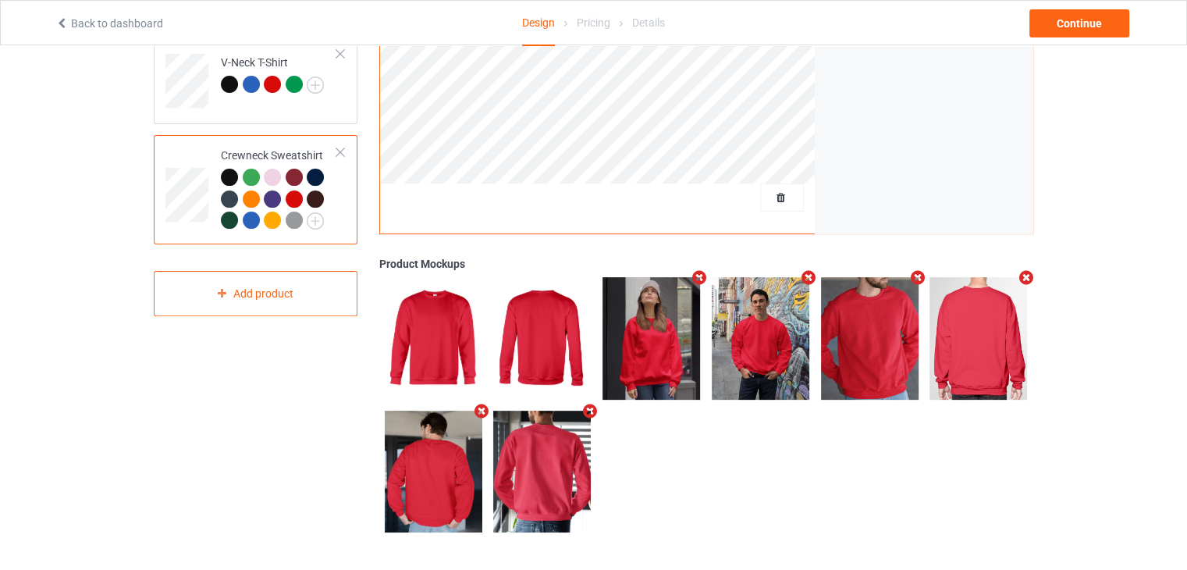
click at [223, 175] on div at bounding box center [229, 177] width 17 height 17
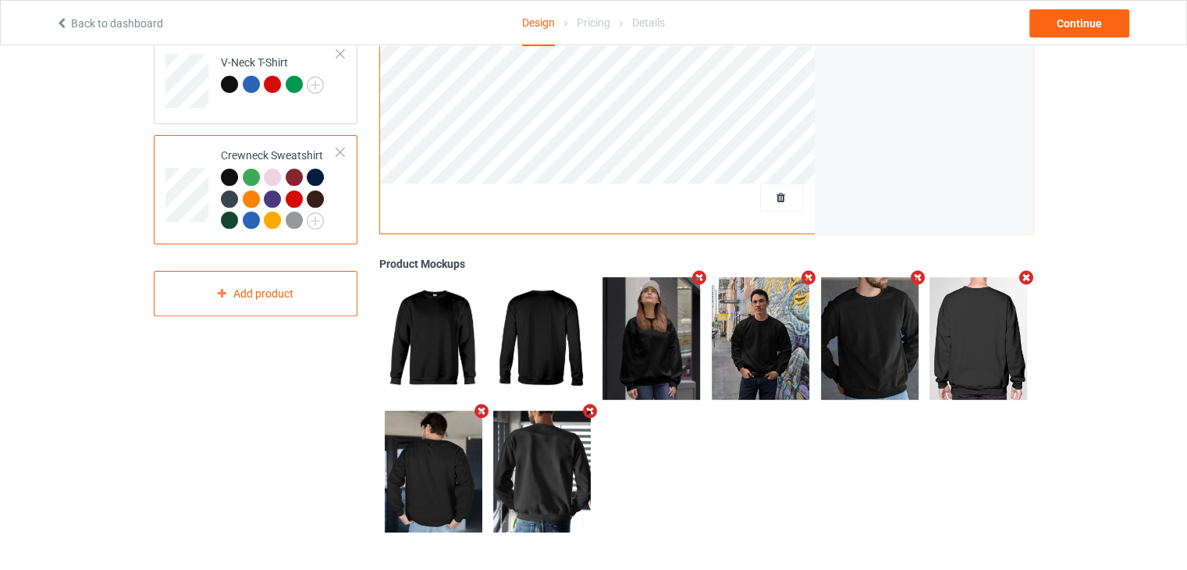
click at [246, 215] on div at bounding box center [251, 219] width 17 height 17
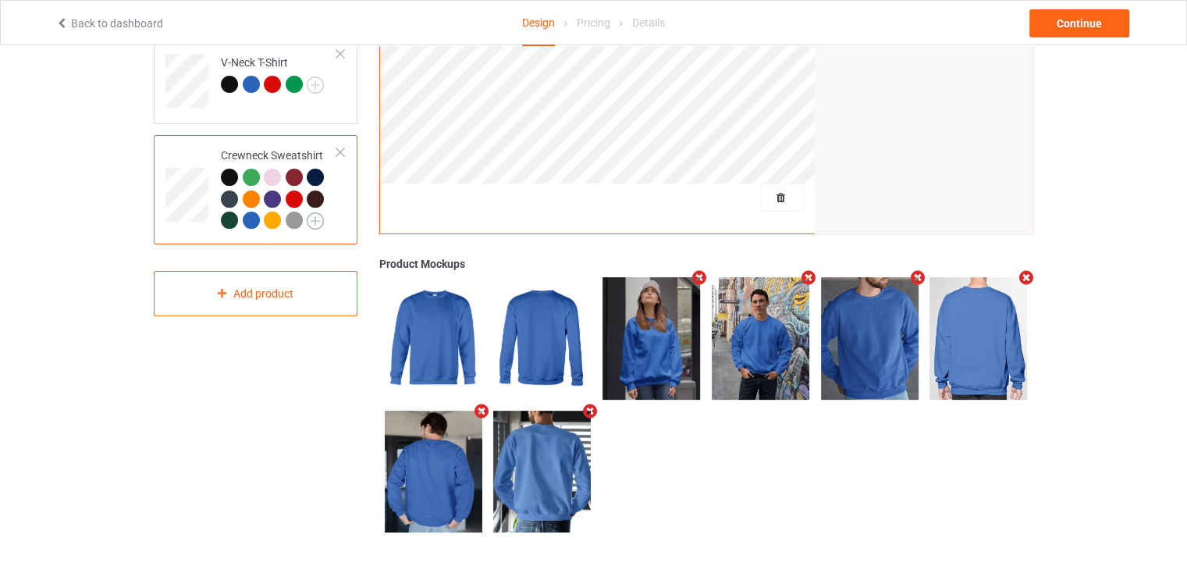
click at [311, 223] on img at bounding box center [315, 220] width 17 height 17
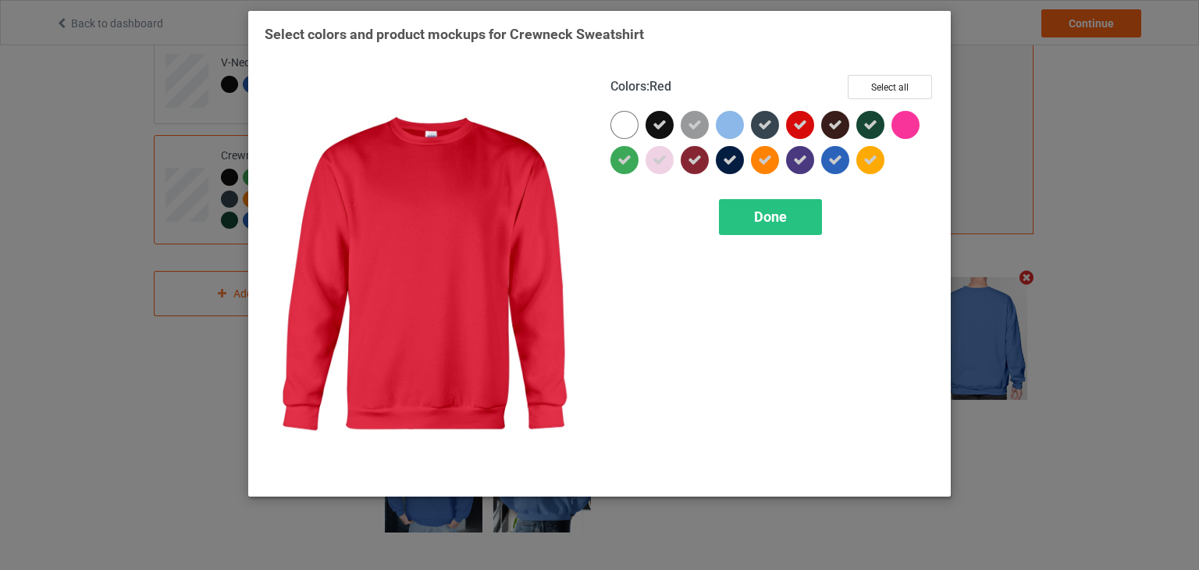
click at [981, 115] on div "Select colors and product mockups for Crewneck Sweatshirt Colors : Red Select a…" at bounding box center [599, 285] width 1199 height 570
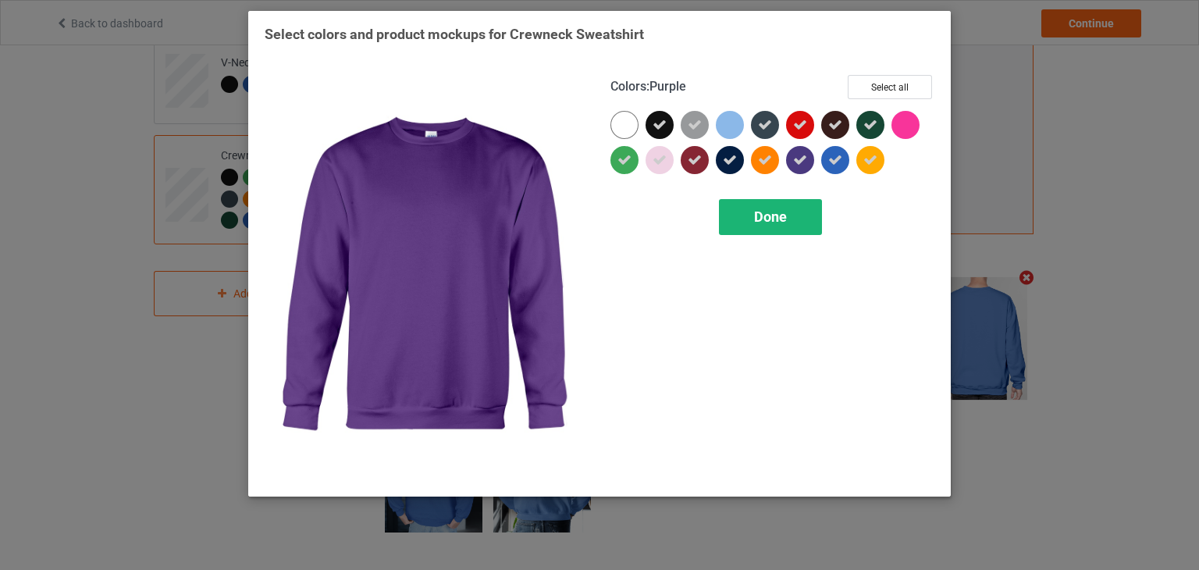
click at [774, 212] on span "Done" at bounding box center [770, 216] width 33 height 16
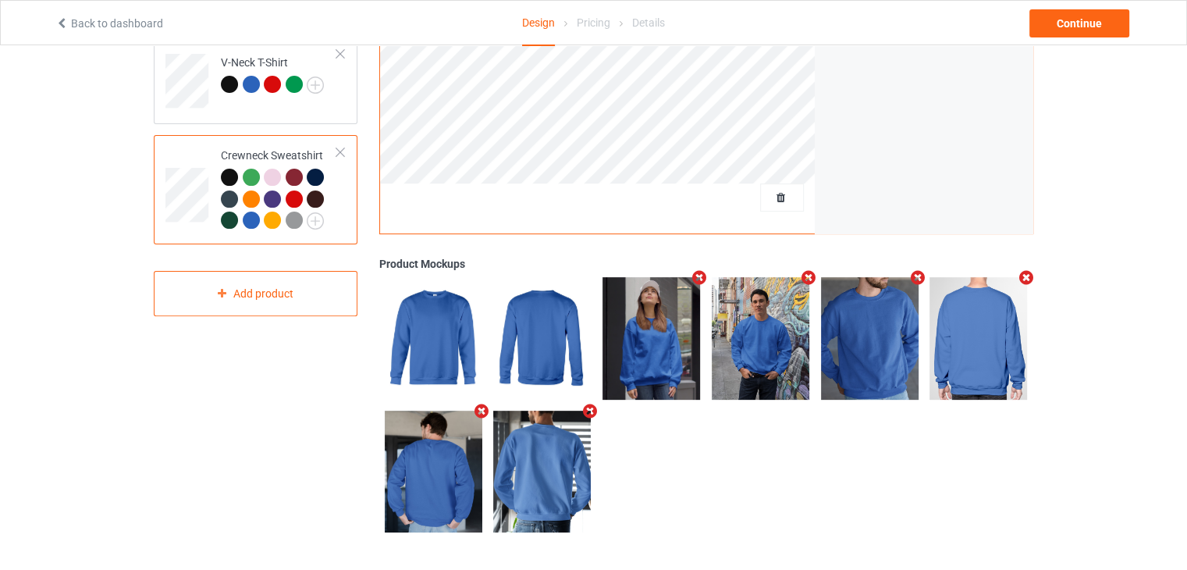
click at [293, 201] on div at bounding box center [294, 198] width 17 height 17
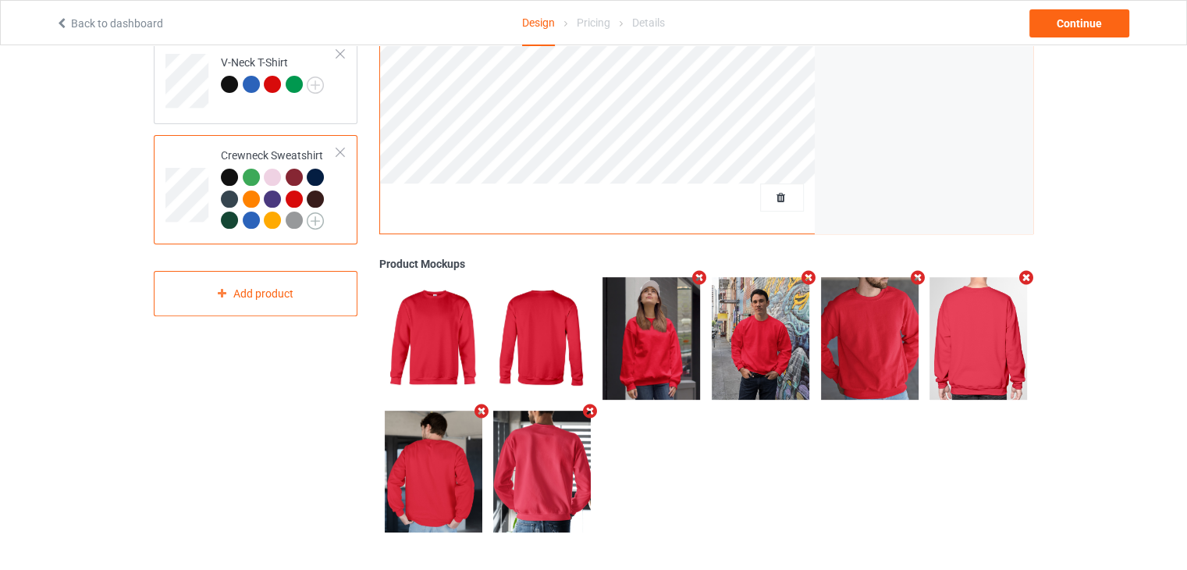
click at [310, 222] on img at bounding box center [315, 220] width 17 height 17
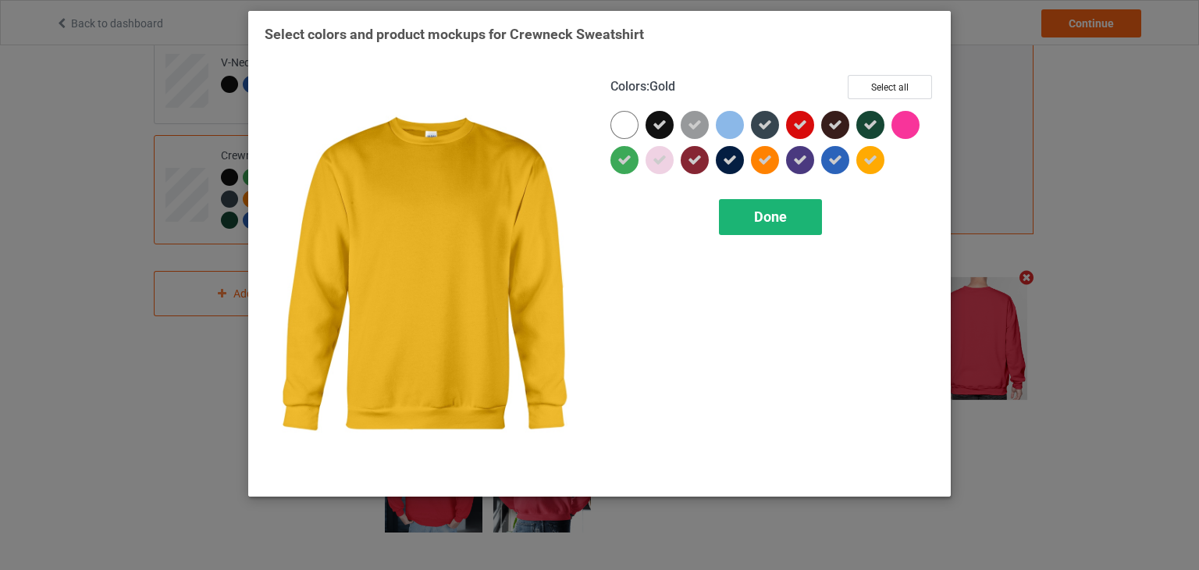
click at [793, 218] on div "Done" at bounding box center [770, 217] width 103 height 36
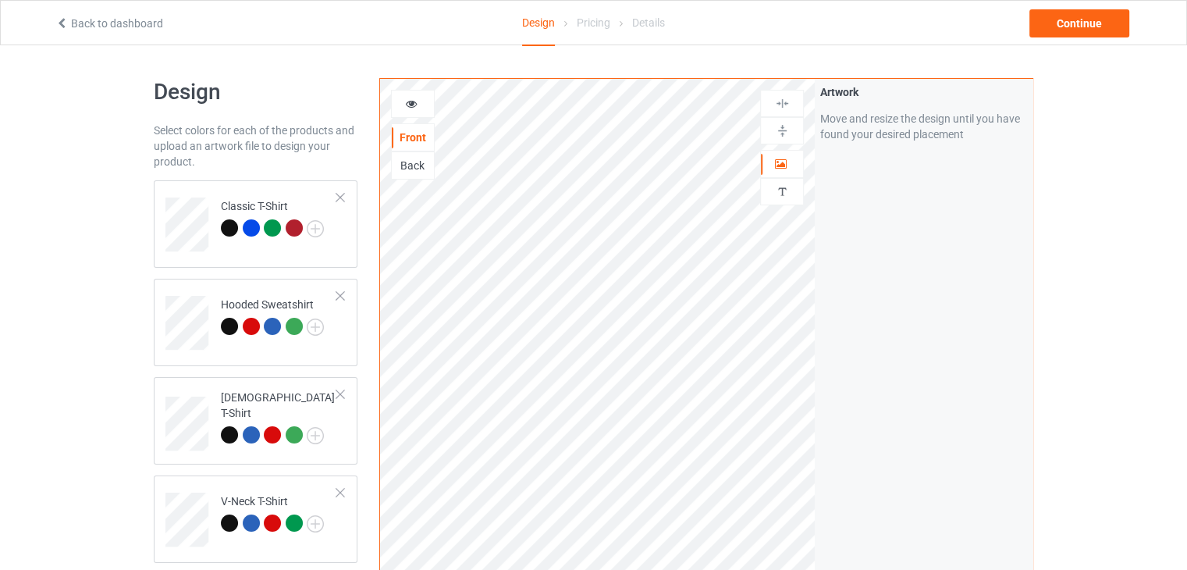
scroll to position [234, 0]
